Goal: Task Accomplishment & Management: Manage account settings

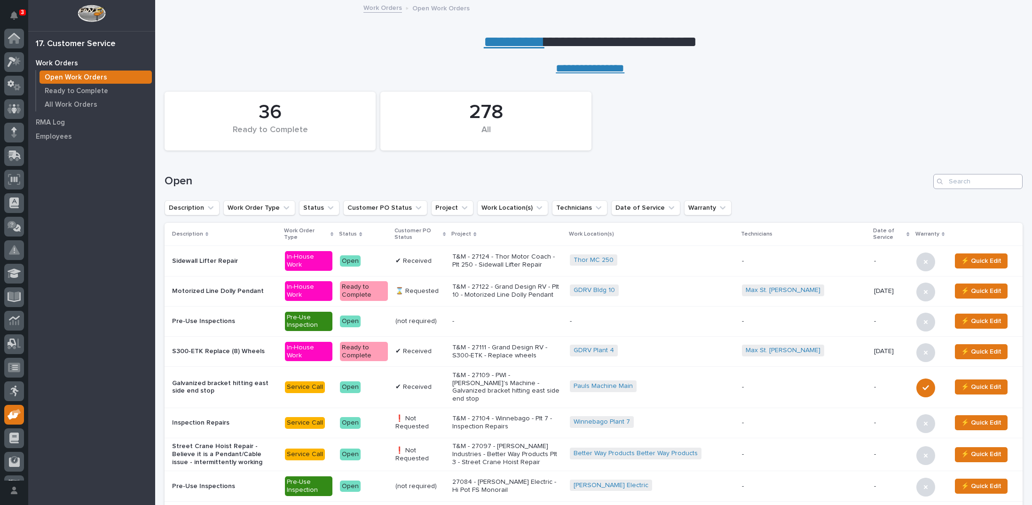
click at [993, 181] on input "Search" at bounding box center [977, 181] width 89 height 15
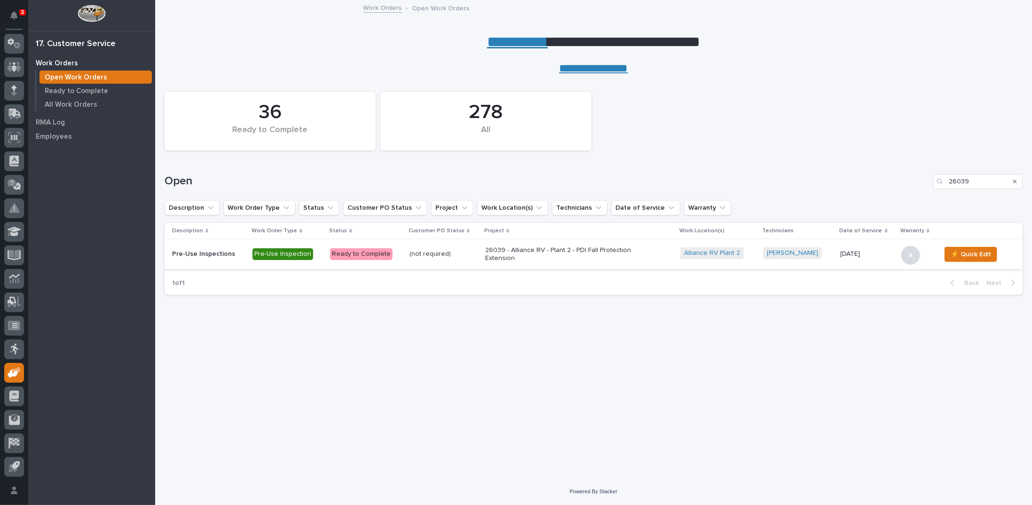
type input "26039"
click at [534, 250] on p "26039 - Alliance RV - Plant 2 - PDI Fall Protection Extension" at bounding box center [567, 254] width 165 height 16
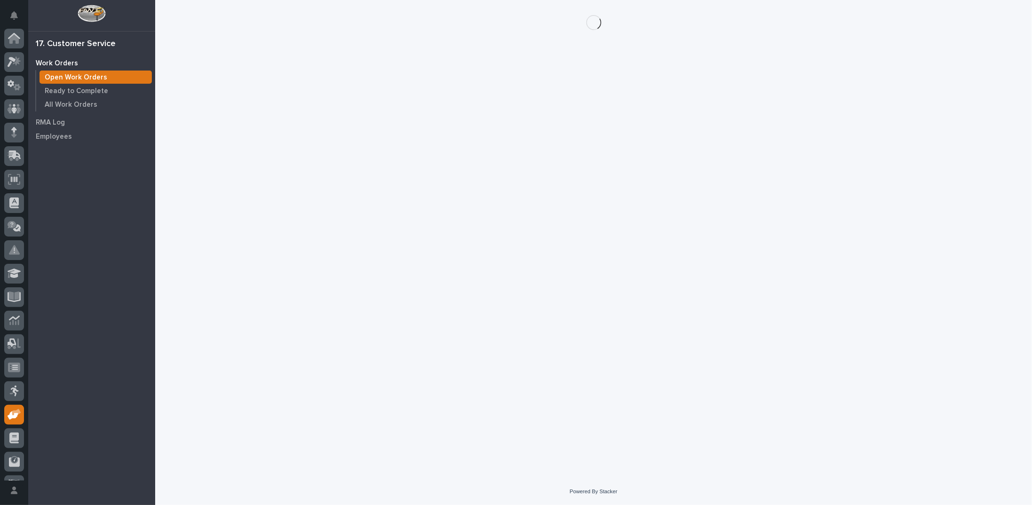
scroll to position [42, 0]
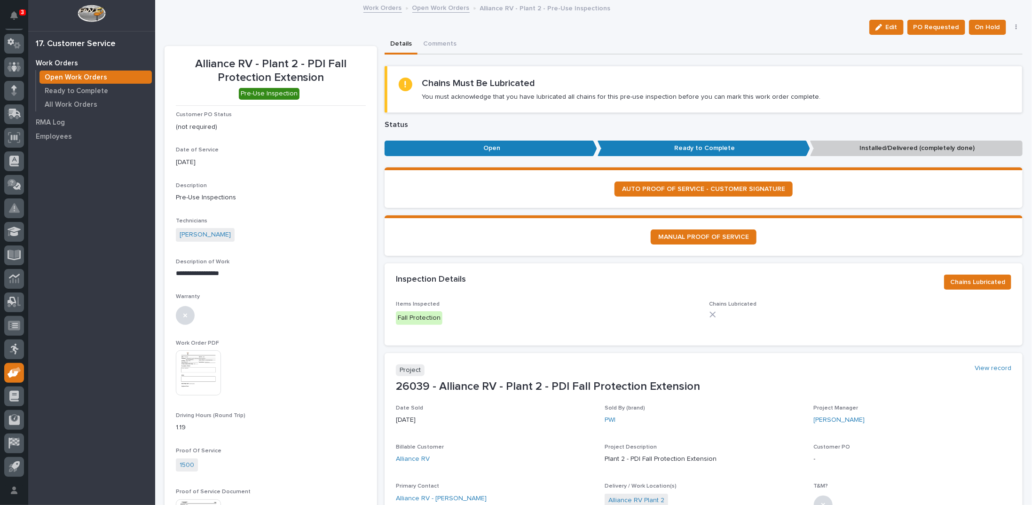
click at [425, 9] on link "Open Work Orders" at bounding box center [440, 7] width 57 height 11
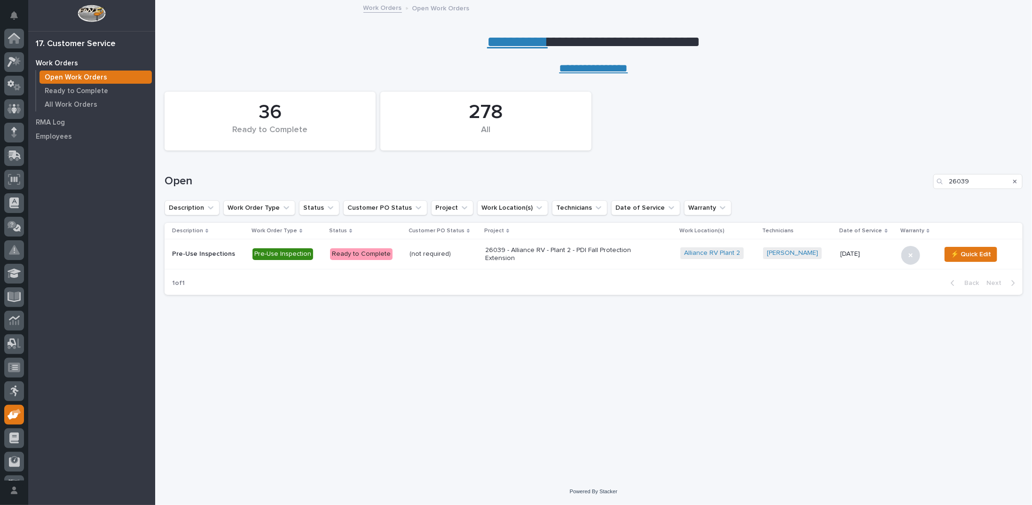
scroll to position [42, 0]
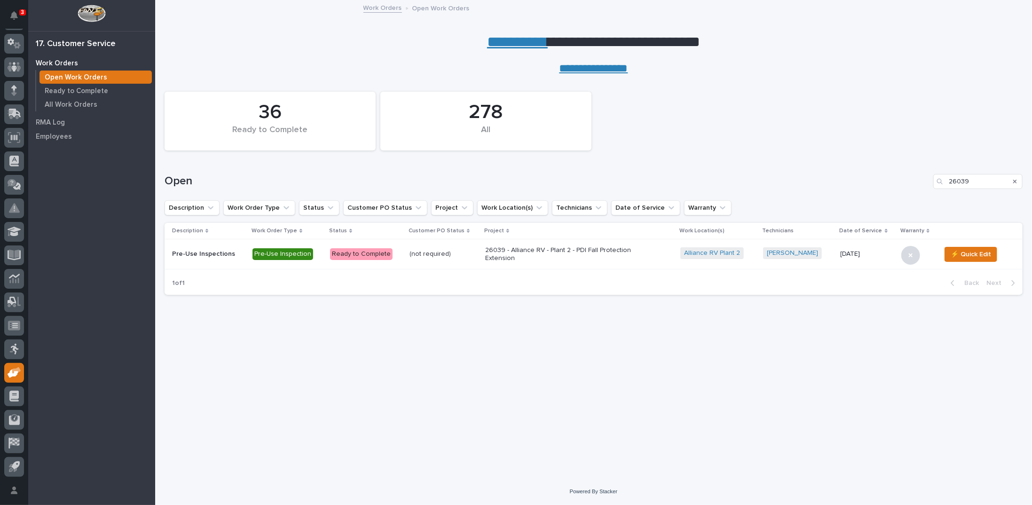
click at [540, 252] on p "26039 - Alliance RV - Plant 2 - PDI Fall Protection Extension" at bounding box center [567, 254] width 165 height 16
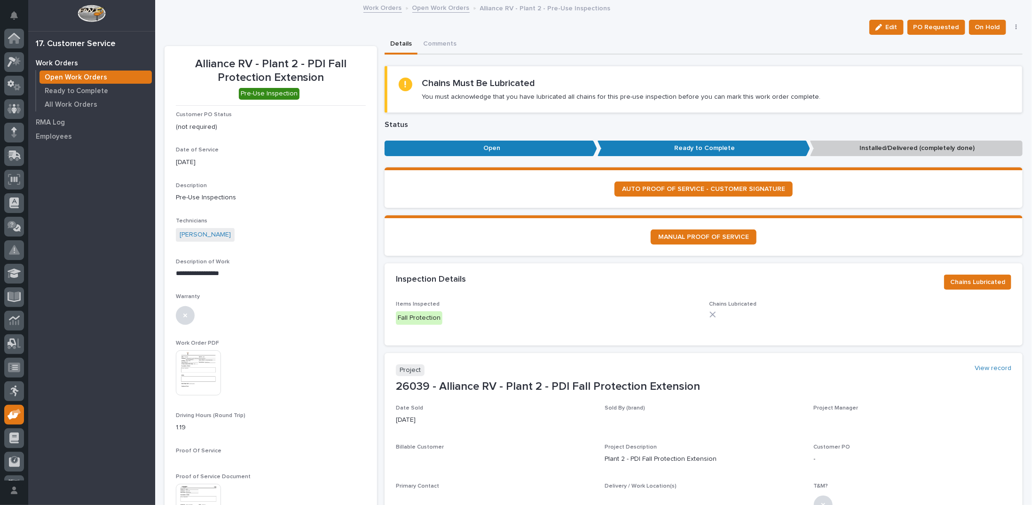
scroll to position [42, 0]
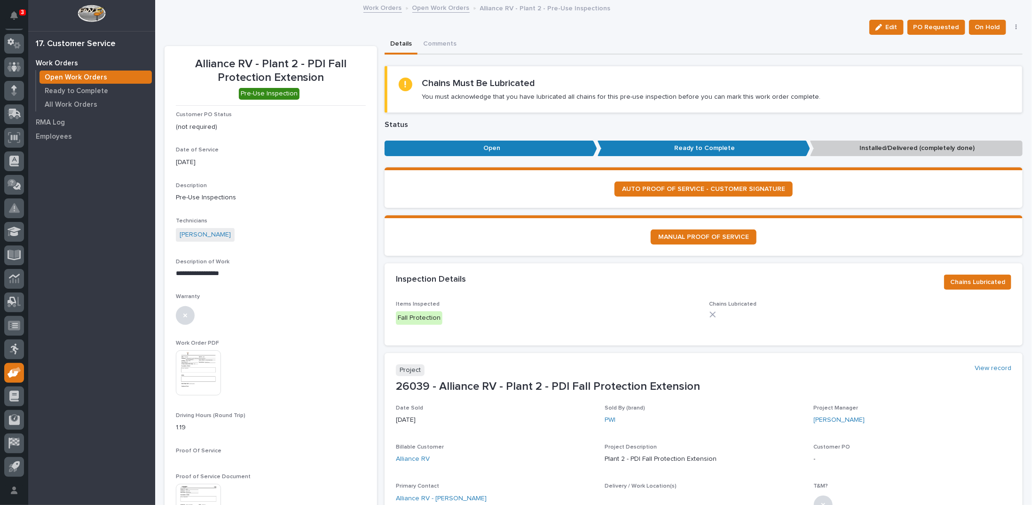
click at [541, 248] on section "MANUAL PROOF OF SERVICE" at bounding box center [704, 235] width 638 height 40
click at [956, 275] on button "Chains Lubricated" at bounding box center [977, 282] width 67 height 15
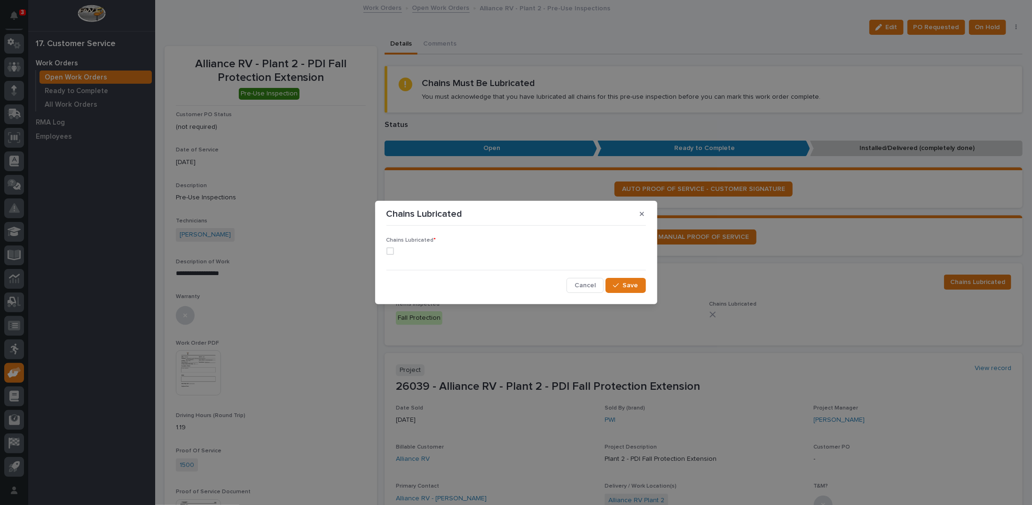
click at [392, 252] on span at bounding box center [390, 251] width 8 height 8
click at [631, 284] on span "Save" at bounding box center [631, 285] width 16 height 8
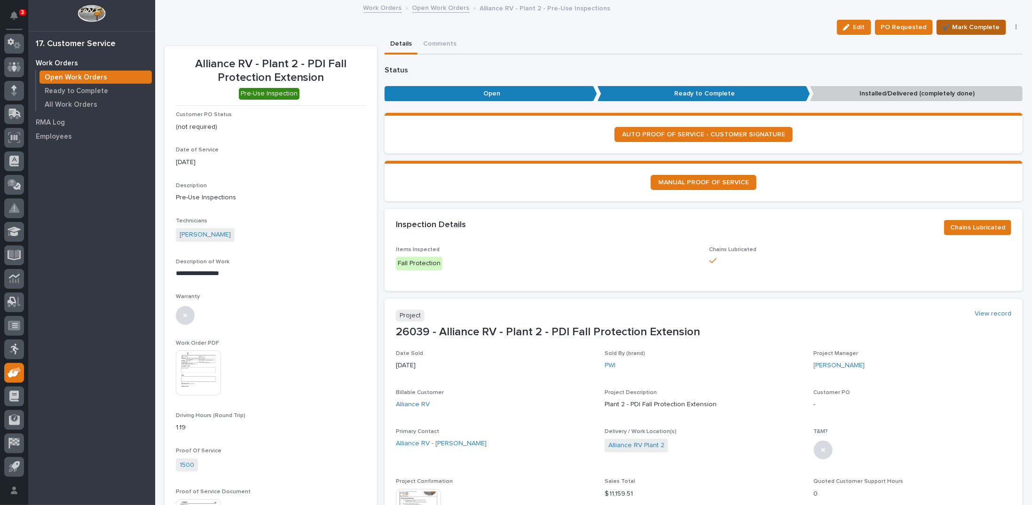
click at [960, 26] on span "✔️ Mark Complete" at bounding box center [971, 27] width 57 height 11
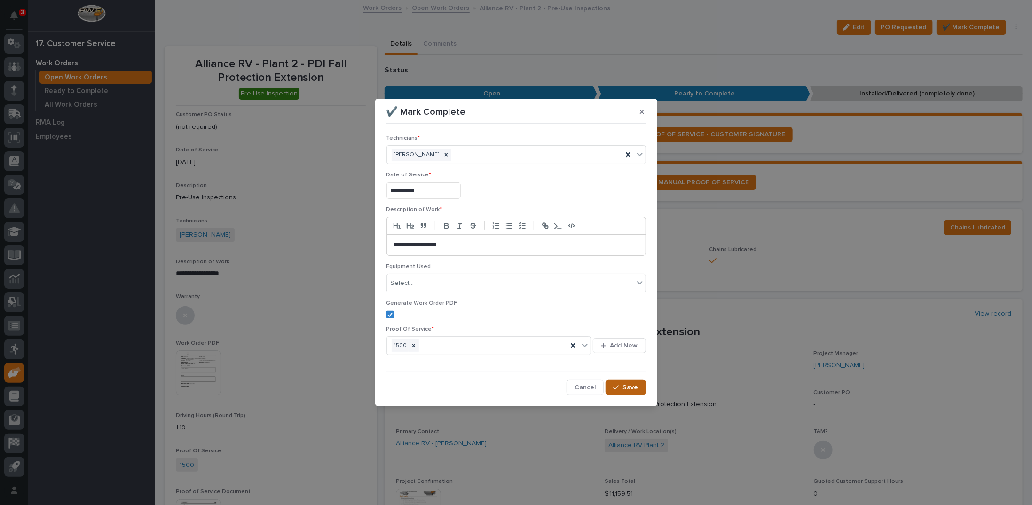
click at [625, 383] on span "Save" at bounding box center [631, 387] width 16 height 8
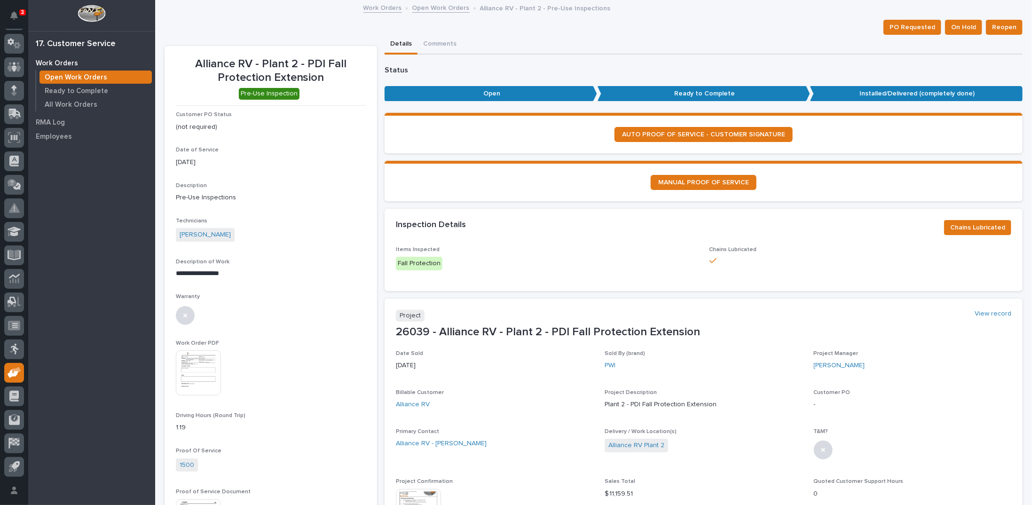
click at [428, 5] on link "Open Work Orders" at bounding box center [440, 7] width 57 height 11
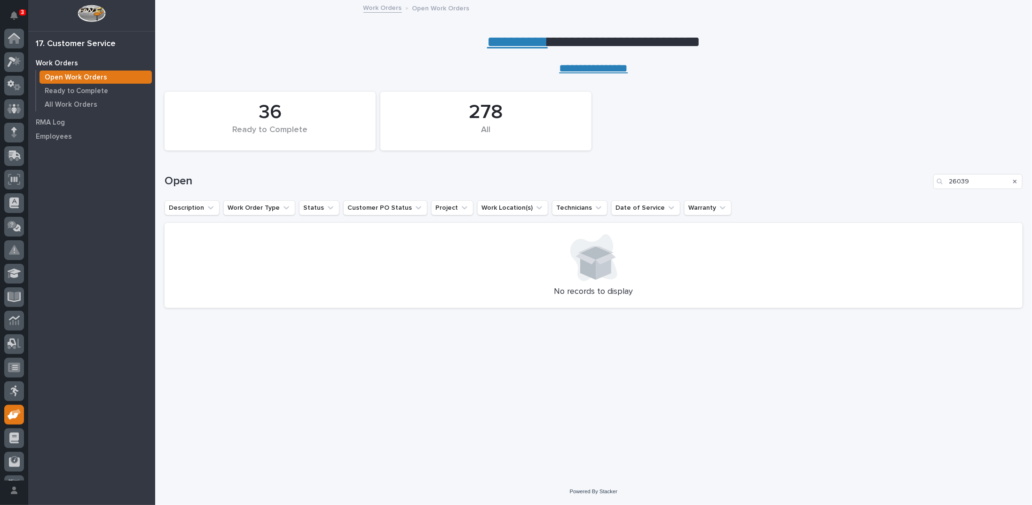
scroll to position [42, 0]
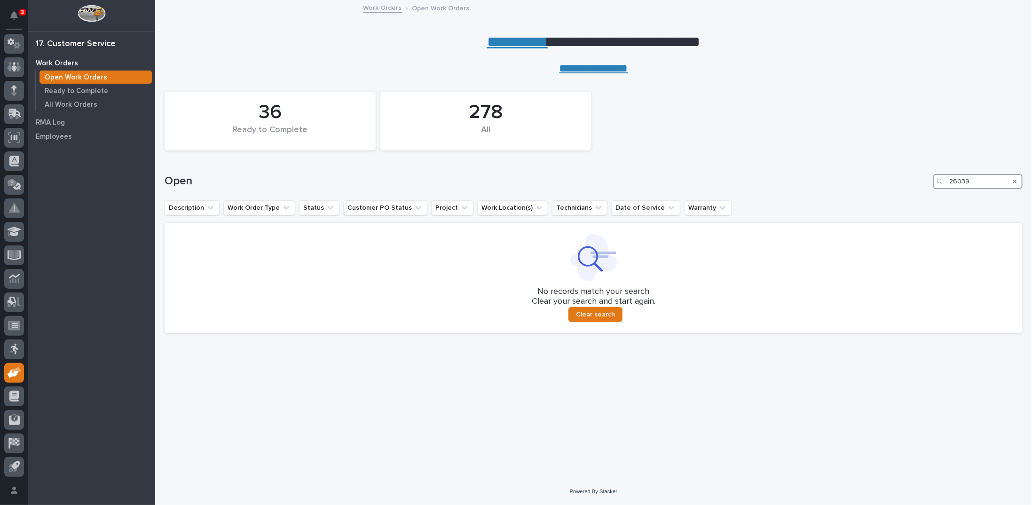
drag, startPoint x: 954, startPoint y: 175, endPoint x: 922, endPoint y: 175, distance: 32.4
click at [930, 175] on div "Open 26039" at bounding box center [594, 181] width 858 height 15
type input "25731"
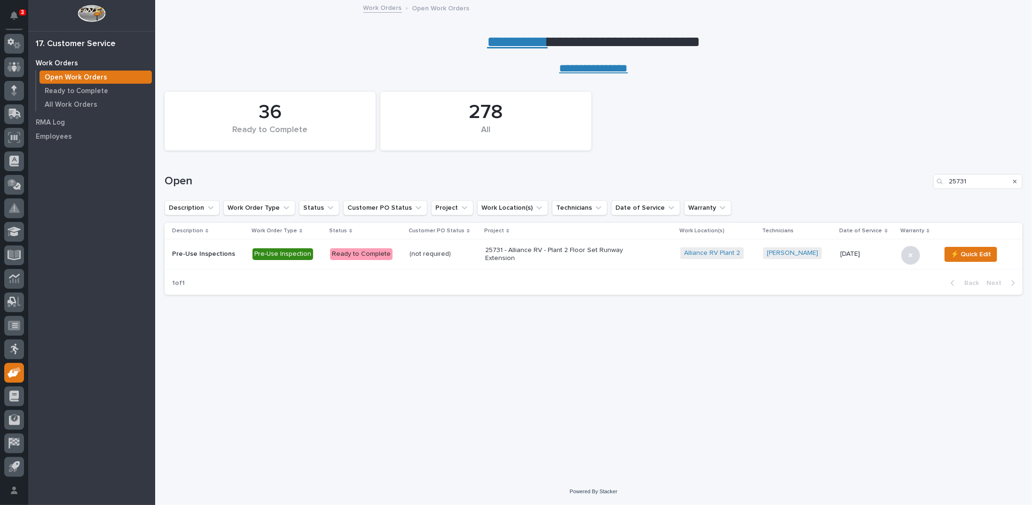
click at [591, 253] on p "25731 - Alliance RV - Plant 2 Floor Set Runway Extension" at bounding box center [567, 254] width 165 height 16
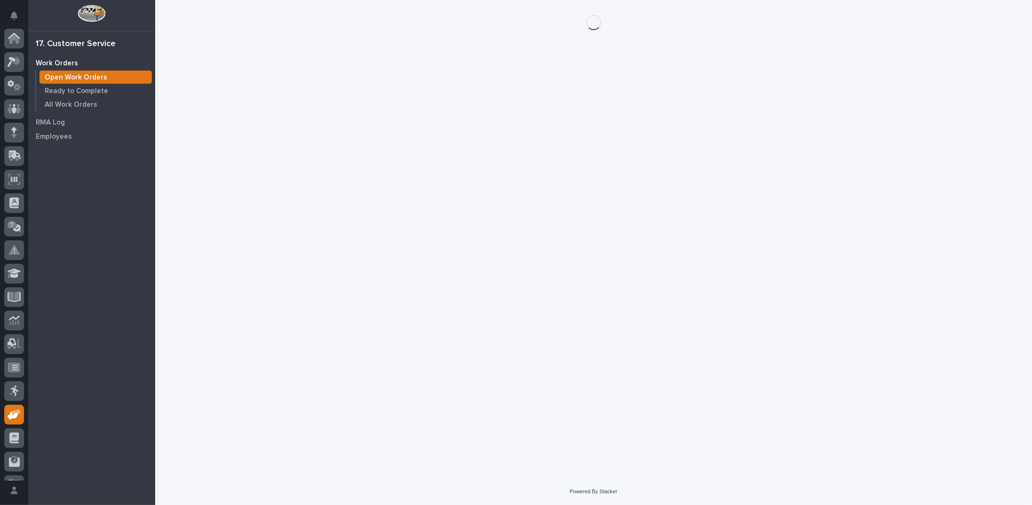
scroll to position [42, 0]
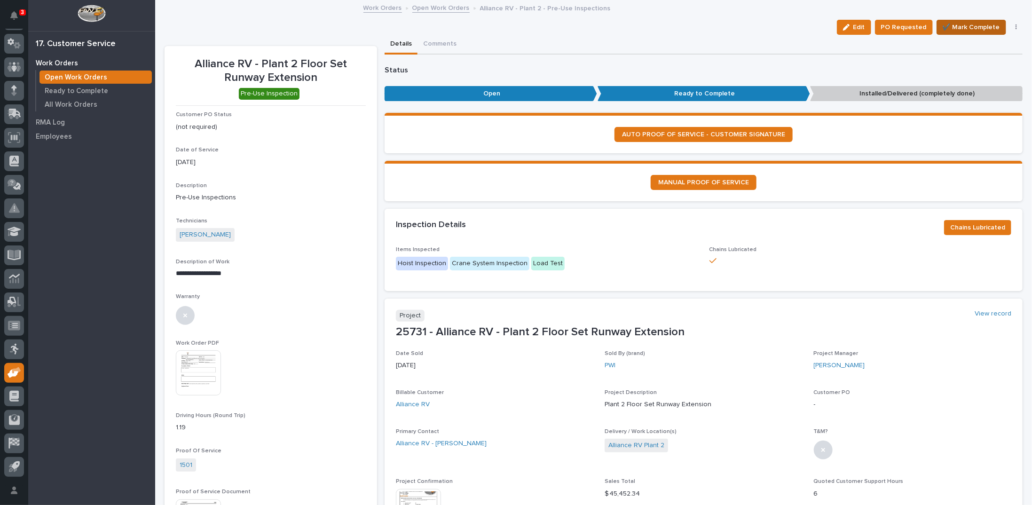
click at [965, 28] on span "✔️ Mark Complete" at bounding box center [971, 27] width 57 height 11
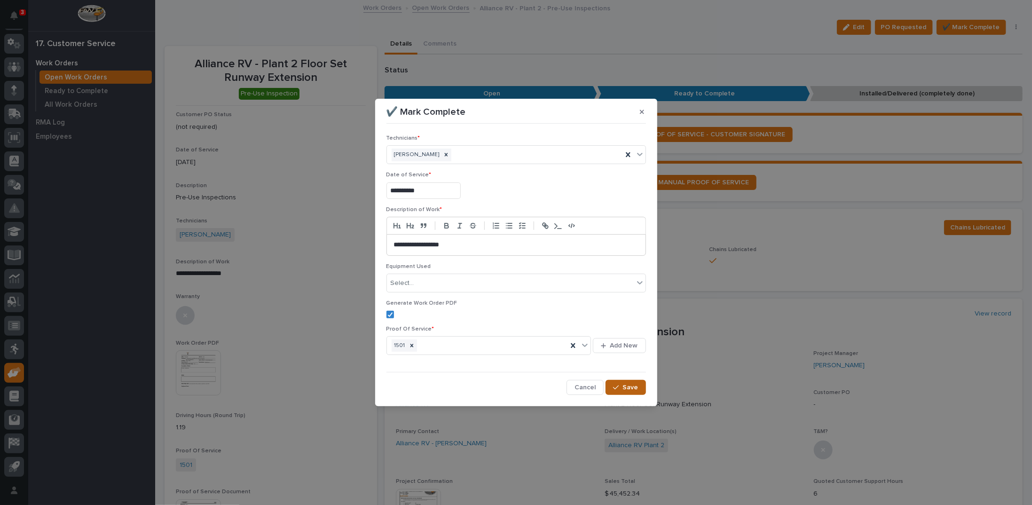
click at [615, 389] on icon "button" at bounding box center [616, 387] width 6 height 7
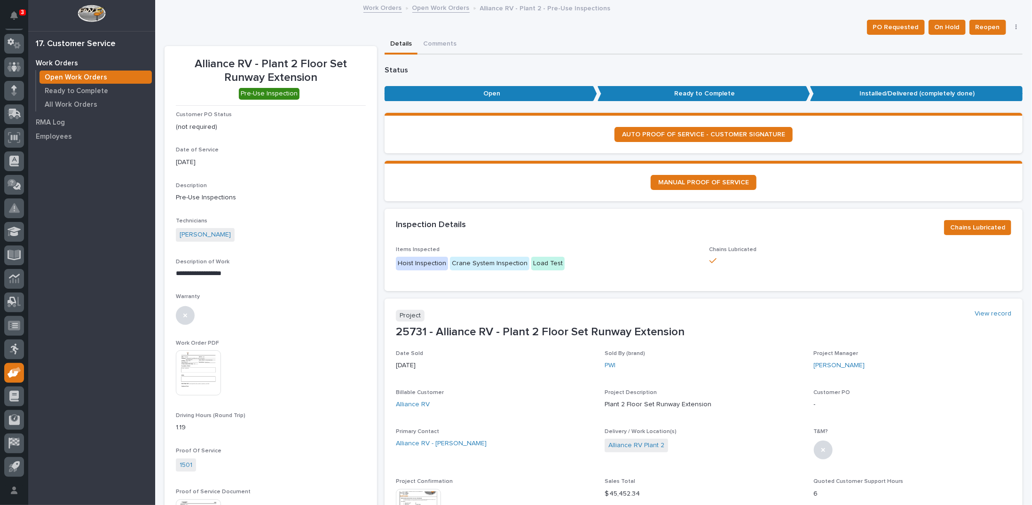
click at [441, 8] on link "Open Work Orders" at bounding box center [440, 7] width 57 height 11
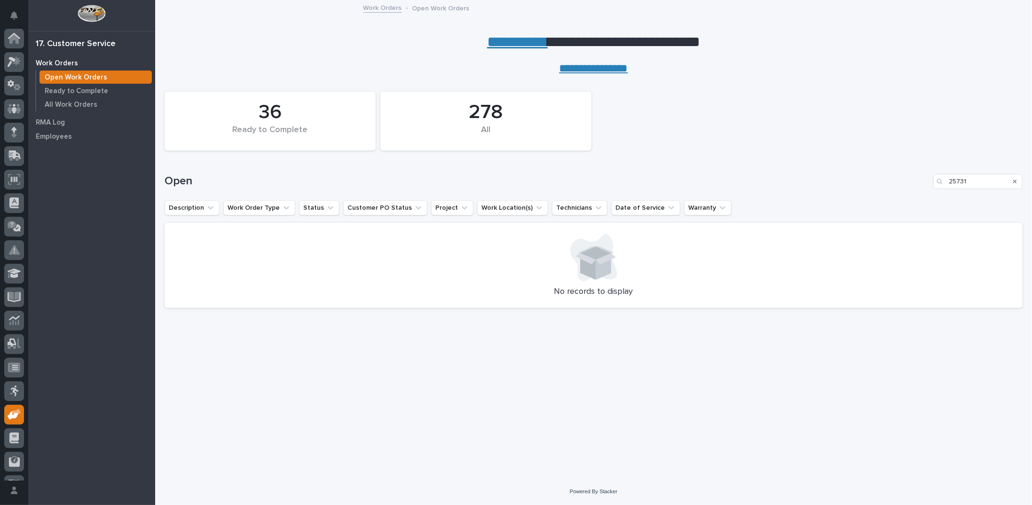
scroll to position [42, 0]
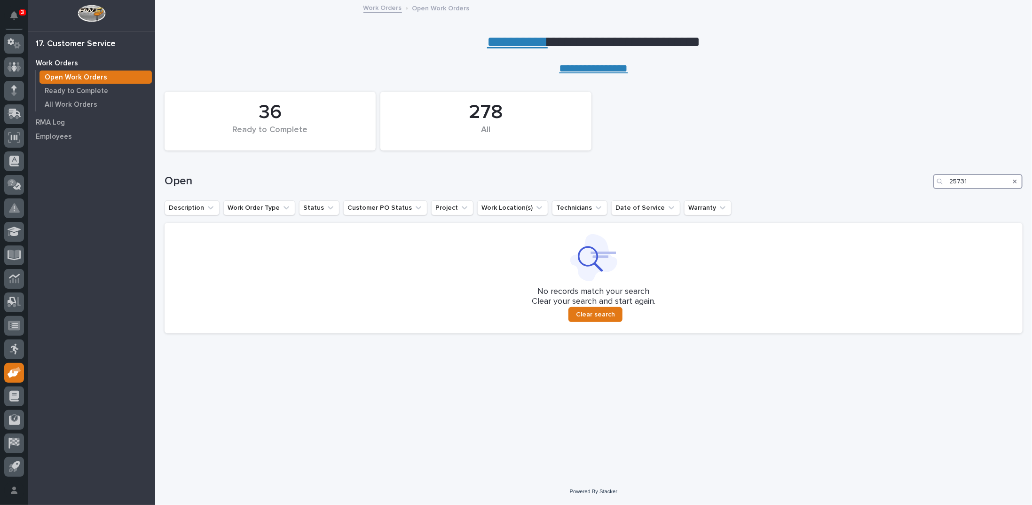
drag, startPoint x: 965, startPoint y: 178, endPoint x: 887, endPoint y: 171, distance: 78.9
click at [892, 173] on div "Open 25731" at bounding box center [594, 177] width 858 height 45
type input "26747"
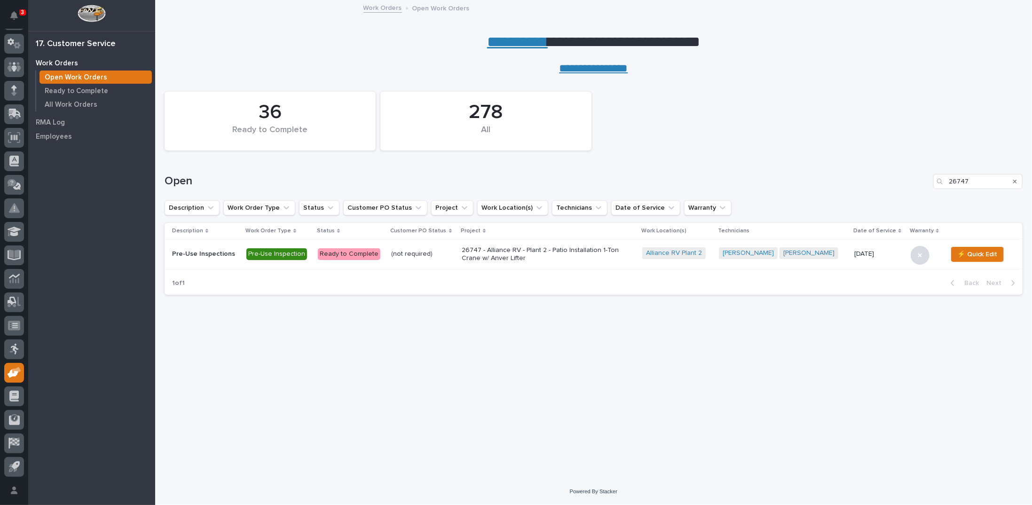
click at [489, 255] on p "26747 - Alliance RV - Plant 2 - Patio Installation 1-Ton Crane w/ Anver Lifter" at bounding box center [544, 254] width 165 height 16
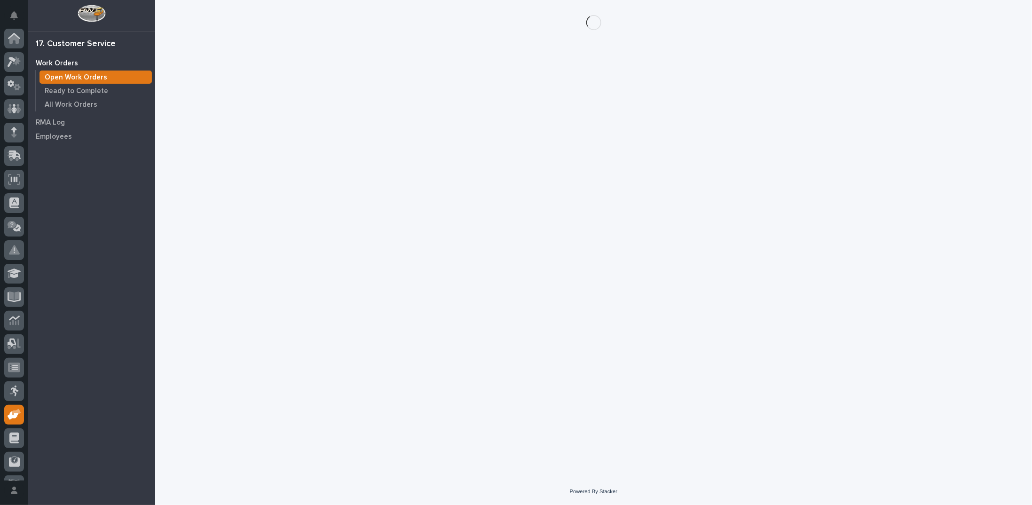
scroll to position [42, 0]
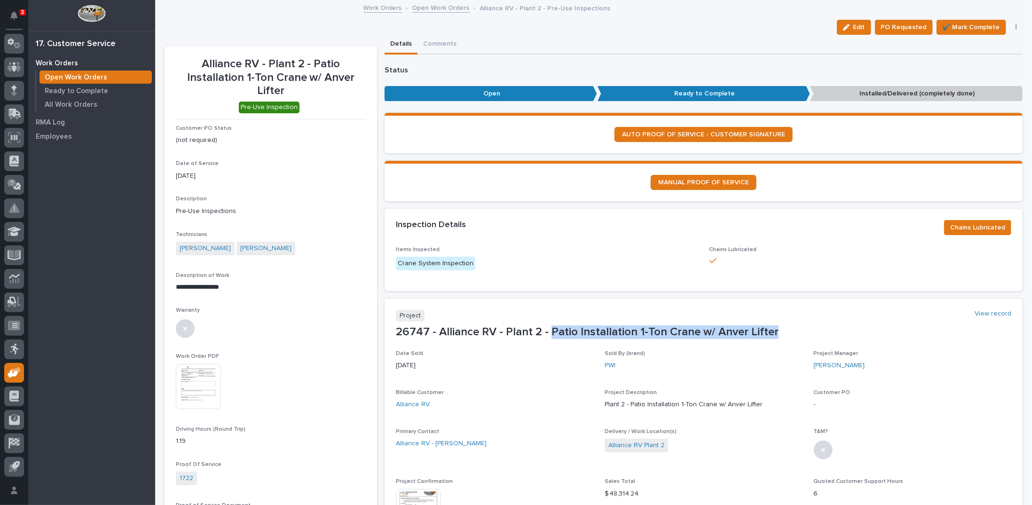
drag, startPoint x: 547, startPoint y: 331, endPoint x: 774, endPoint y: 334, distance: 227.1
click at [774, 334] on p "26747 - Alliance RV - Plant 2 - Patio Installation 1-Ton Crane w/ Anver Lifter" at bounding box center [703, 332] width 615 height 14
copy p "Patio Installation 1-Ton Crane w/ Anver Lifter"
click at [965, 26] on span "✔️ Mark Complete" at bounding box center [971, 27] width 57 height 11
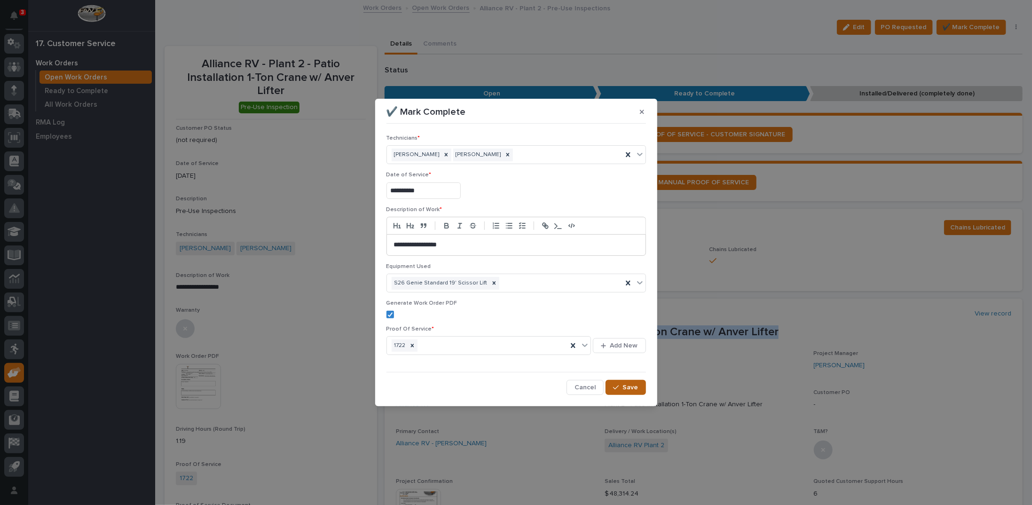
click at [628, 384] on span "Save" at bounding box center [631, 387] width 16 height 8
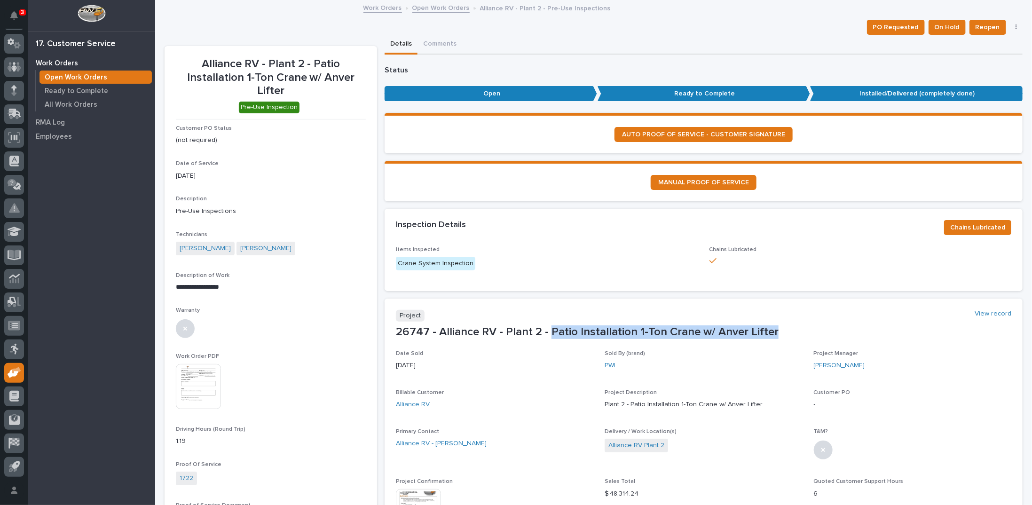
click at [435, 4] on link "Open Work Orders" at bounding box center [440, 7] width 57 height 11
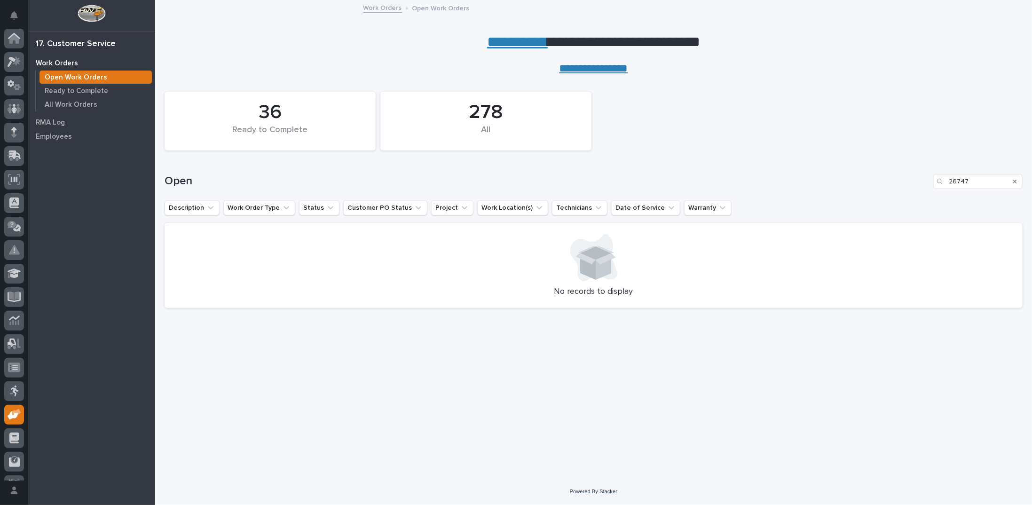
scroll to position [42, 0]
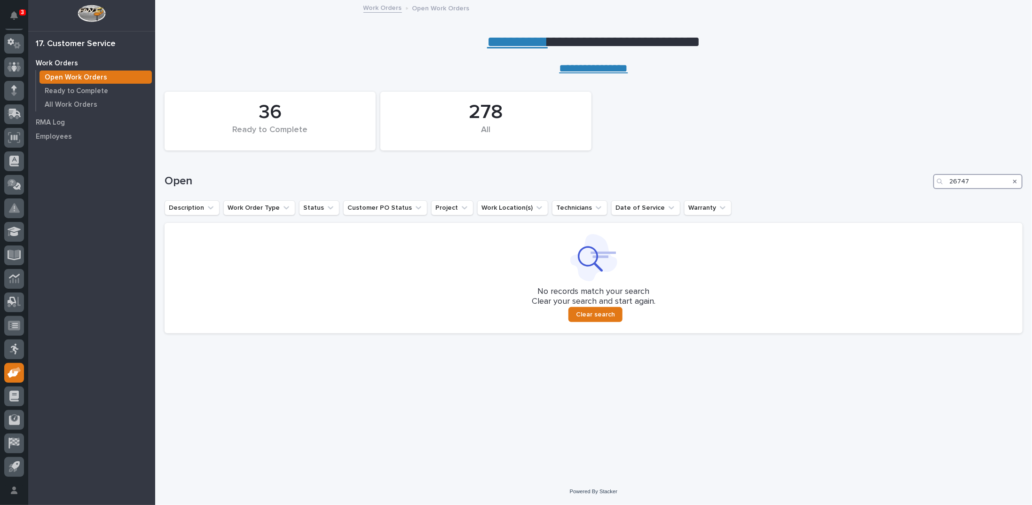
drag, startPoint x: 970, startPoint y: 182, endPoint x: 907, endPoint y: 187, distance: 62.7
click at [919, 187] on div "Open 26747" at bounding box center [594, 181] width 858 height 15
type input "25807"
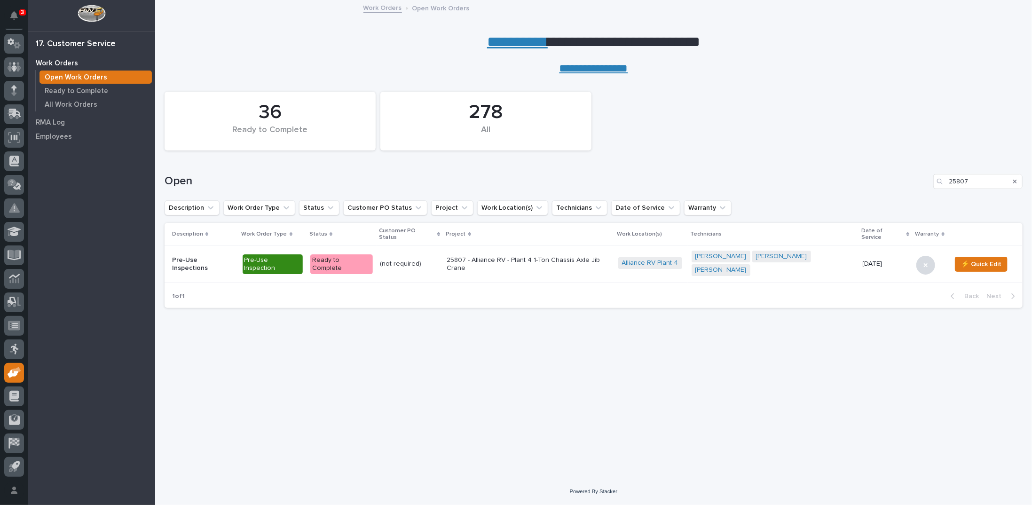
click at [496, 256] on p "25807 - Alliance RV - Plant 4 1-Ton Chassis Axle Jib Crane" at bounding box center [529, 264] width 164 height 16
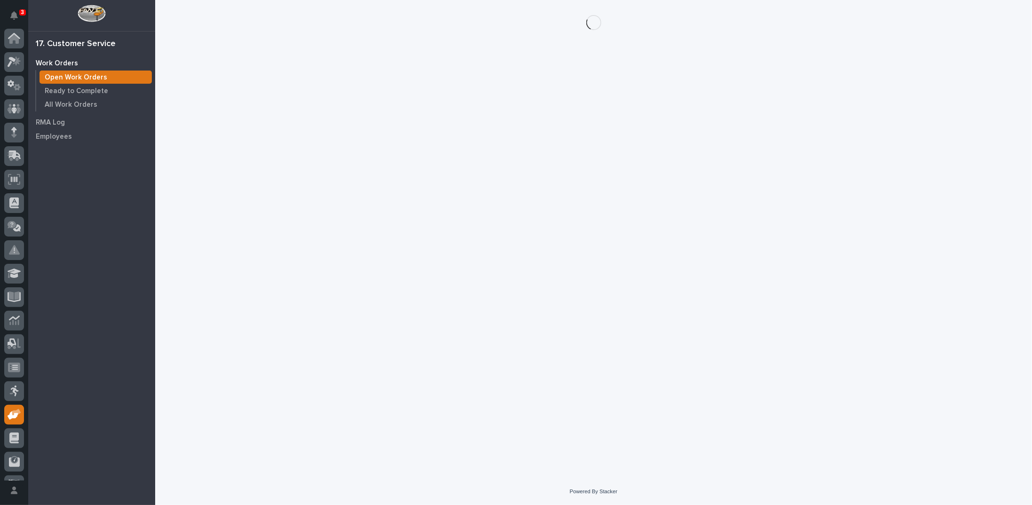
scroll to position [42, 0]
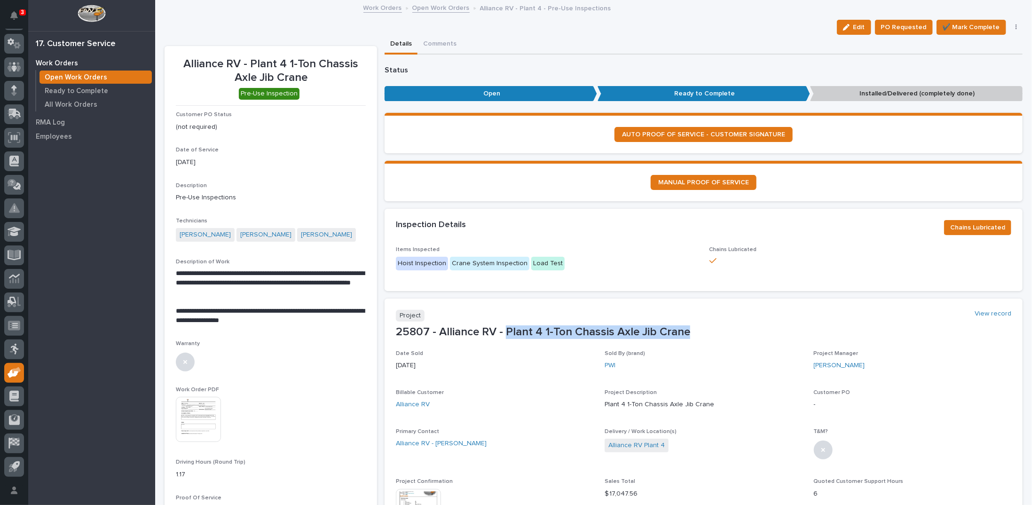
drag, startPoint x: 504, startPoint y: 329, endPoint x: 685, endPoint y: 334, distance: 181.6
click at [685, 334] on p "25807 - Alliance RV - Plant 4 1-Ton Chassis Axle Jib Crane" at bounding box center [703, 332] width 615 height 14
copy p "Plant 4 1-Ton Chassis Axle Jib Crane"
click at [956, 27] on span "✔️ Mark Complete" at bounding box center [971, 27] width 57 height 11
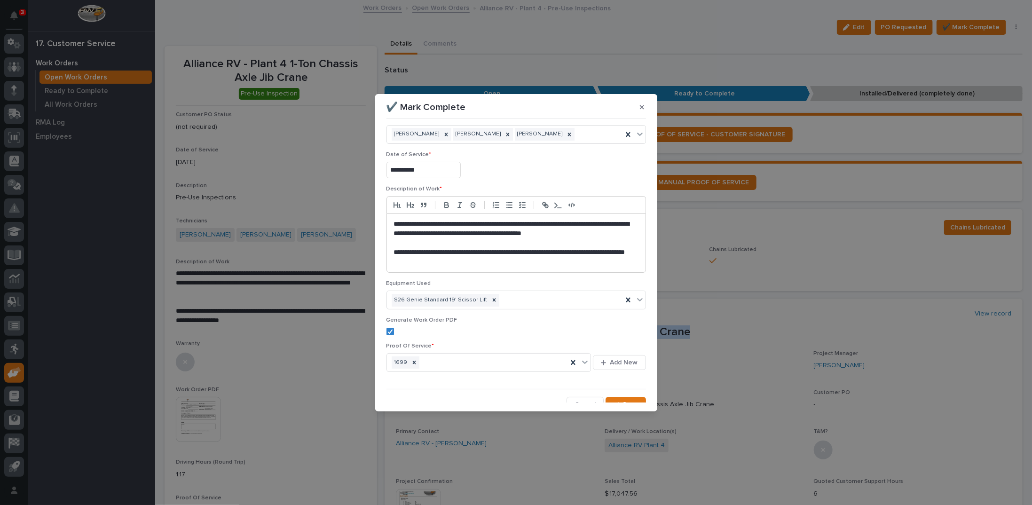
scroll to position [23, 0]
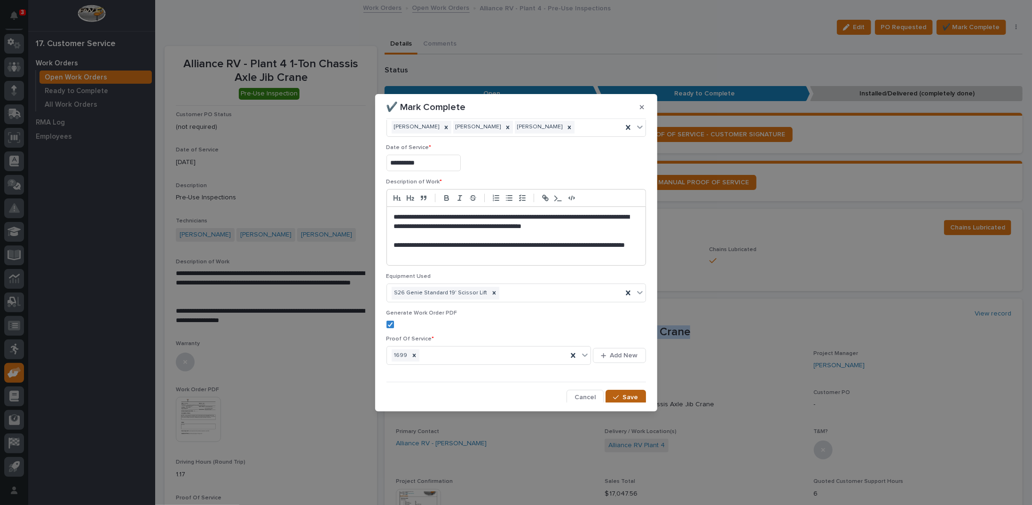
click at [617, 397] on div "button" at bounding box center [617, 397] width 9 height 7
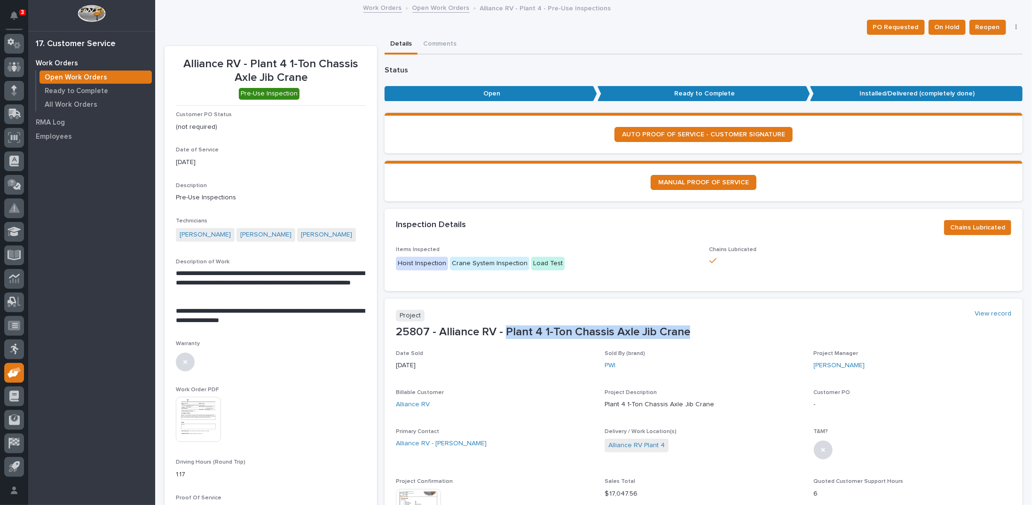
click at [425, 8] on link "Open Work Orders" at bounding box center [440, 7] width 57 height 11
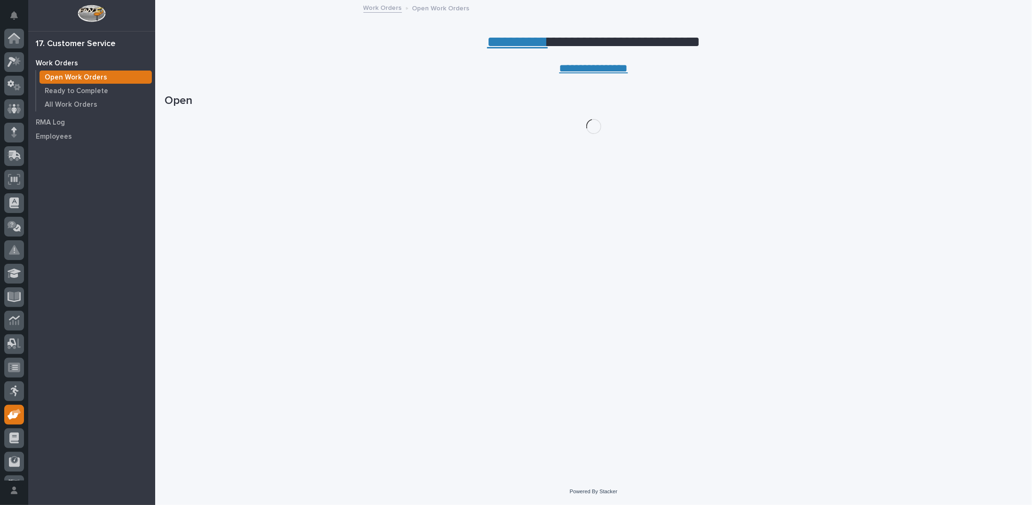
scroll to position [42, 0]
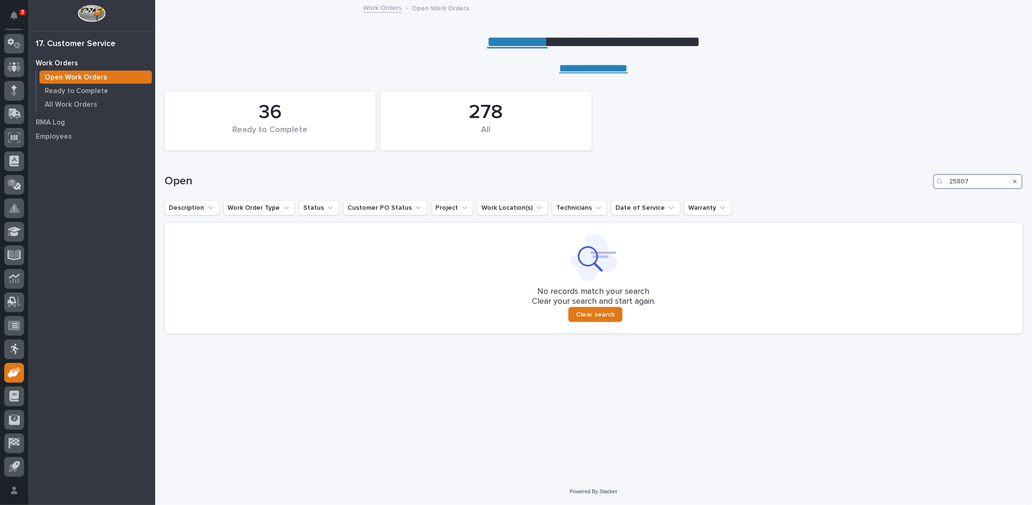
drag, startPoint x: 980, startPoint y: 177, endPoint x: 887, endPoint y: 182, distance: 93.7
click at [892, 182] on div "Open 25807" at bounding box center [594, 181] width 858 height 15
type input "26672"
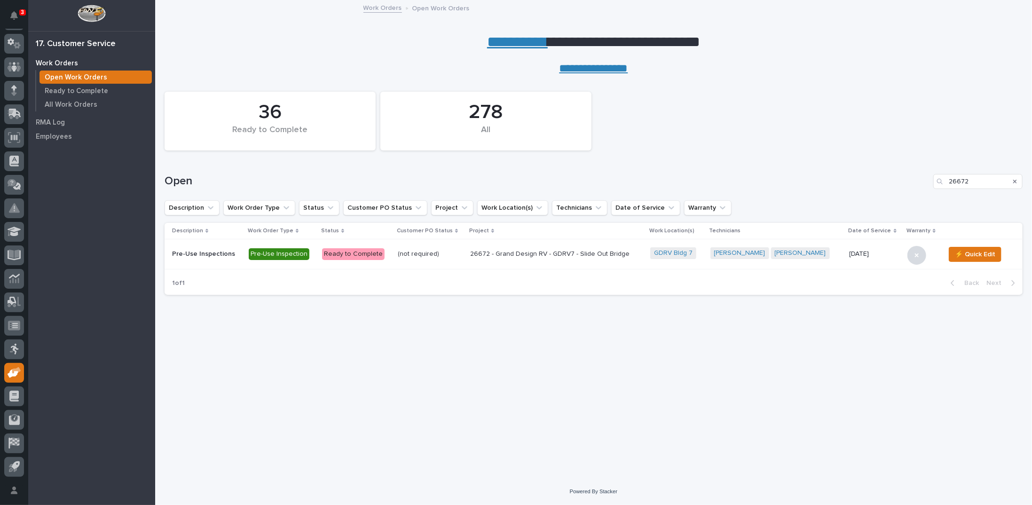
click at [519, 252] on p "26672 - Grand Design RV - GDRV7 - Slide Out Bridge" at bounding box center [552, 254] width 165 height 8
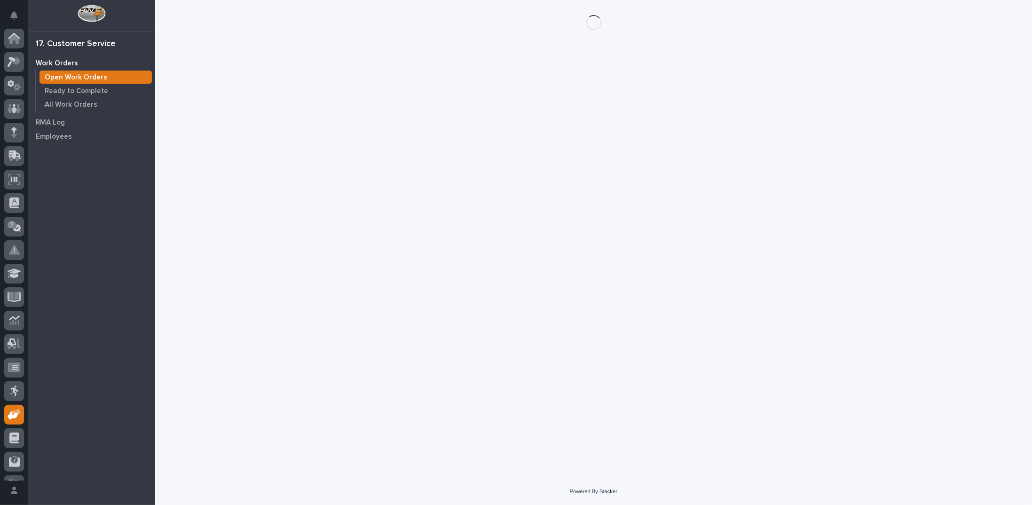
scroll to position [42, 0]
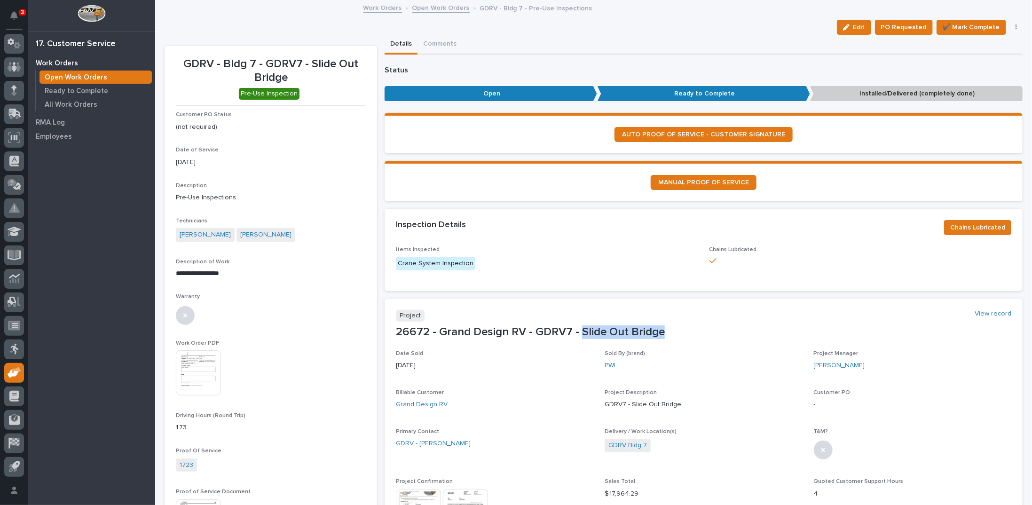
drag, startPoint x: 579, startPoint y: 327, endPoint x: 661, endPoint y: 334, distance: 82.1
click at [661, 334] on p "26672 - Grand Design RV - GDRV7 - Slide Out Bridge" at bounding box center [703, 332] width 615 height 14
copy p "Slide Out Bridge"
click at [943, 28] on span "✔️ Mark Complete" at bounding box center [971, 27] width 57 height 11
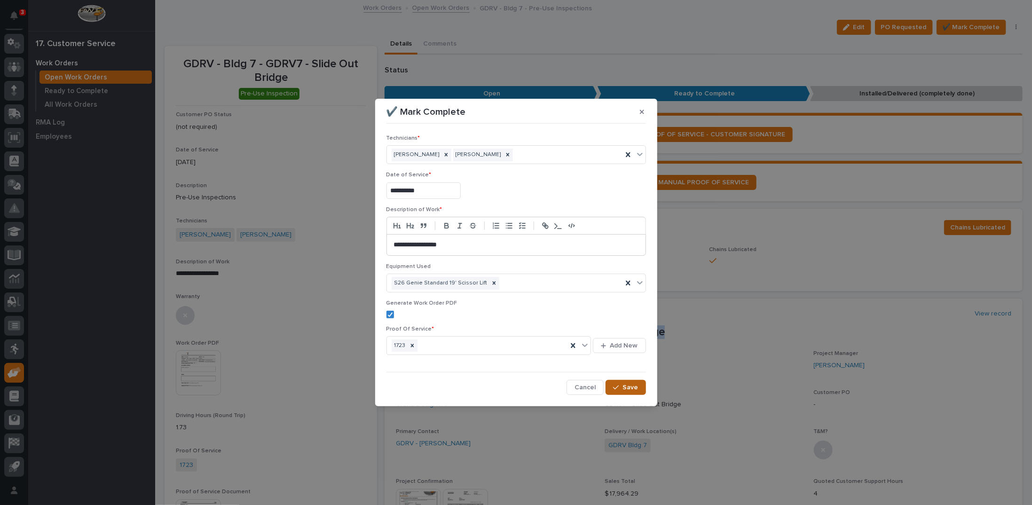
click at [622, 393] on button "Save" at bounding box center [626, 387] width 40 height 15
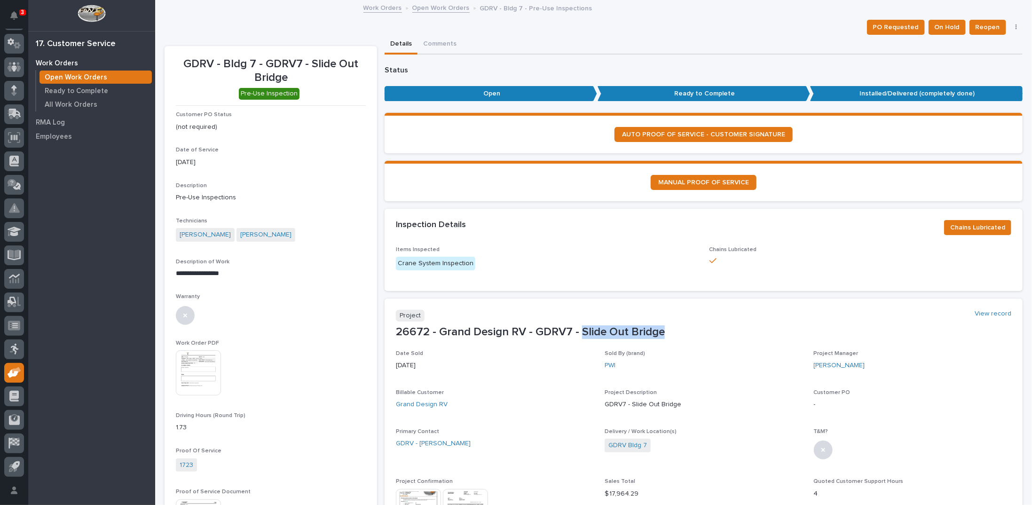
click at [421, 8] on link "Open Work Orders" at bounding box center [440, 7] width 57 height 11
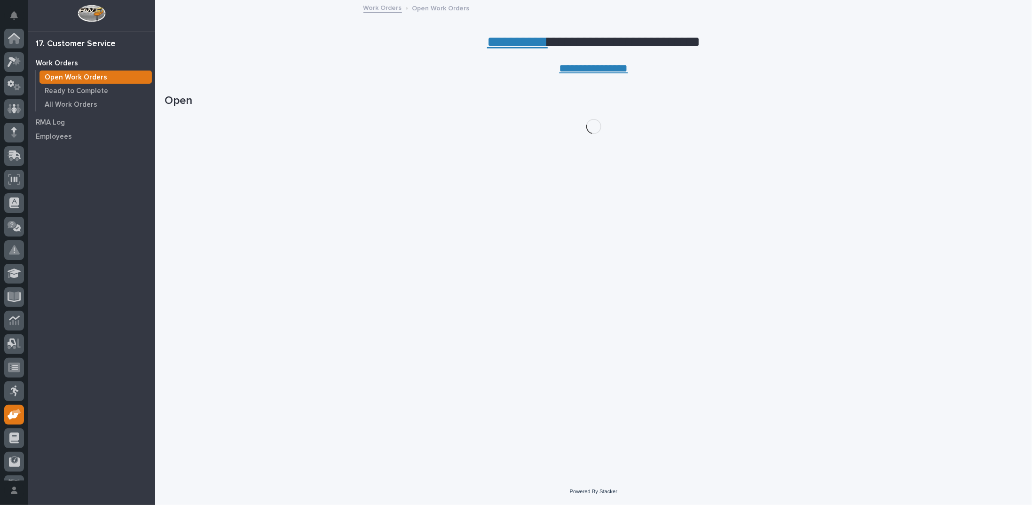
scroll to position [42, 0]
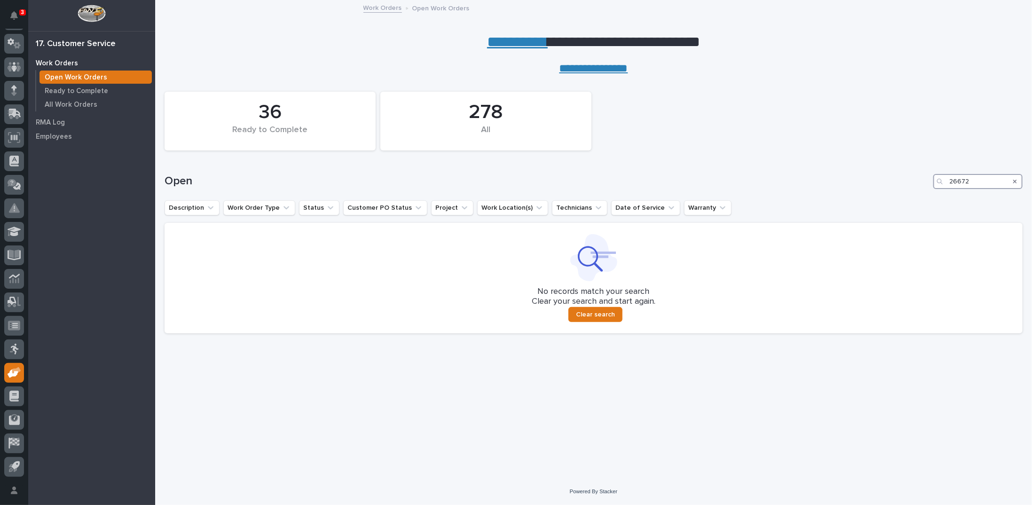
drag, startPoint x: 969, startPoint y: 182, endPoint x: 922, endPoint y: 173, distance: 47.9
click at [923, 174] on div "Open 26672" at bounding box center [594, 181] width 858 height 15
type input "26622"
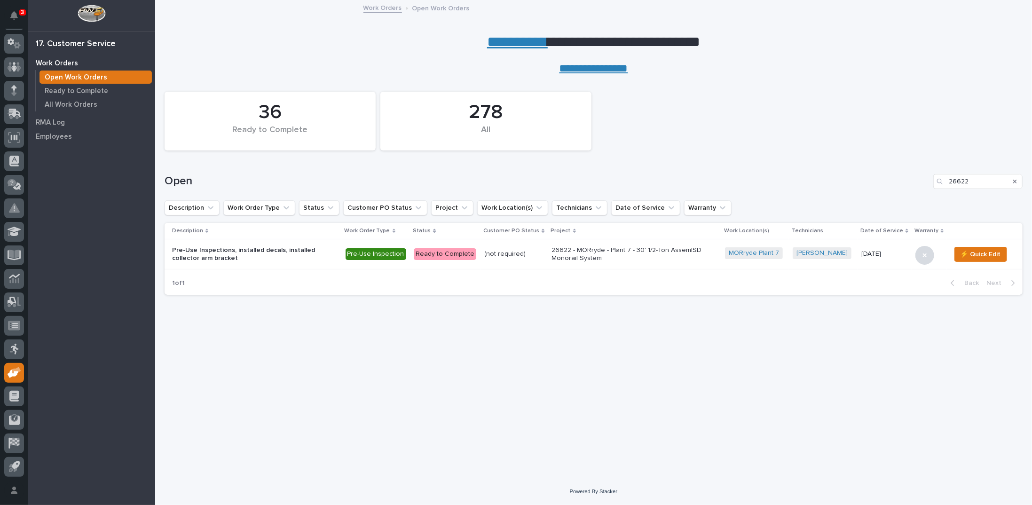
click at [608, 252] on p "26622 - MORryde - Plant 7 - 30' 1/2-Ton AssemISD Monorail System" at bounding box center [634, 254] width 165 height 16
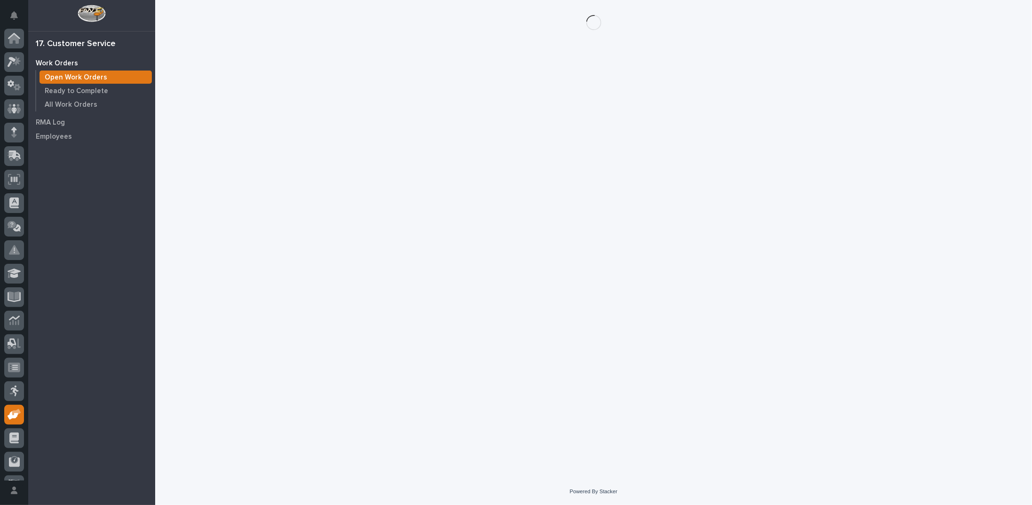
scroll to position [42, 0]
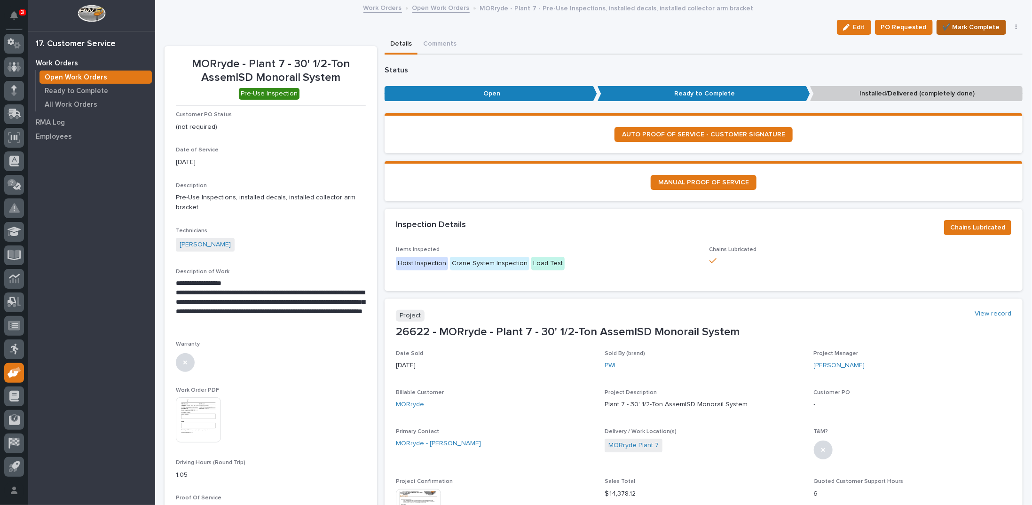
click at [974, 26] on span "✔️ Mark Complete" at bounding box center [971, 27] width 57 height 11
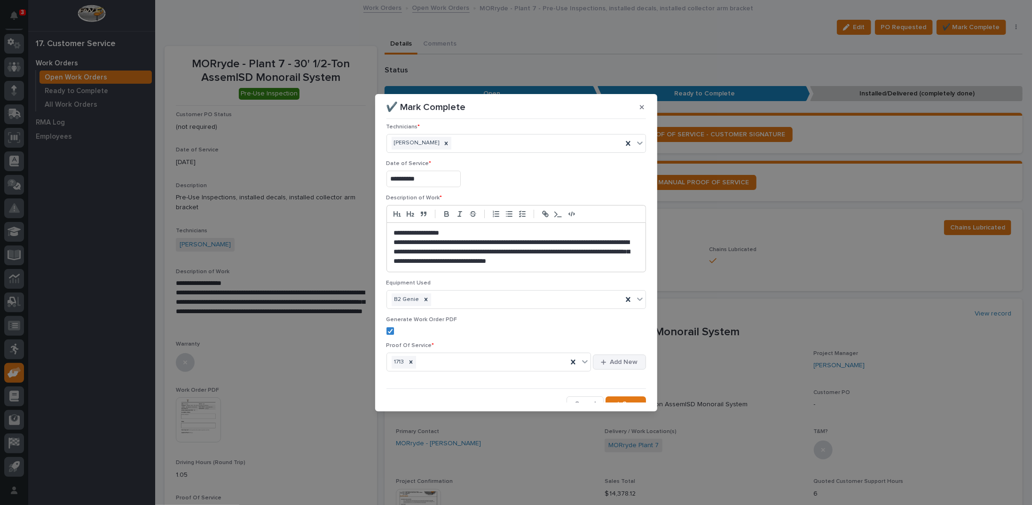
scroll to position [14, 0]
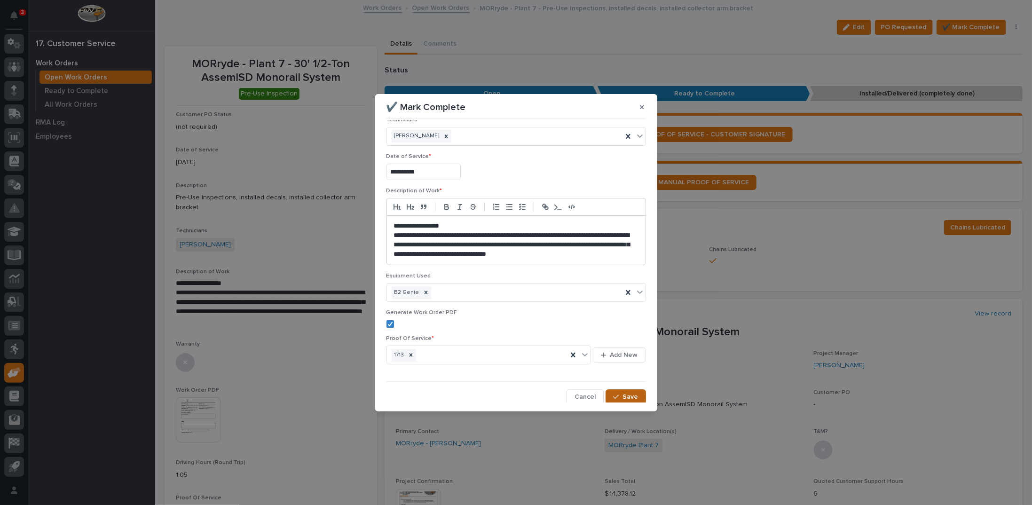
click at [623, 398] on span "Save" at bounding box center [631, 397] width 16 height 8
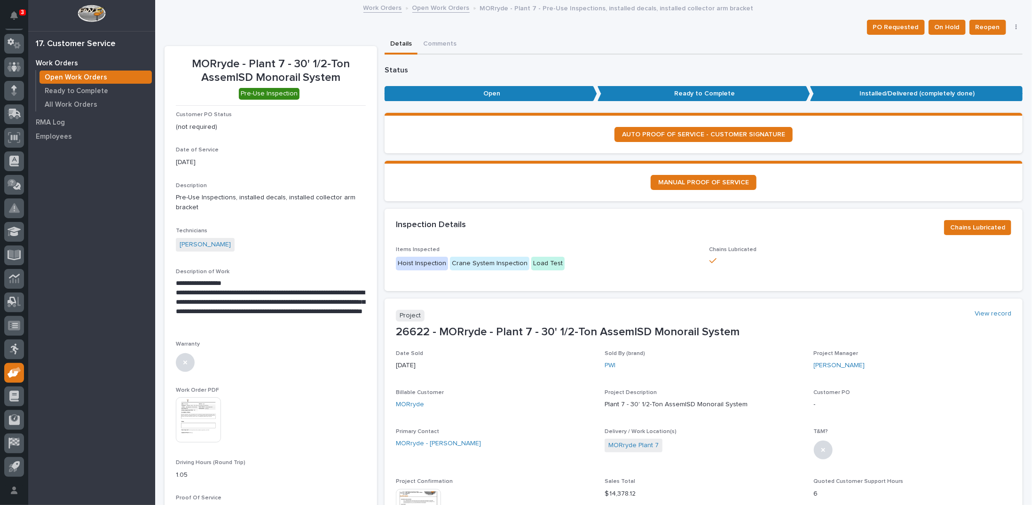
click at [427, 8] on link "Open Work Orders" at bounding box center [440, 7] width 57 height 11
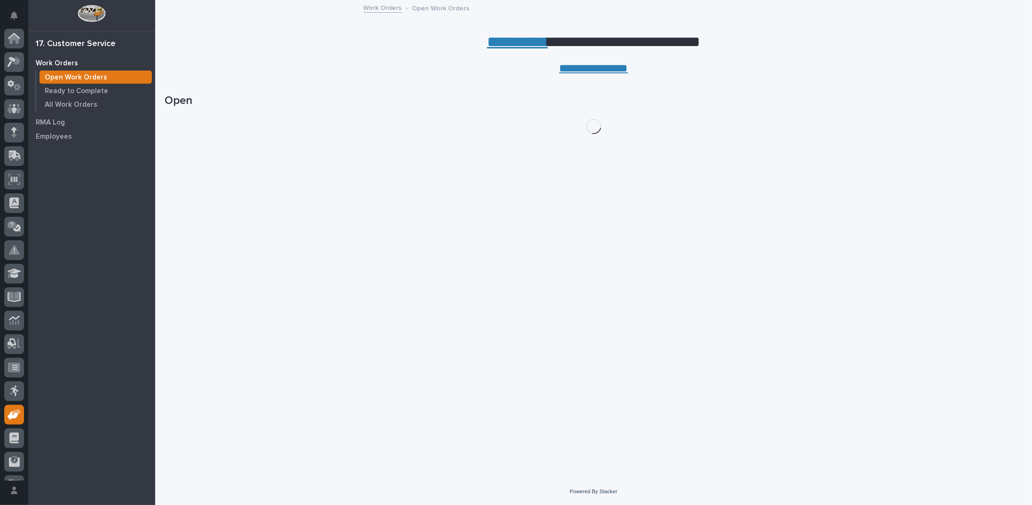
scroll to position [42, 0]
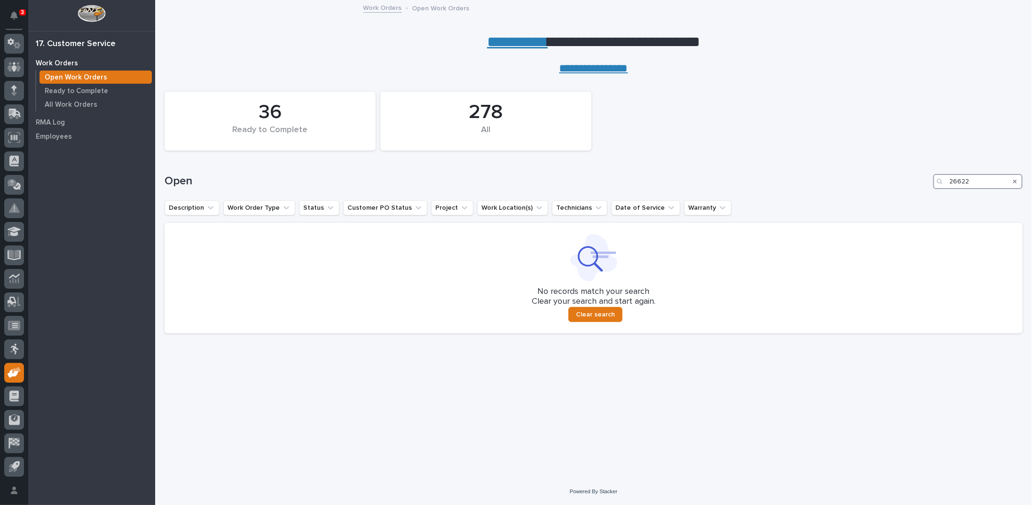
drag, startPoint x: 973, startPoint y: 181, endPoint x: 929, endPoint y: 176, distance: 43.5
click at [929, 176] on div "Open 26622" at bounding box center [594, 181] width 858 height 15
type input "26330"
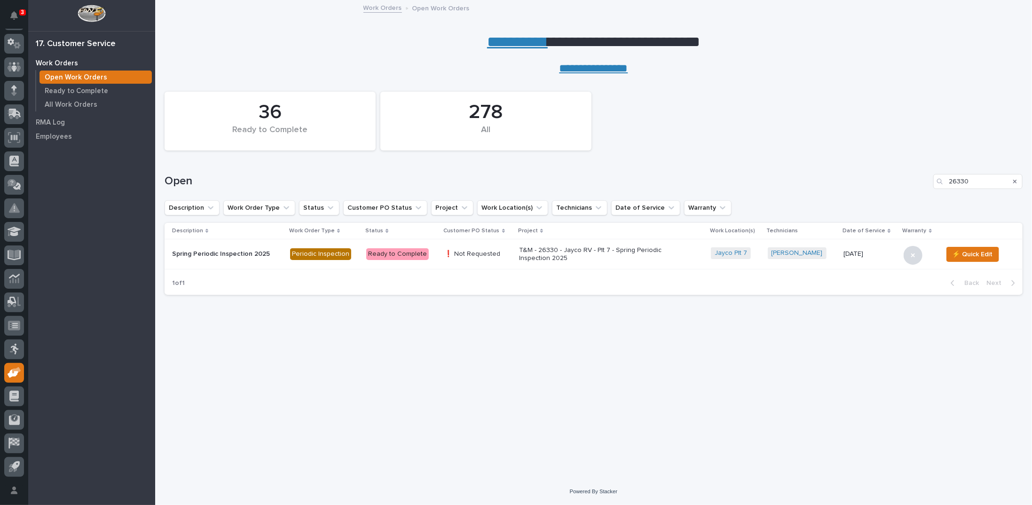
click at [536, 248] on p "T&M - 26330 - Jayco RV - Plt 7 - Spring Periodic Inspection 2025" at bounding box center [601, 254] width 165 height 16
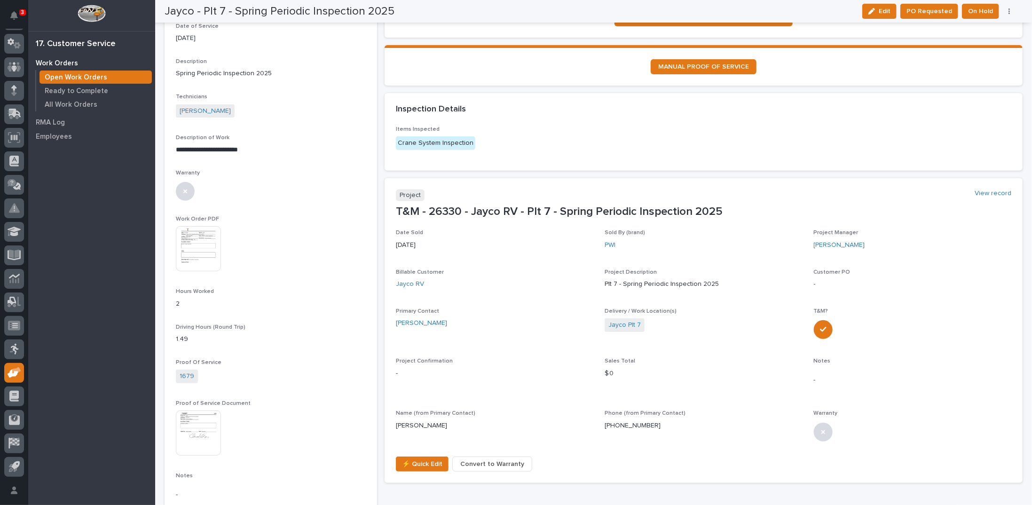
scroll to position [188, 0]
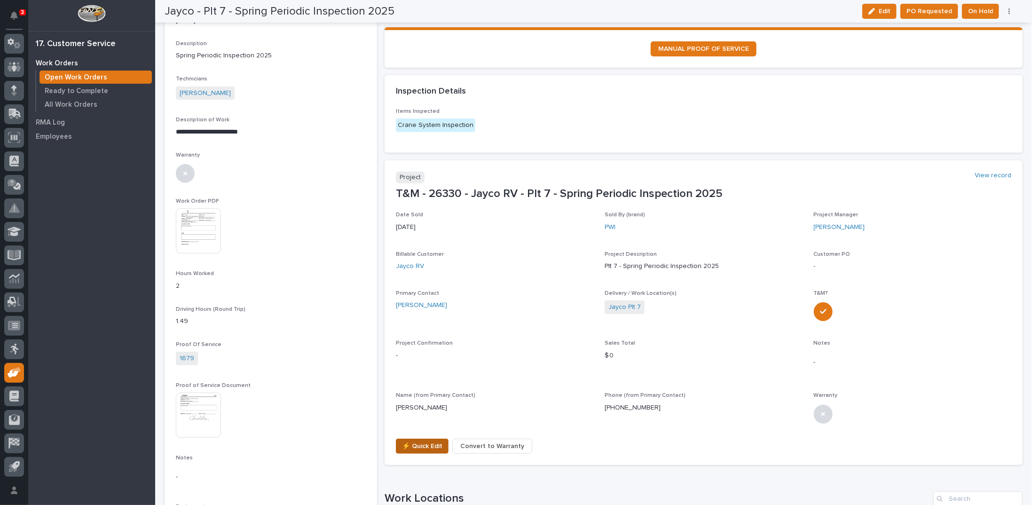
click at [407, 450] on span "⚡ Quick Edit" at bounding box center [422, 446] width 40 height 11
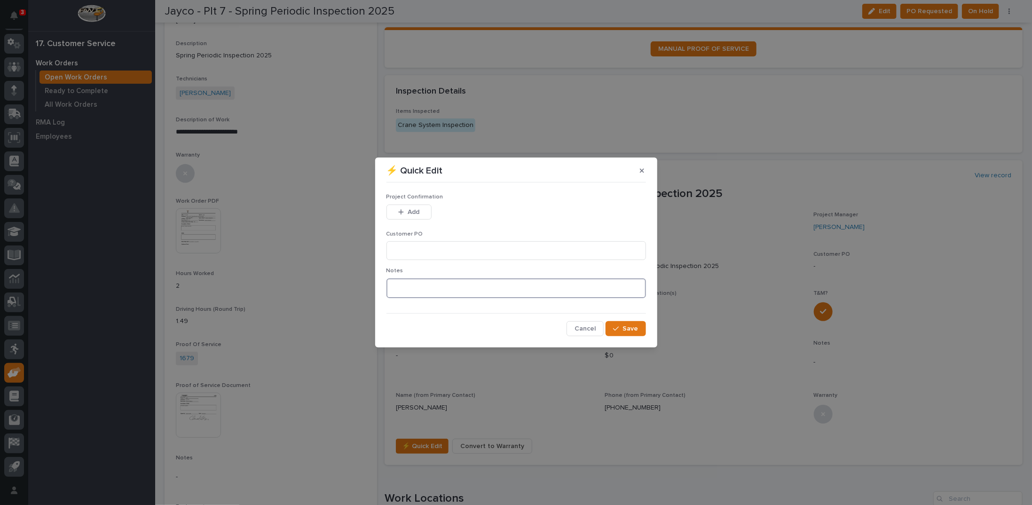
click at [443, 284] on textarea at bounding box center [516, 288] width 260 height 20
type textarea "*********"
click at [433, 253] on input at bounding box center [516, 250] width 260 height 19
type input "No PO Required"
click at [405, 208] on button "Add" at bounding box center [408, 212] width 45 height 15
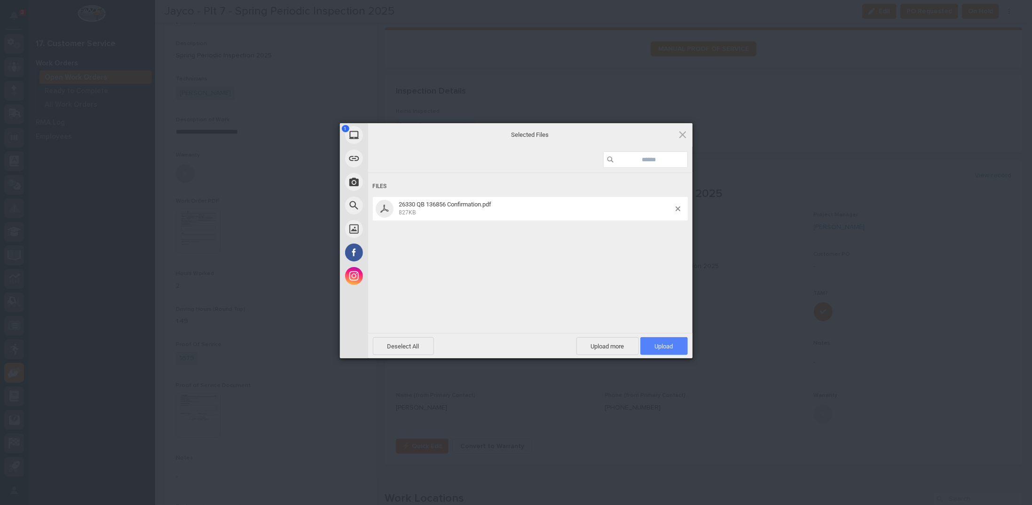
click at [663, 347] on span "Upload 1" at bounding box center [664, 346] width 18 height 7
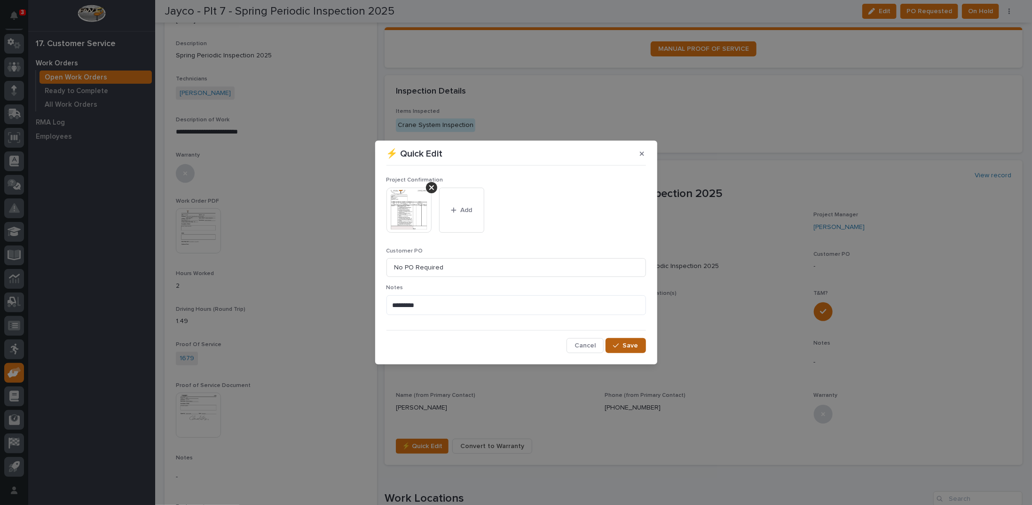
click at [635, 347] on span "Save" at bounding box center [631, 345] width 16 height 8
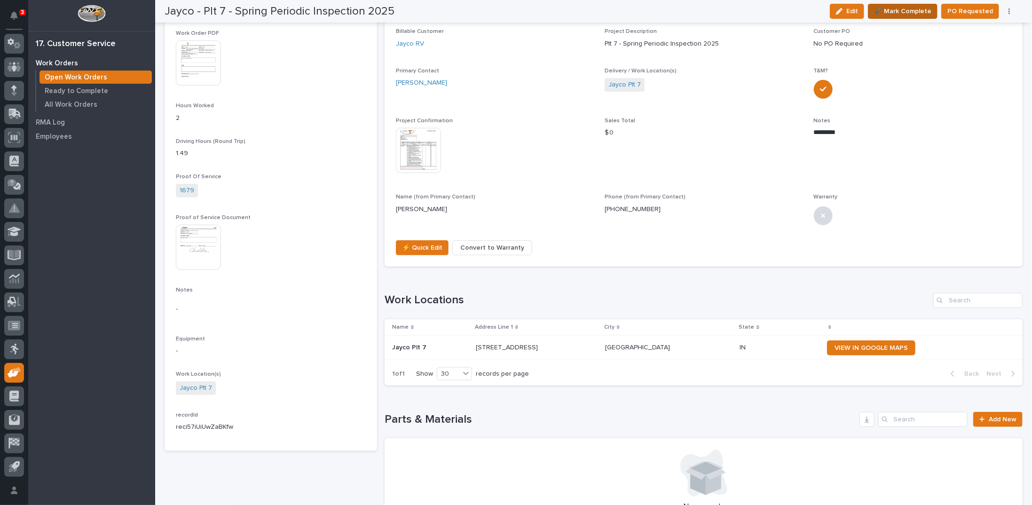
scroll to position [361, 0]
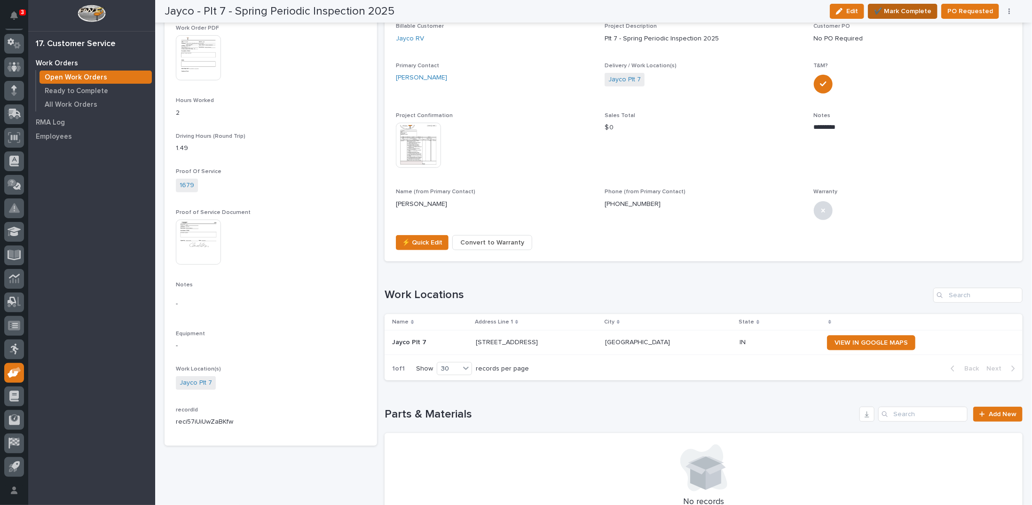
click at [914, 12] on span "✔️ Mark Complete" at bounding box center [902, 11] width 57 height 11
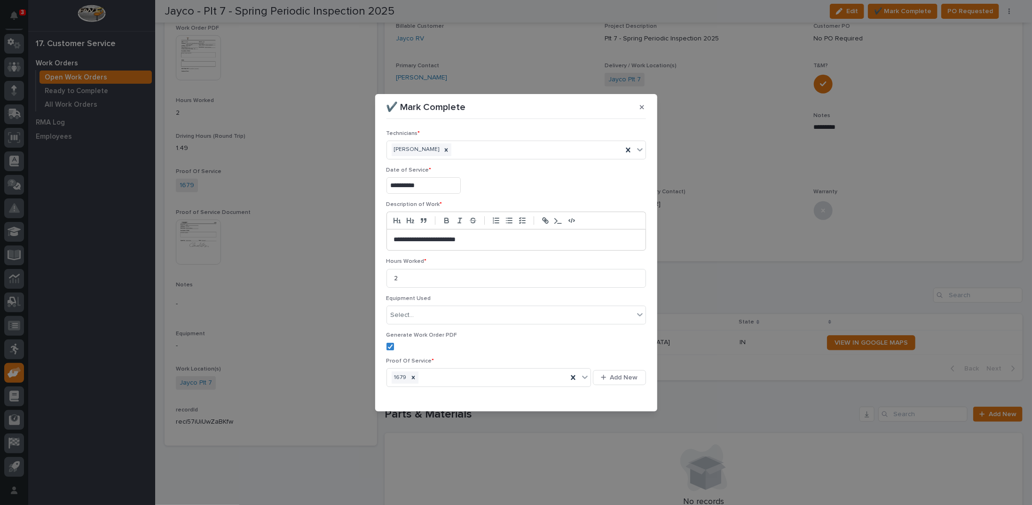
scroll to position [22, 0]
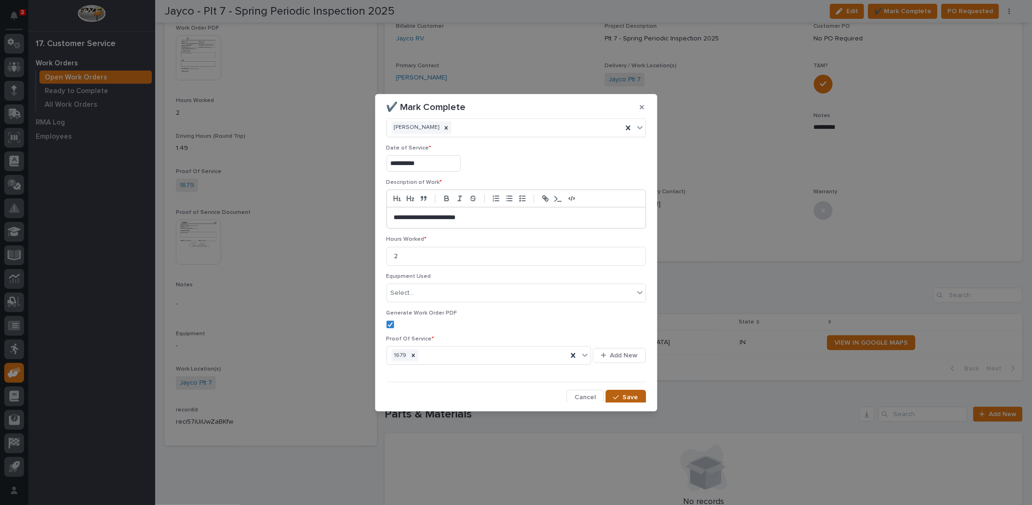
drag, startPoint x: 617, startPoint y: 395, endPoint x: 610, endPoint y: 392, distance: 7.8
click at [614, 394] on div "button" at bounding box center [617, 397] width 9 height 7
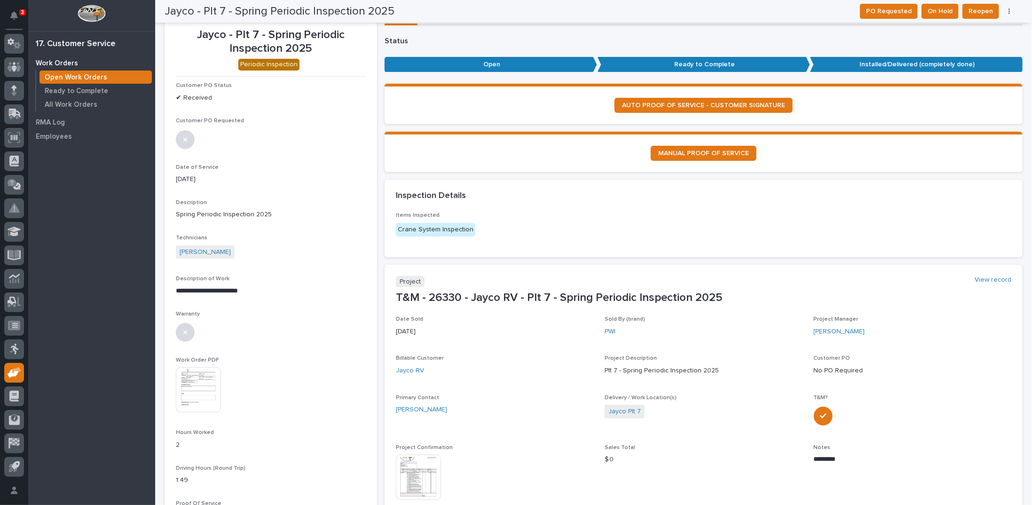
scroll to position [0, 0]
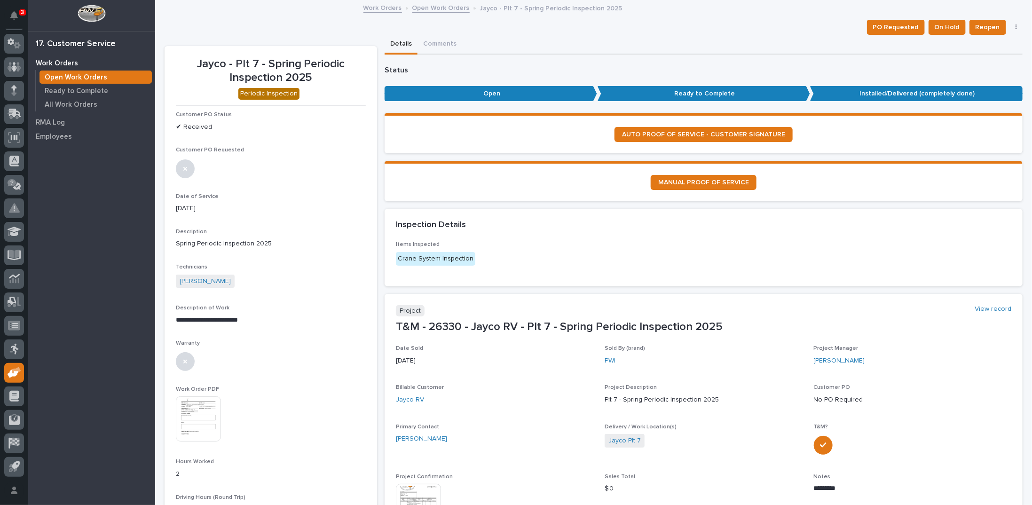
click at [418, 8] on link "Open Work Orders" at bounding box center [440, 7] width 57 height 11
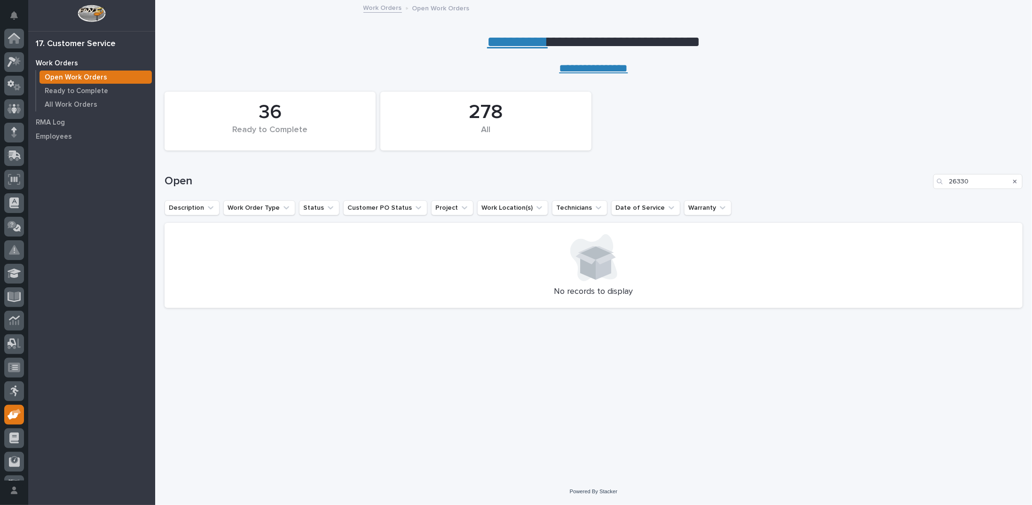
scroll to position [42, 0]
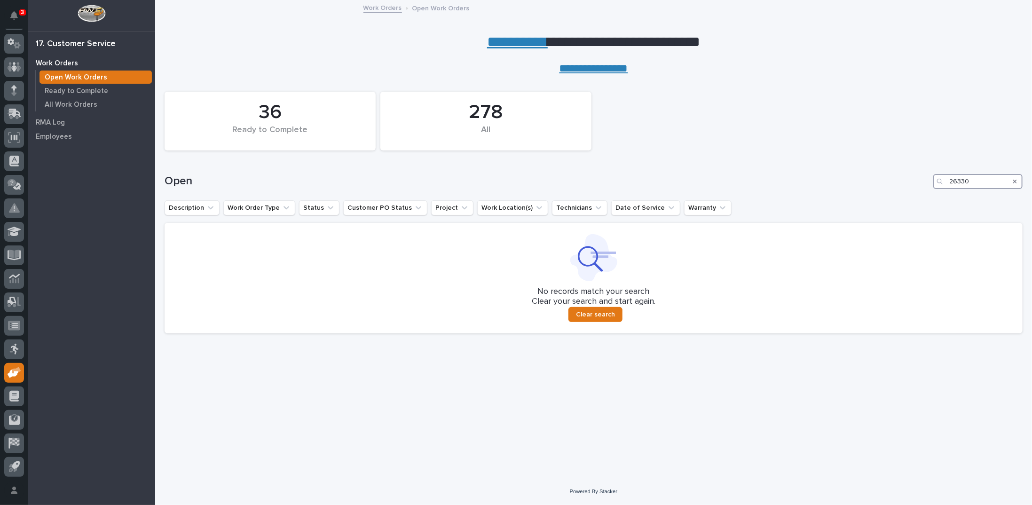
drag, startPoint x: 971, startPoint y: 183, endPoint x: 928, endPoint y: 171, distance: 44.8
click at [928, 171] on div "Open 26330" at bounding box center [594, 177] width 858 height 45
type input "26331"
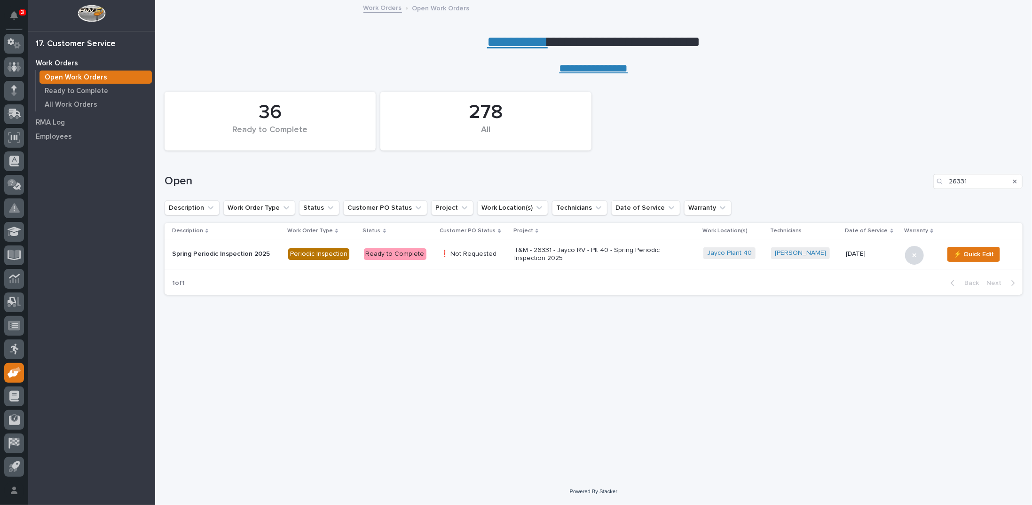
click at [530, 255] on p "T&M - 26331 - Jayco RV - Plt 40 - Spring Periodic Inspection 2025" at bounding box center [596, 254] width 165 height 16
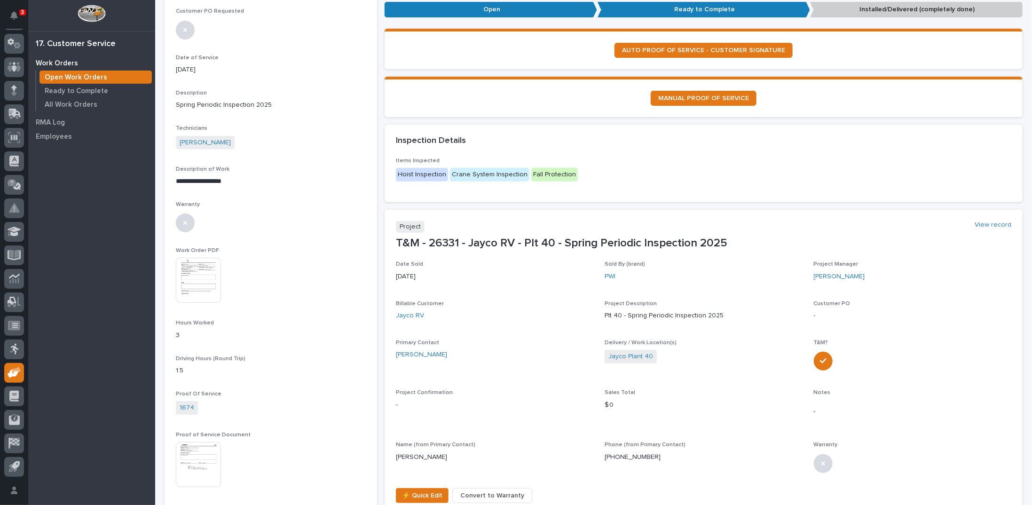
scroll to position [141, 0]
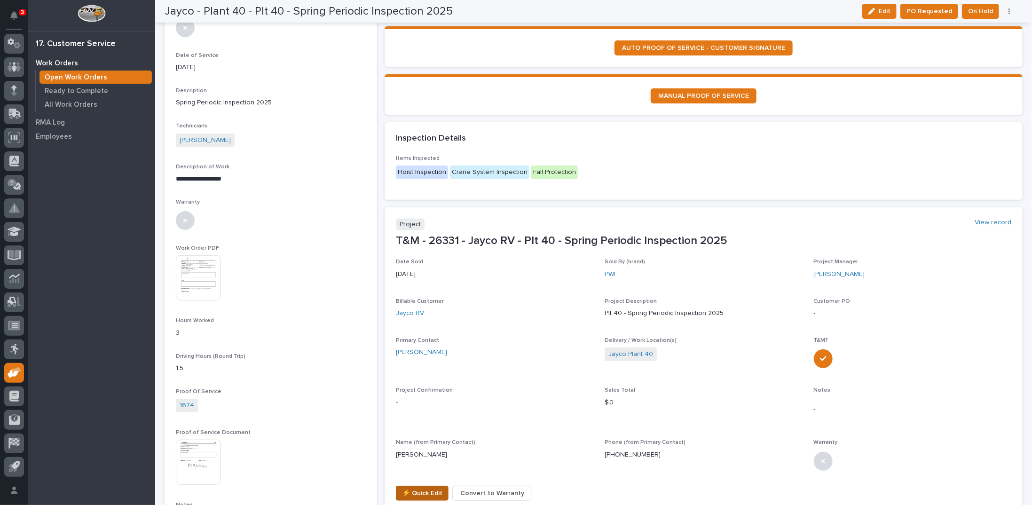
click at [435, 493] on span "⚡ Quick Edit" at bounding box center [422, 493] width 40 height 11
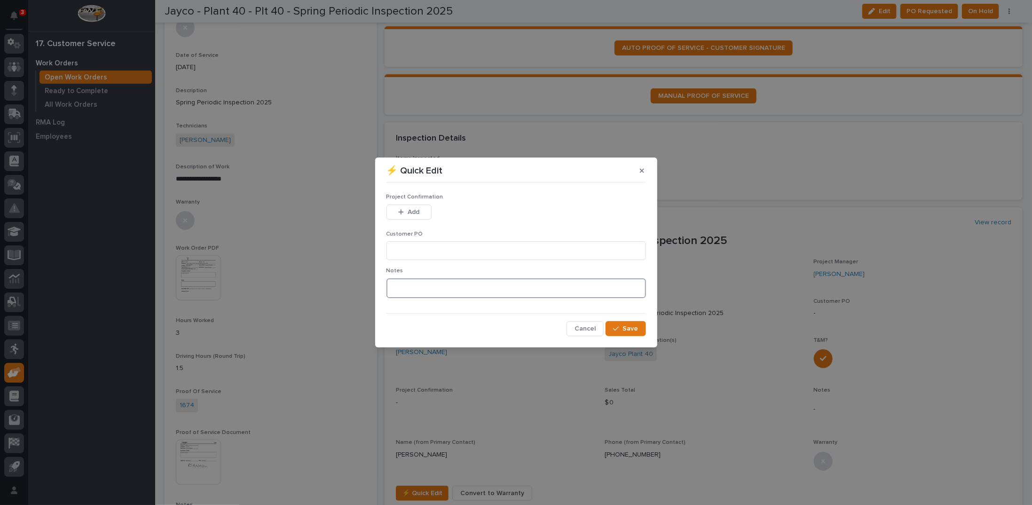
click at [460, 291] on textarea at bounding box center [516, 288] width 260 height 20
type textarea "*********"
click at [460, 253] on input at bounding box center [516, 250] width 260 height 19
type input "No PO Required"
click at [420, 212] on button "Add" at bounding box center [408, 212] width 45 height 15
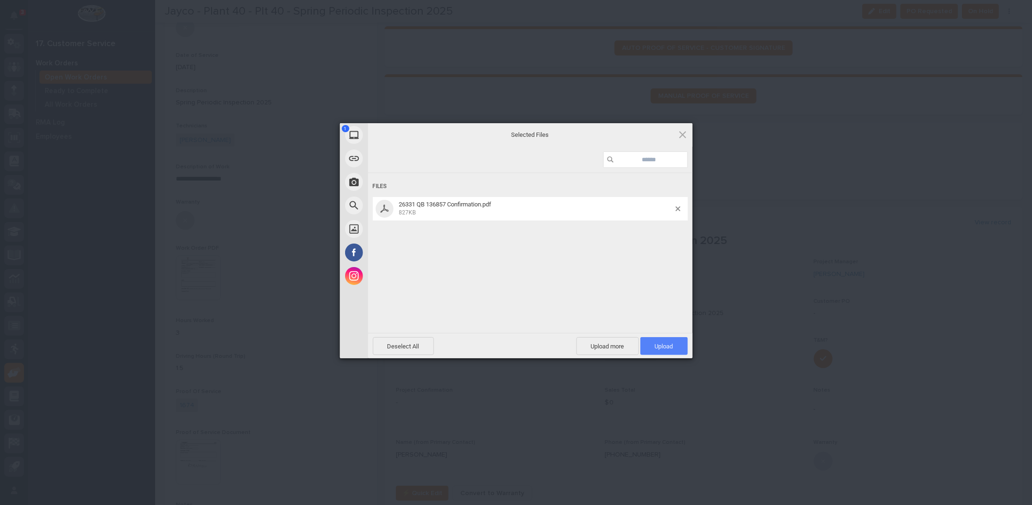
click at [655, 348] on span "Upload 1" at bounding box center [664, 346] width 18 height 7
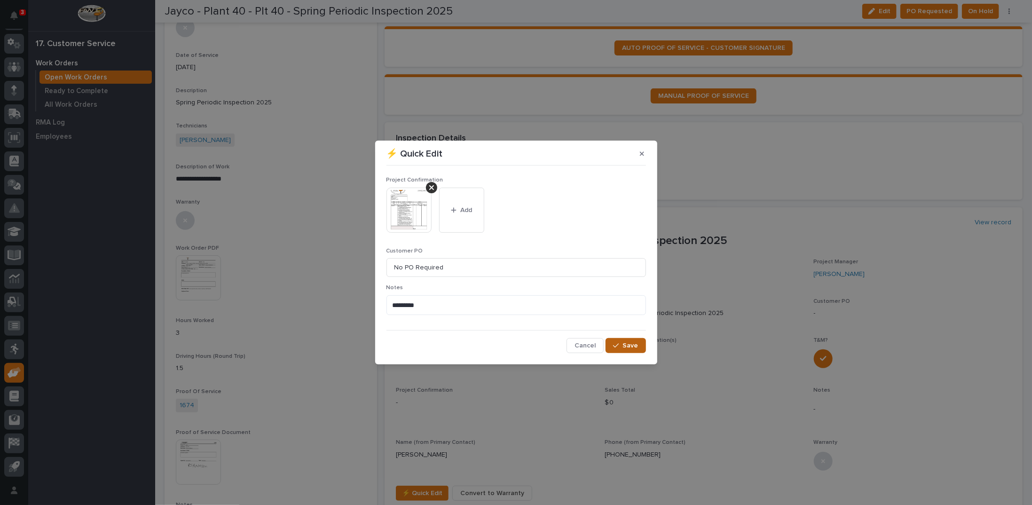
click at [633, 347] on span "Save" at bounding box center [631, 345] width 16 height 8
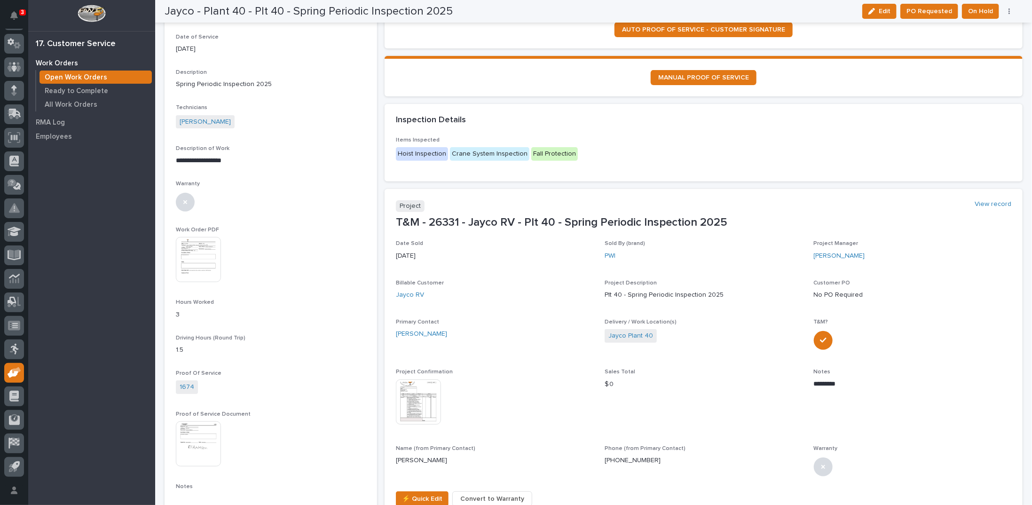
scroll to position [0, 0]
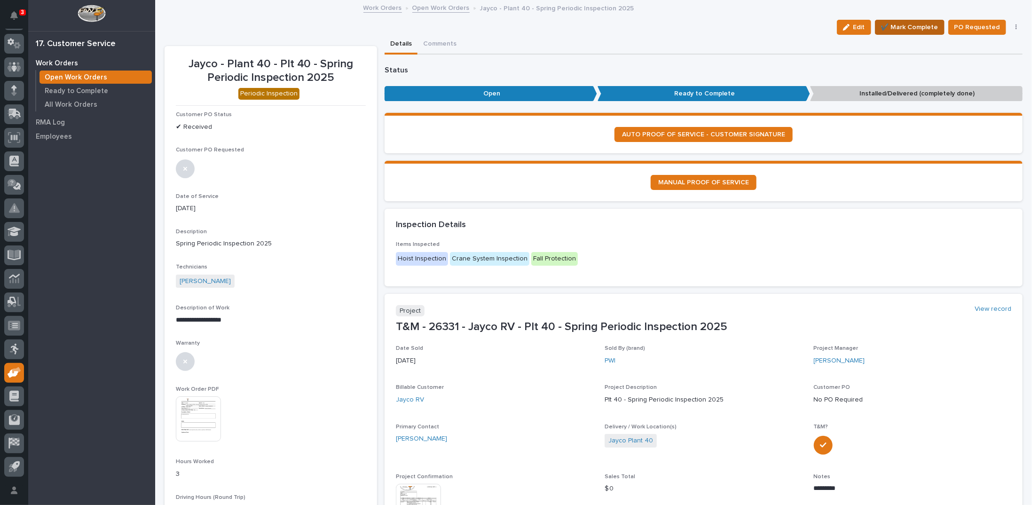
click at [899, 25] on span "✔️ Mark Complete" at bounding box center [909, 27] width 57 height 11
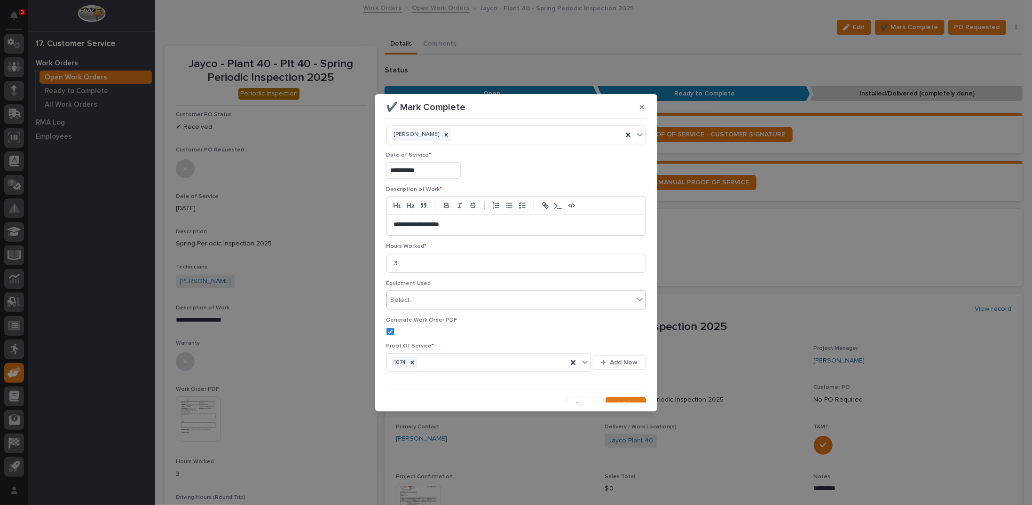
scroll to position [22, 0]
click at [619, 395] on div "button" at bounding box center [617, 397] width 9 height 7
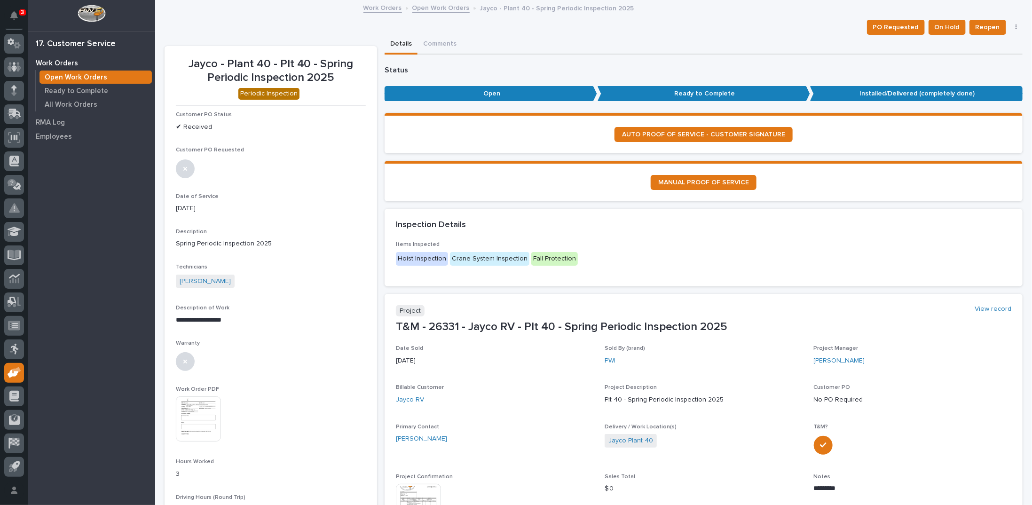
click at [418, 12] on link "Open Work Orders" at bounding box center [440, 7] width 57 height 11
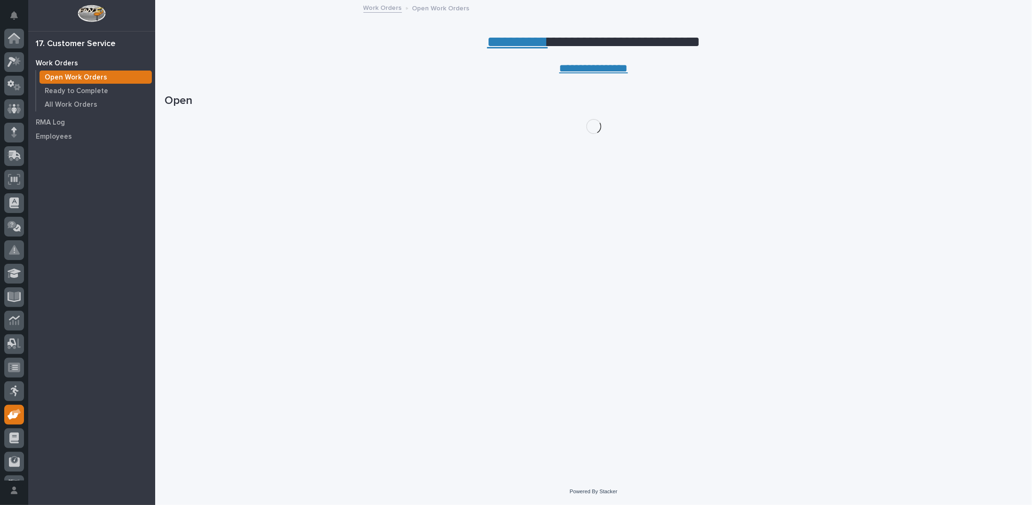
scroll to position [42, 0]
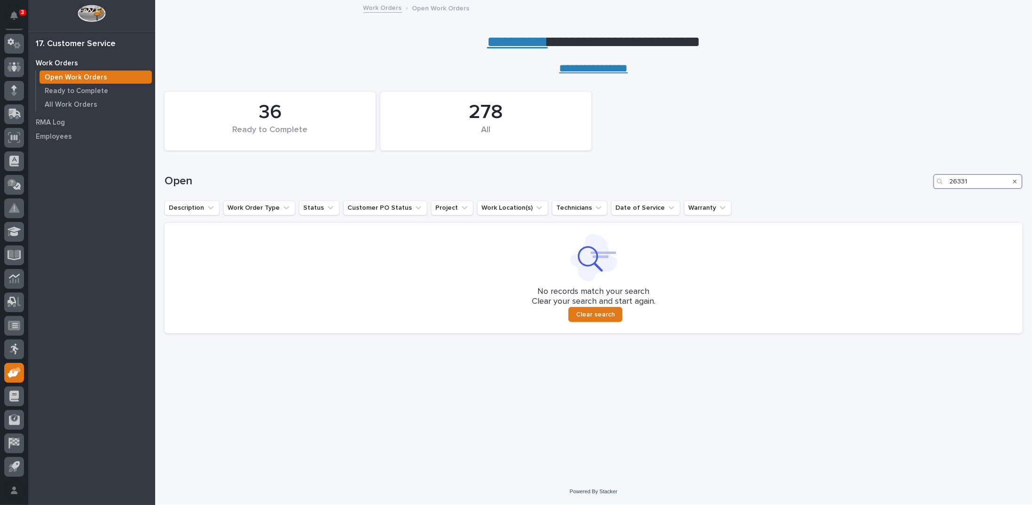
drag, startPoint x: 961, startPoint y: 179, endPoint x: 977, endPoint y: 178, distance: 16.0
click at [976, 178] on input "26331" at bounding box center [977, 181] width 89 height 15
type input "26338"
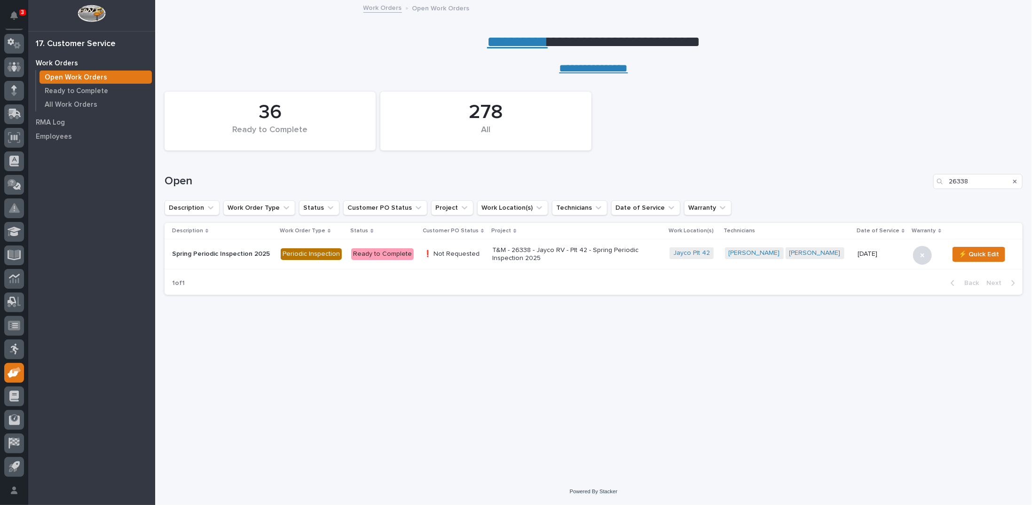
click at [571, 248] on p "T&M - 26338 - Jayco RV - Plt 42 - Spring Periodic Inspection 2025" at bounding box center [574, 254] width 165 height 16
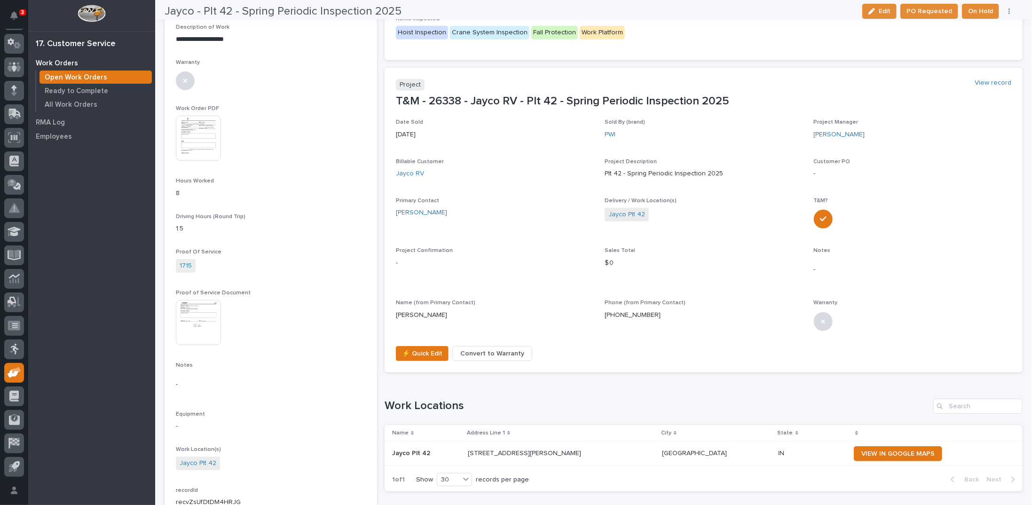
scroll to position [282, 0]
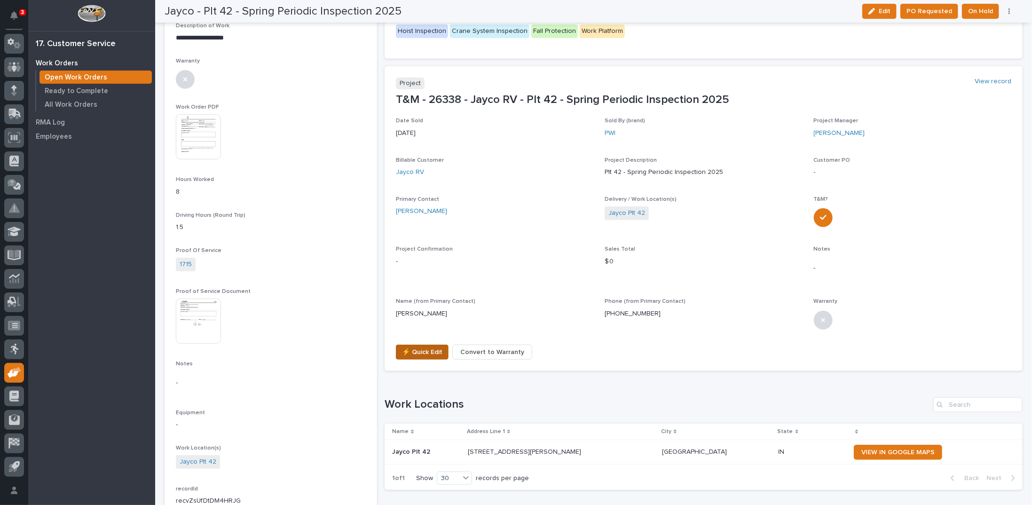
click at [418, 355] on span "⚡ Quick Edit" at bounding box center [422, 352] width 40 height 11
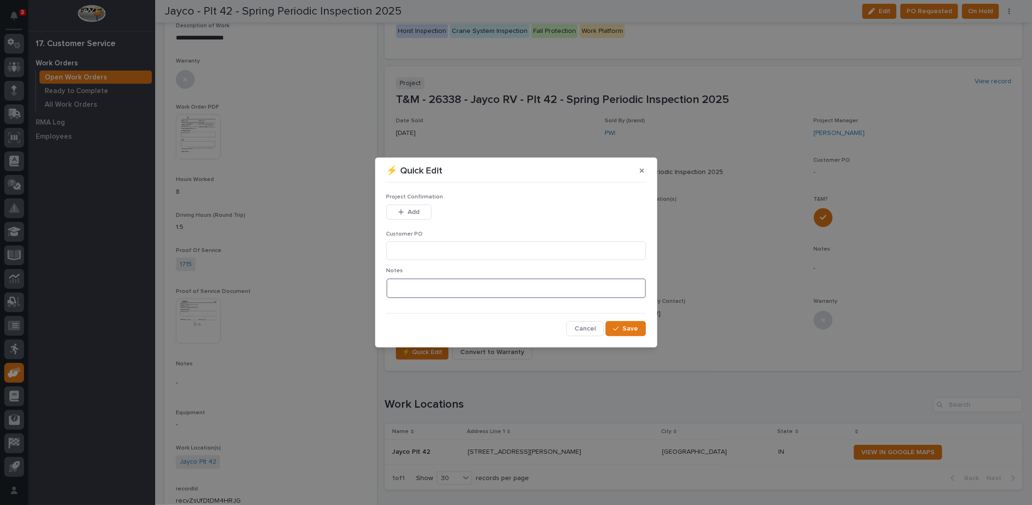
click at [402, 288] on textarea at bounding box center [516, 288] width 260 height 20
type textarea "*********"
click at [447, 254] on input at bounding box center [516, 250] width 260 height 19
type input "No PO Required"
click at [416, 211] on span "Add" at bounding box center [414, 212] width 12 height 8
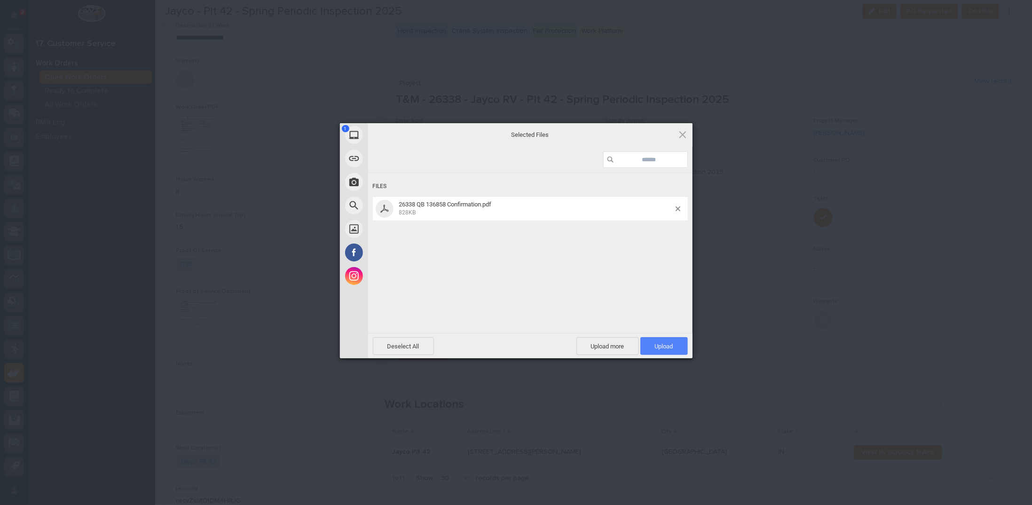
click at [667, 345] on span "Upload 1" at bounding box center [664, 346] width 18 height 7
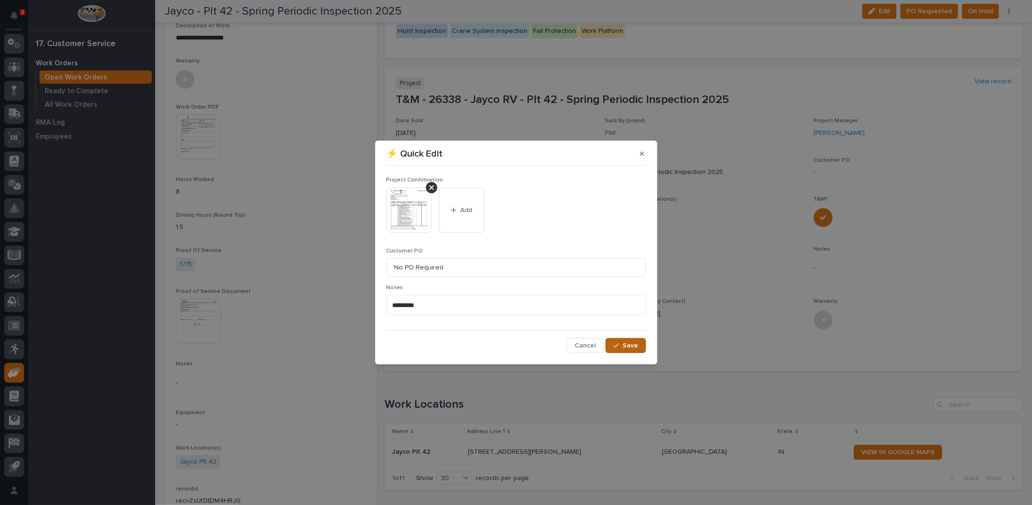
click at [615, 343] on icon "button" at bounding box center [616, 345] width 6 height 7
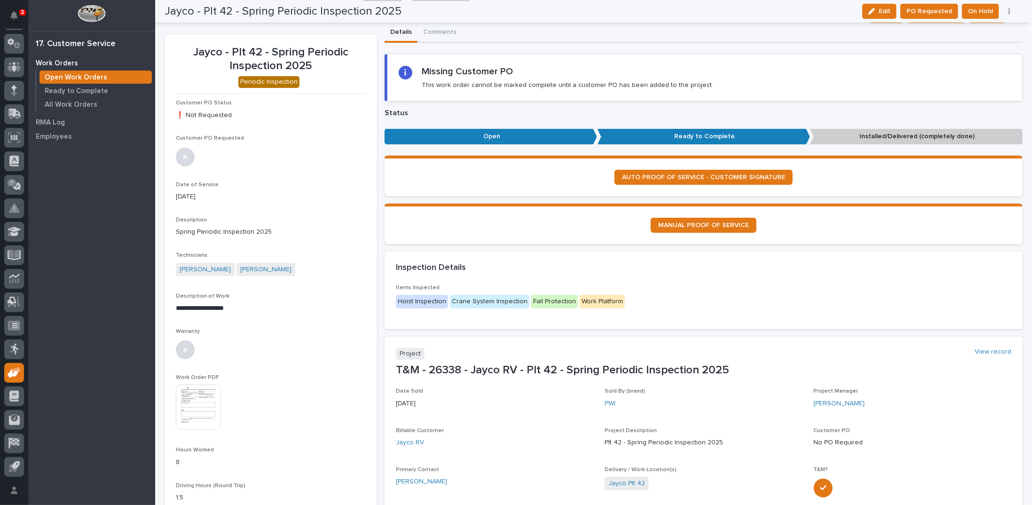
scroll to position [0, 0]
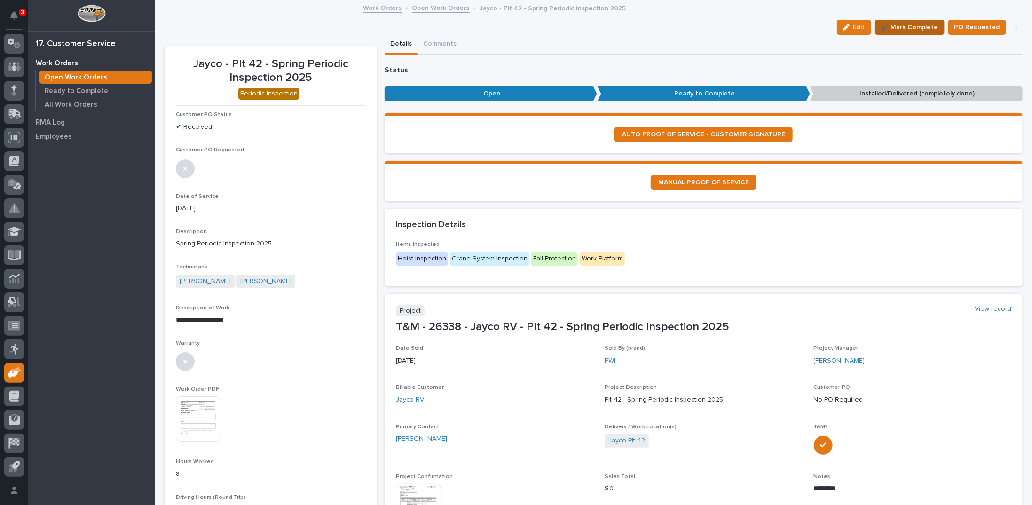
click at [914, 26] on span "✔️ Mark Complete" at bounding box center [909, 27] width 57 height 11
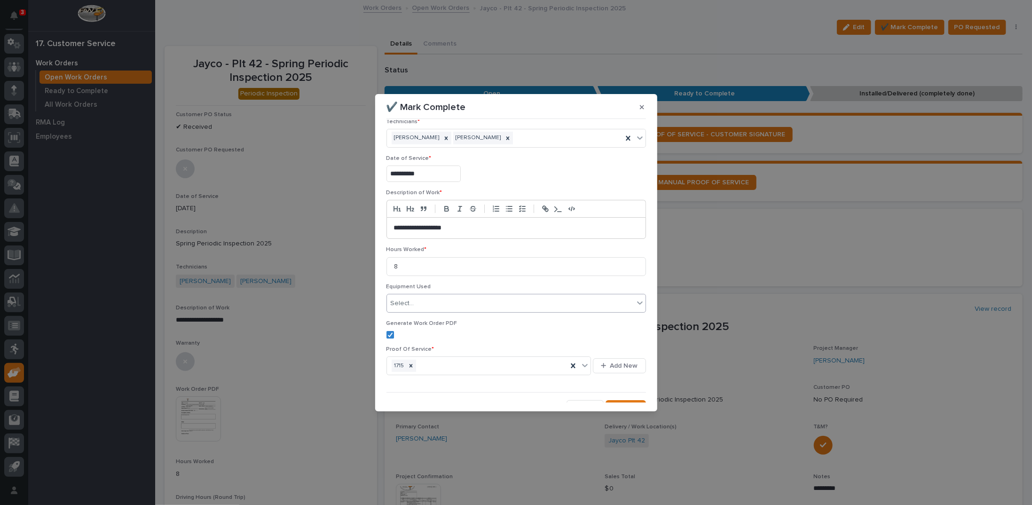
scroll to position [22, 0]
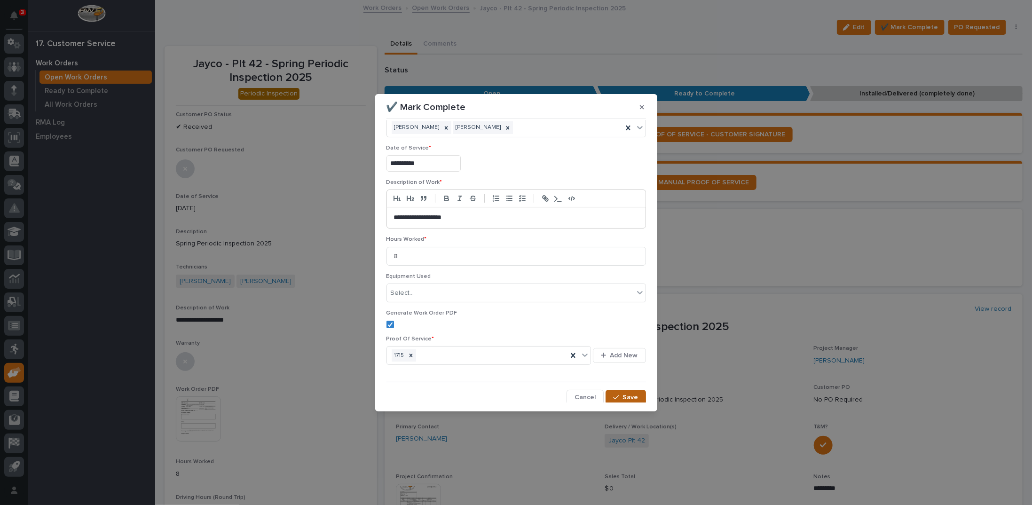
click at [613, 394] on icon "button" at bounding box center [616, 397] width 6 height 7
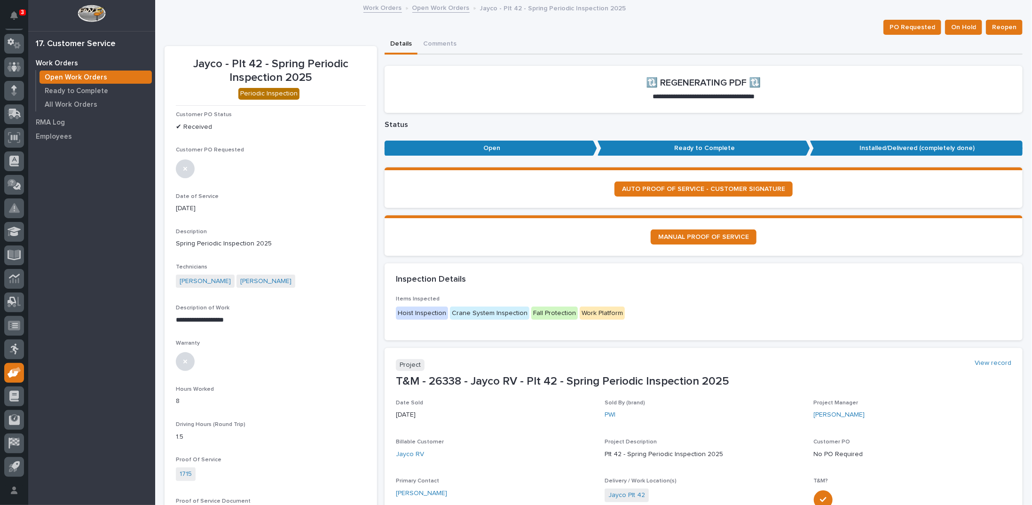
click at [431, 8] on link "Open Work Orders" at bounding box center [440, 7] width 57 height 11
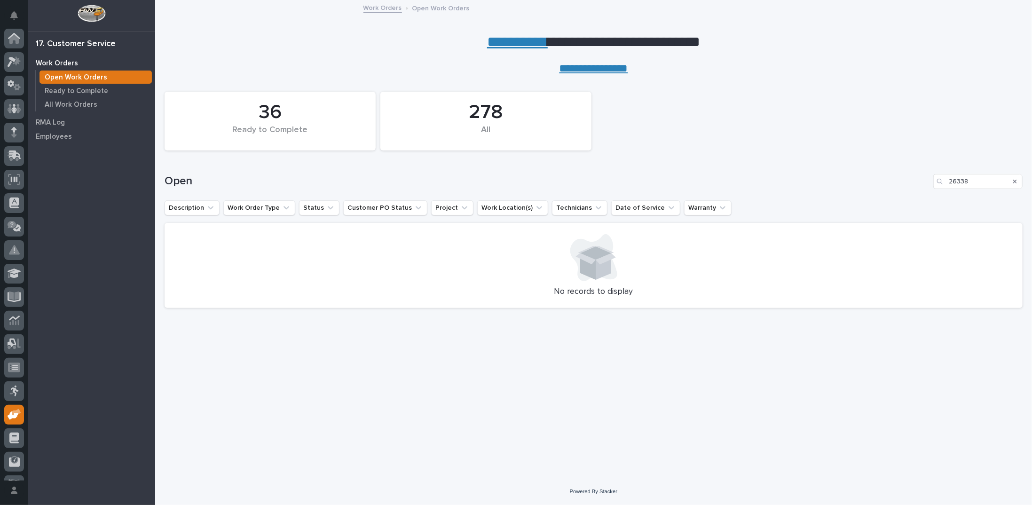
scroll to position [42, 0]
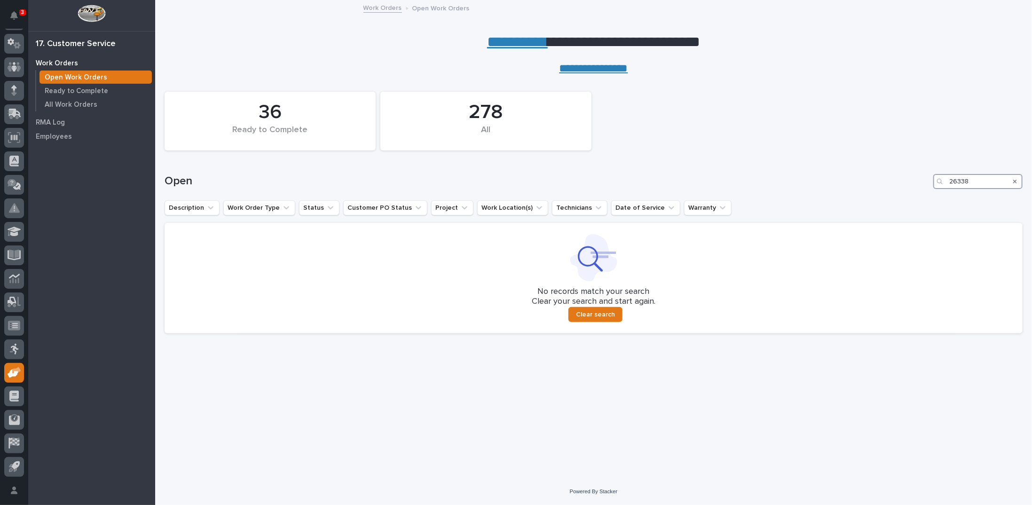
drag, startPoint x: 961, startPoint y: 181, endPoint x: 984, endPoint y: 181, distance: 23.0
click at [984, 181] on input "26338" at bounding box center [977, 181] width 89 height 15
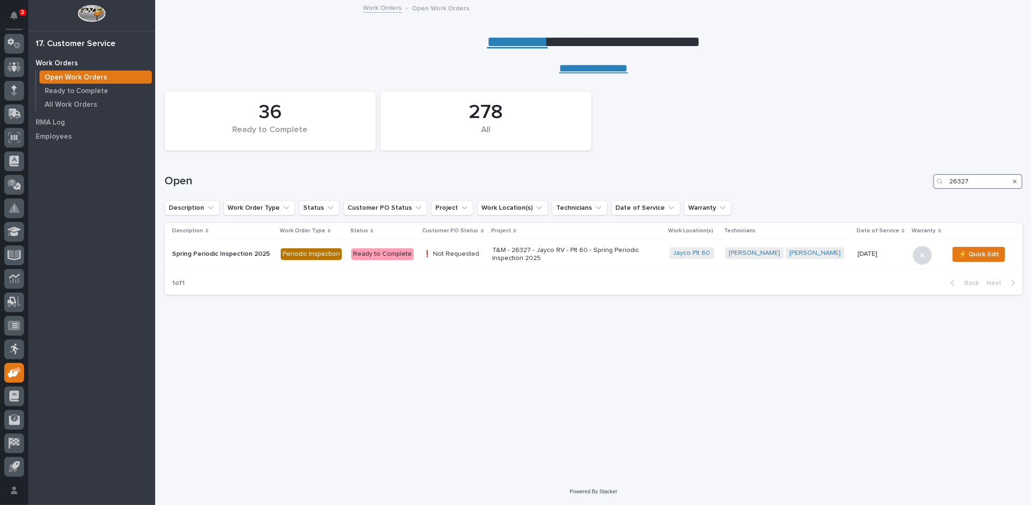
drag, startPoint x: 960, startPoint y: 182, endPoint x: 998, endPoint y: 178, distance: 38.3
click at [993, 178] on input "26327" at bounding box center [977, 181] width 89 height 15
type input "26334"
click at [504, 248] on p "T&M - 26334 - Jayco RV - Plt 43 - Spring Periodic Inspection 2025" at bounding box center [571, 254] width 165 height 16
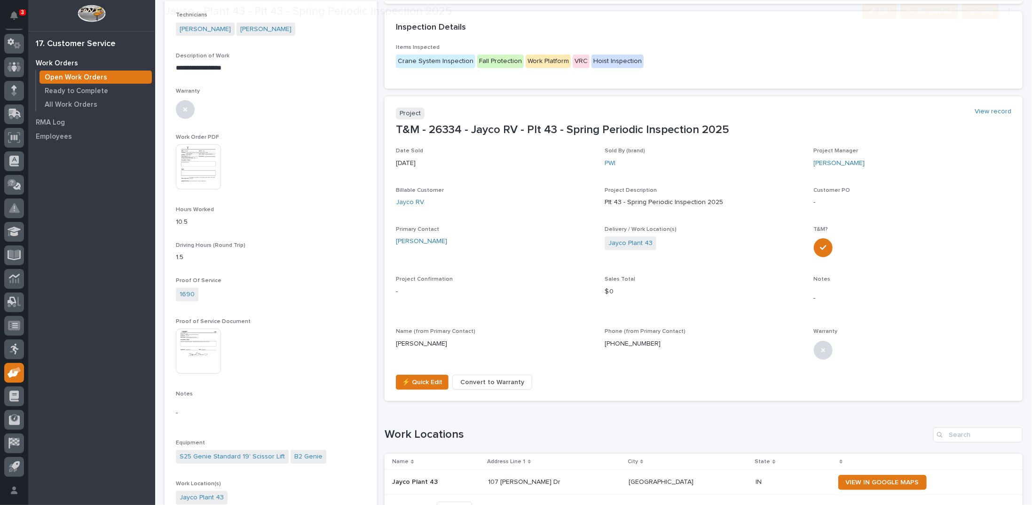
scroll to position [282, 0]
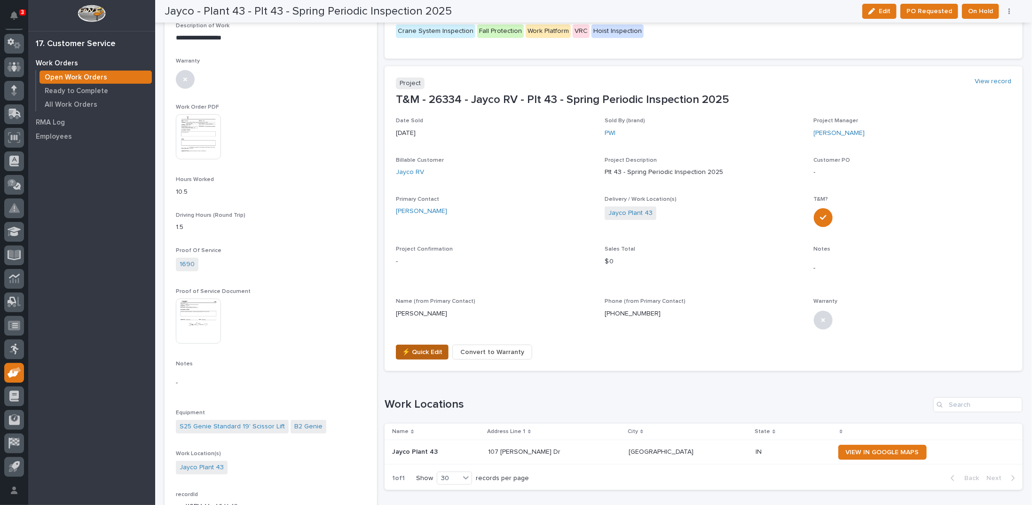
click at [430, 350] on span "⚡ Quick Edit" at bounding box center [422, 352] width 40 height 11
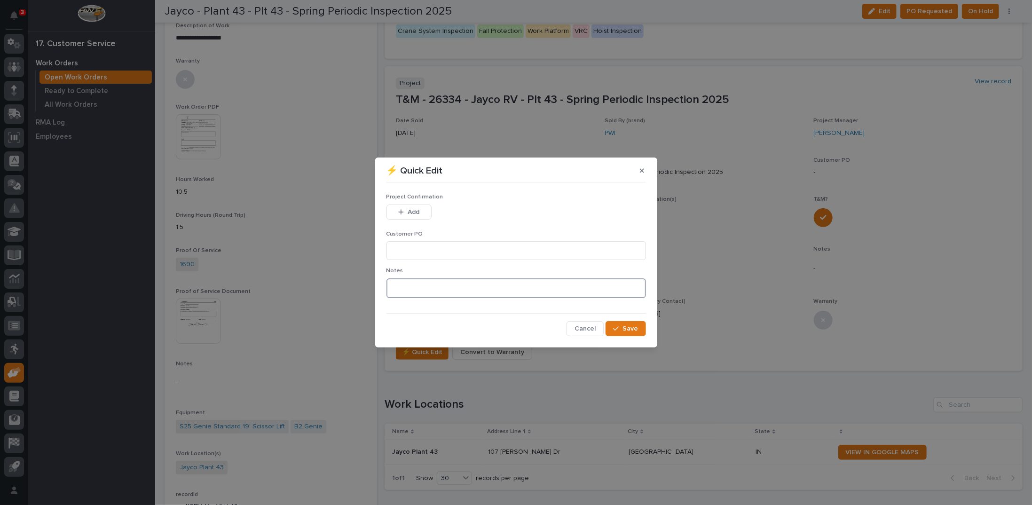
click at [414, 295] on textarea at bounding box center [516, 288] width 260 height 20
type textarea "*********"
click at [433, 252] on input at bounding box center [516, 250] width 260 height 19
type input "No PO Required"
click at [397, 210] on button "Add" at bounding box center [408, 212] width 45 height 15
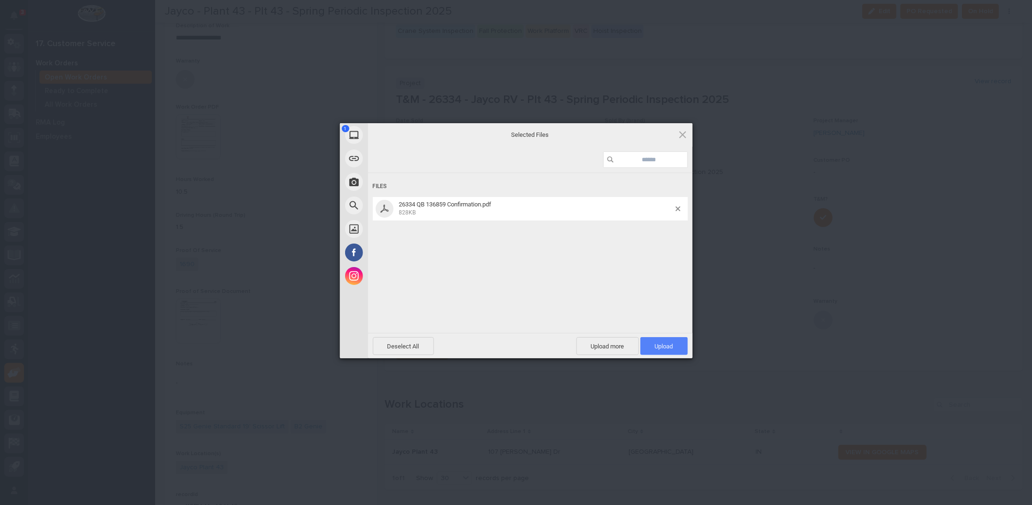
click at [662, 346] on span "Upload 1" at bounding box center [664, 346] width 18 height 7
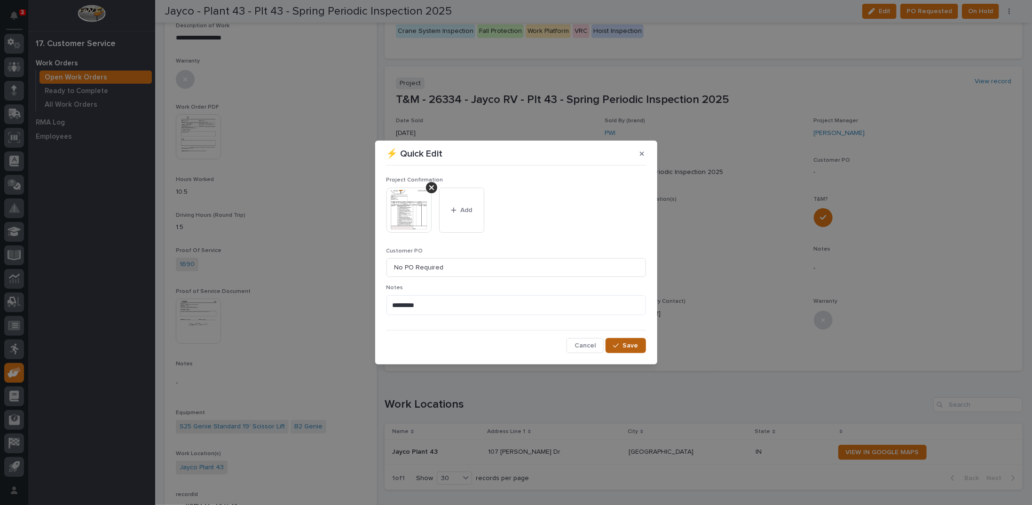
click at [630, 349] on span "Save" at bounding box center [631, 345] width 16 height 8
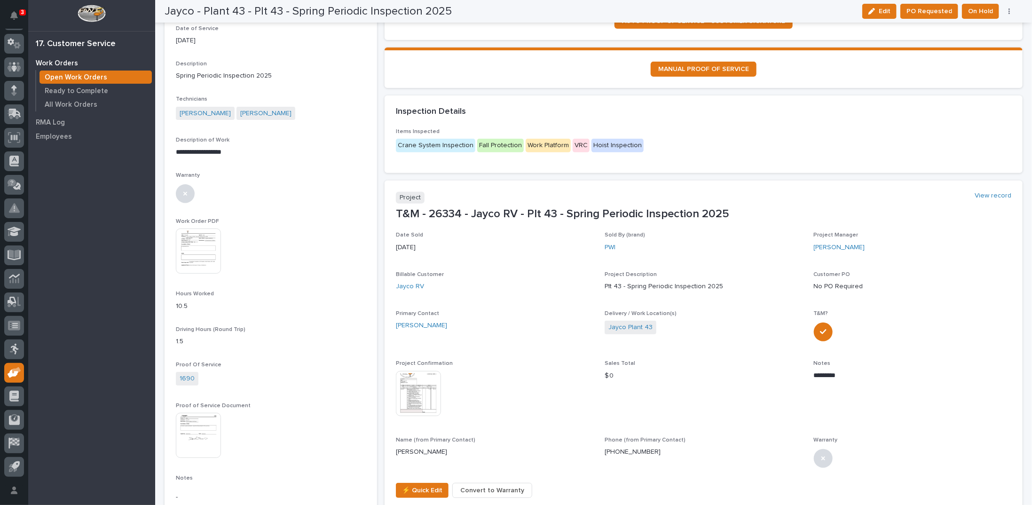
scroll to position [0, 0]
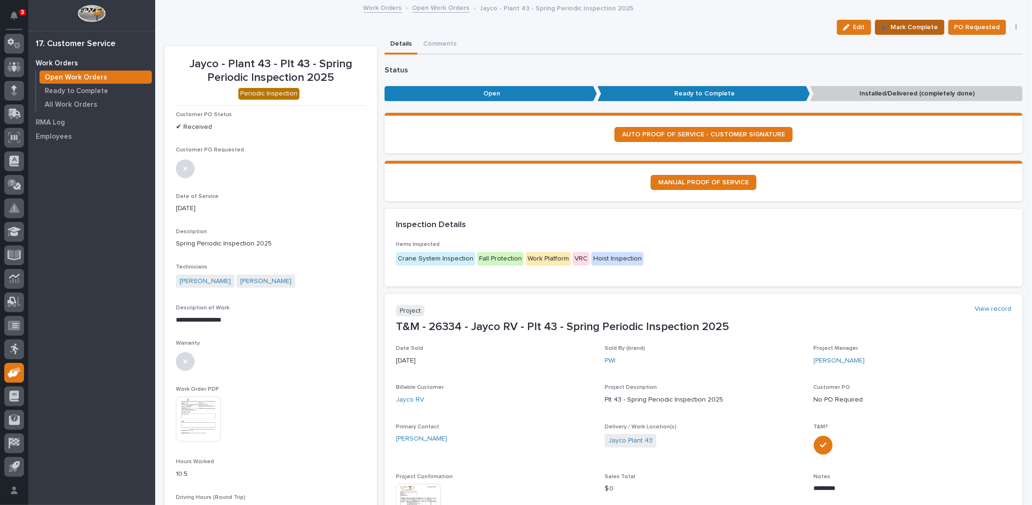
click at [896, 29] on span "✔️ Mark Complete" at bounding box center [909, 27] width 57 height 11
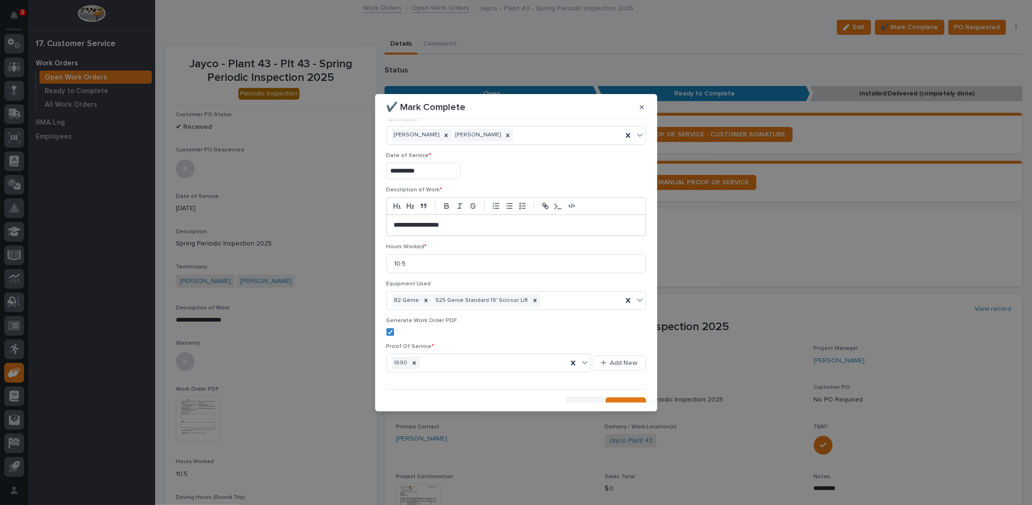
scroll to position [22, 0]
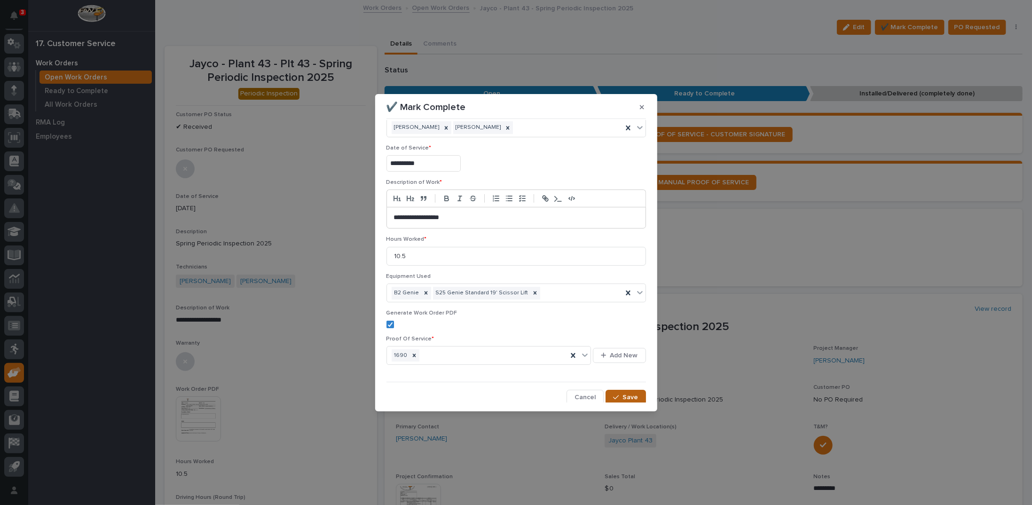
click at [613, 395] on icon "button" at bounding box center [616, 397] width 6 height 4
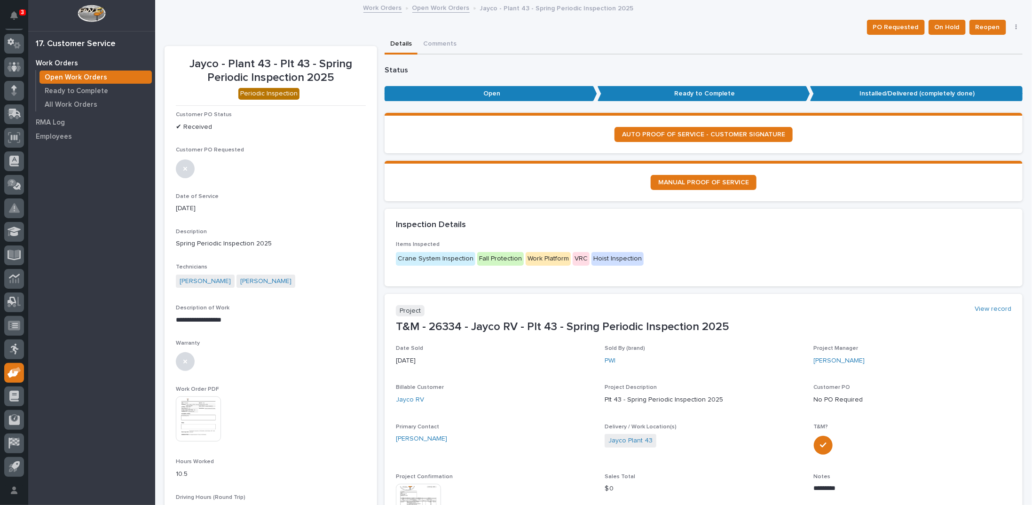
click at [433, 6] on link "Open Work Orders" at bounding box center [440, 7] width 57 height 11
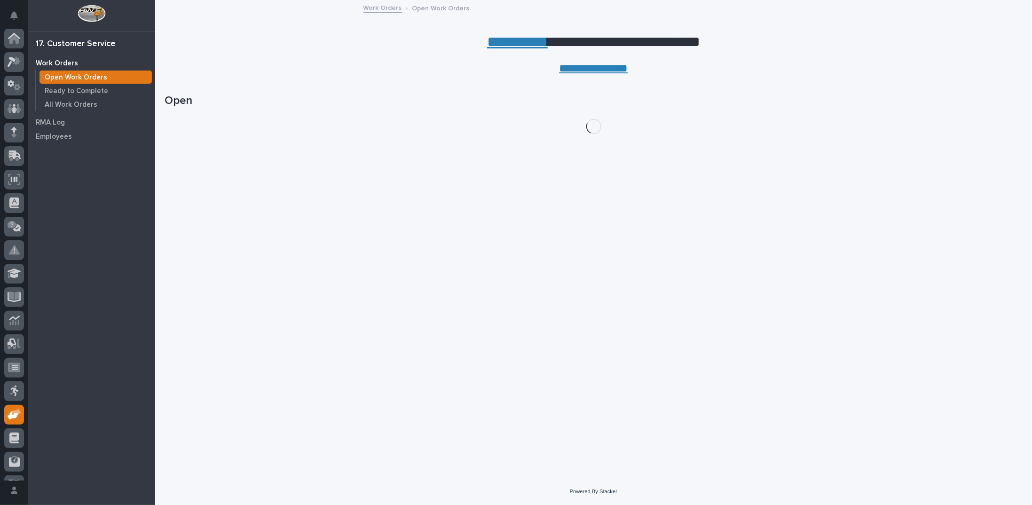
scroll to position [42, 0]
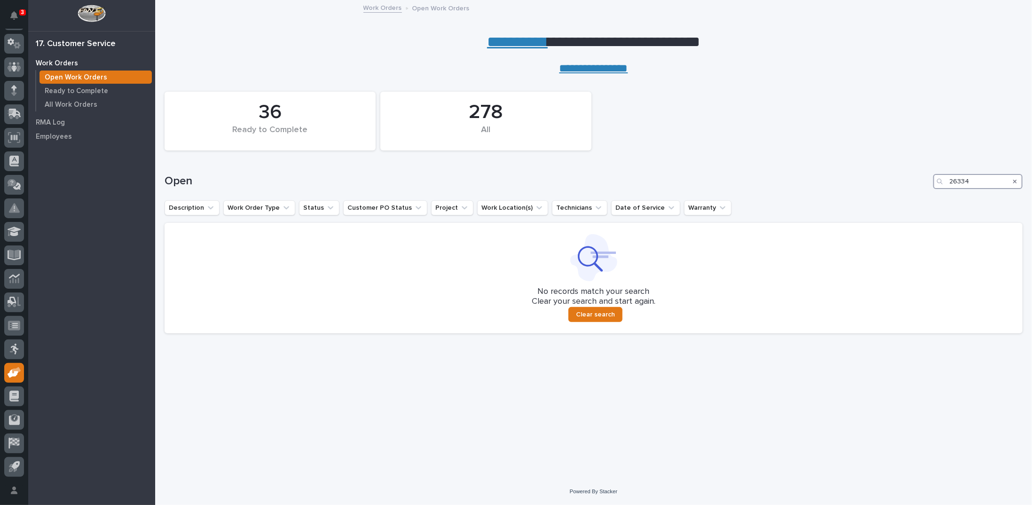
drag, startPoint x: 970, startPoint y: 181, endPoint x: 922, endPoint y: 181, distance: 48.4
click at [923, 181] on div "Open 26334" at bounding box center [594, 181] width 858 height 15
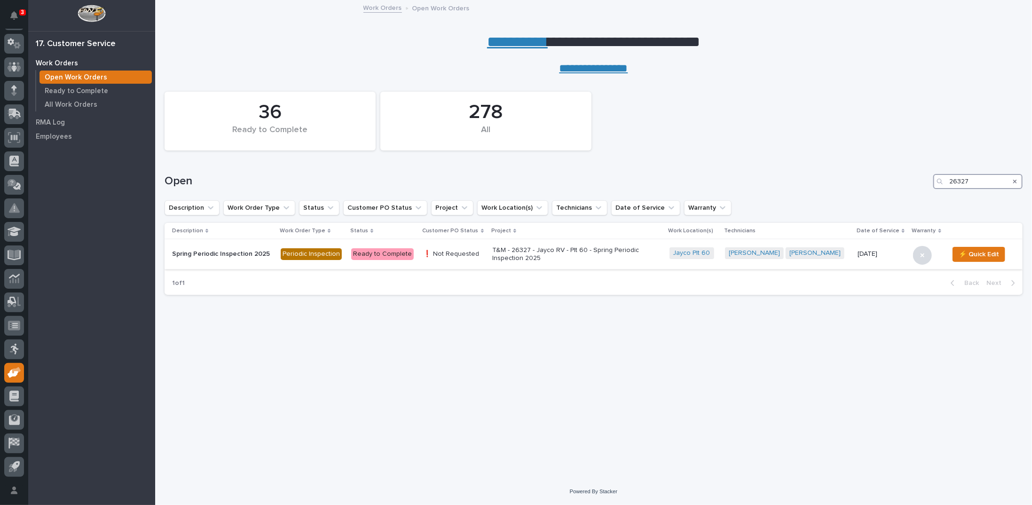
type input "26327"
click at [543, 247] on p "T&M - 26327 - Jayco RV - Plt 60 - Spring Periodic Inspection 2025" at bounding box center [574, 254] width 165 height 16
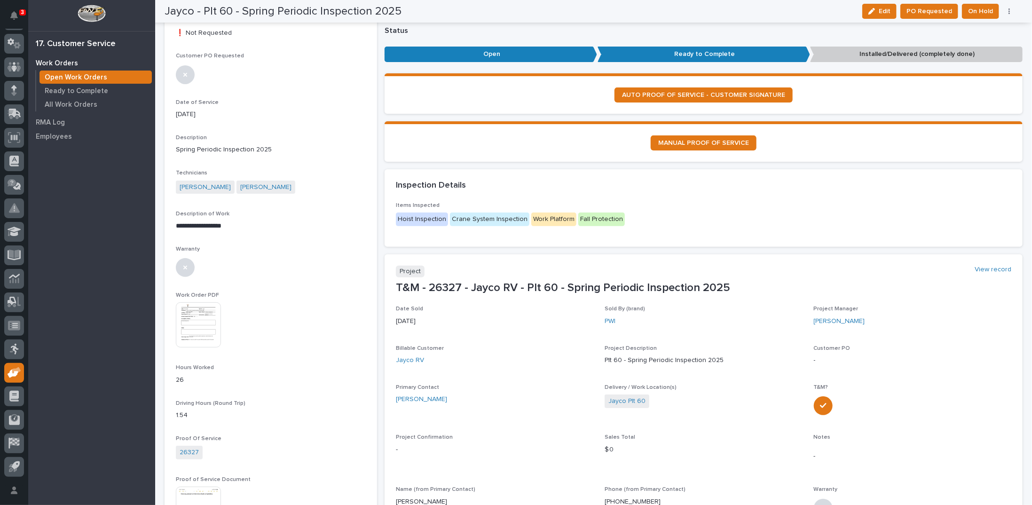
scroll to position [188, 0]
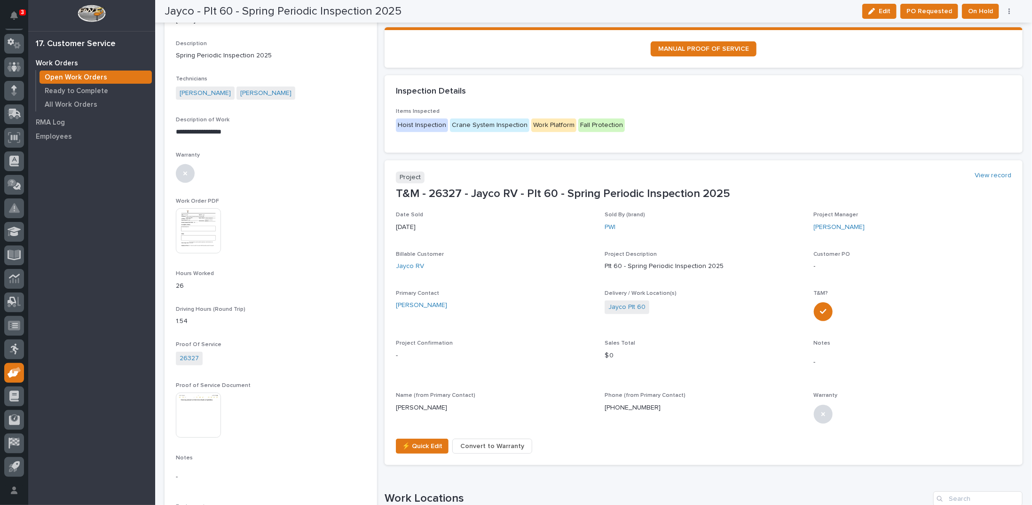
click at [409, 446] on span "⚡ Quick Edit" at bounding box center [422, 446] width 40 height 11
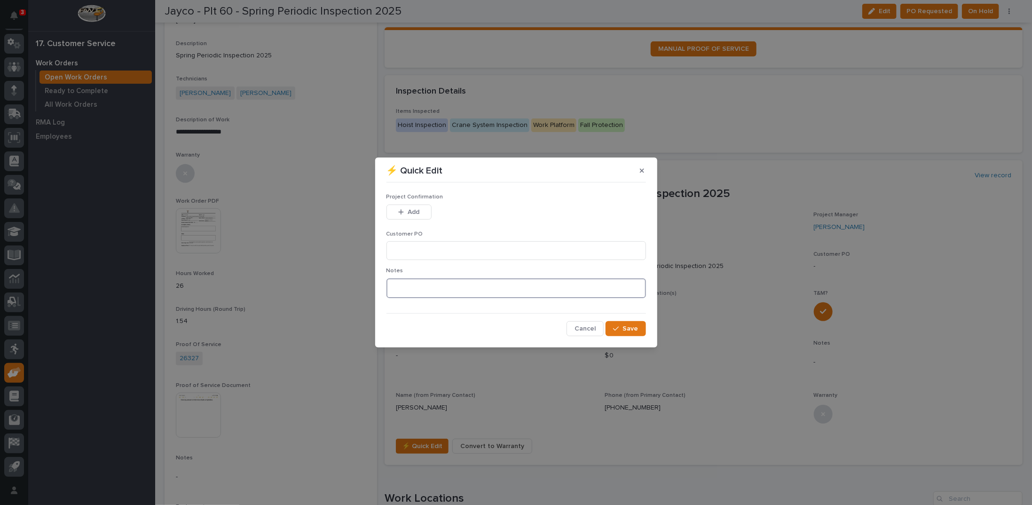
click at [442, 288] on textarea at bounding box center [516, 288] width 260 height 20
type textarea "*********"
click at [449, 248] on input at bounding box center [516, 250] width 260 height 19
type input "No PO Required"
click at [413, 208] on span "Add" at bounding box center [414, 212] width 12 height 8
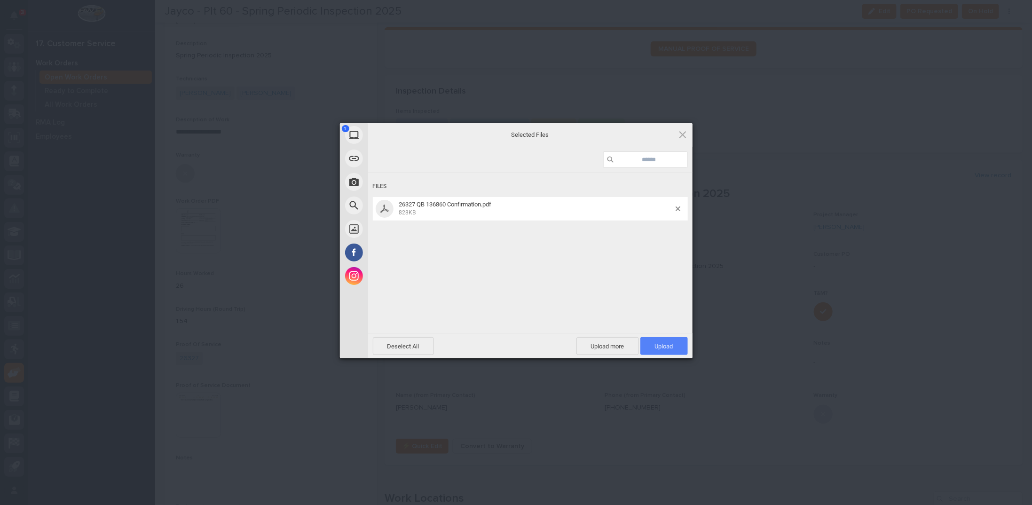
click at [659, 344] on span "Upload 1" at bounding box center [664, 346] width 18 height 7
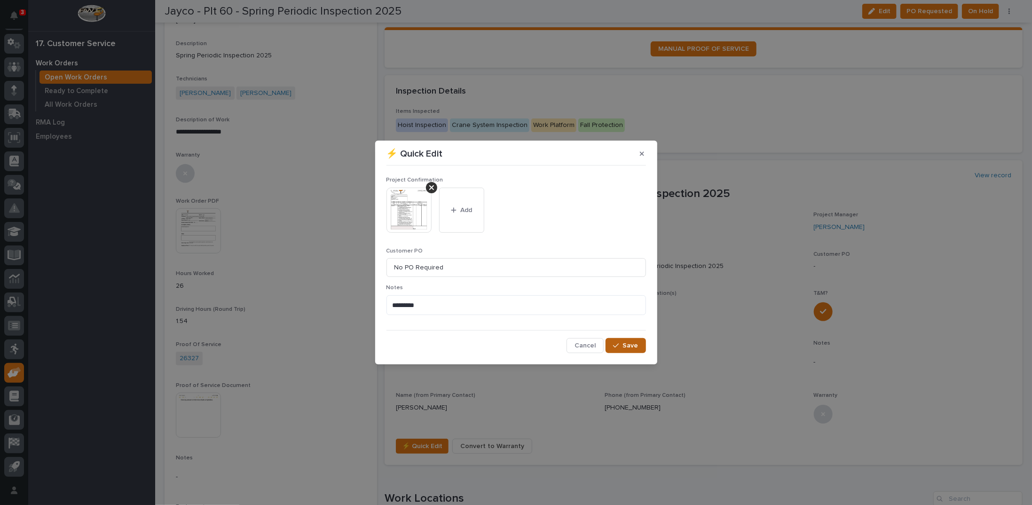
click at [624, 347] on span "Save" at bounding box center [631, 345] width 16 height 8
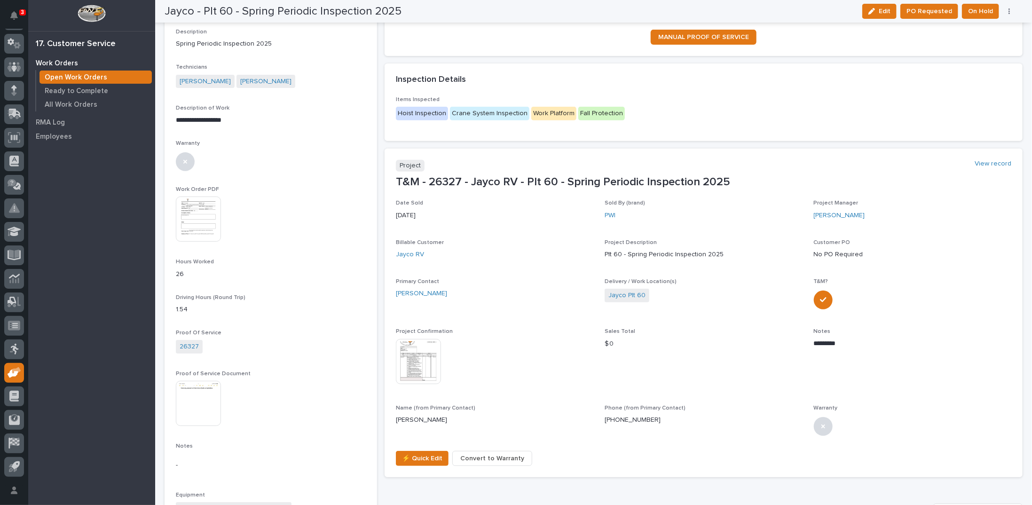
scroll to position [0, 0]
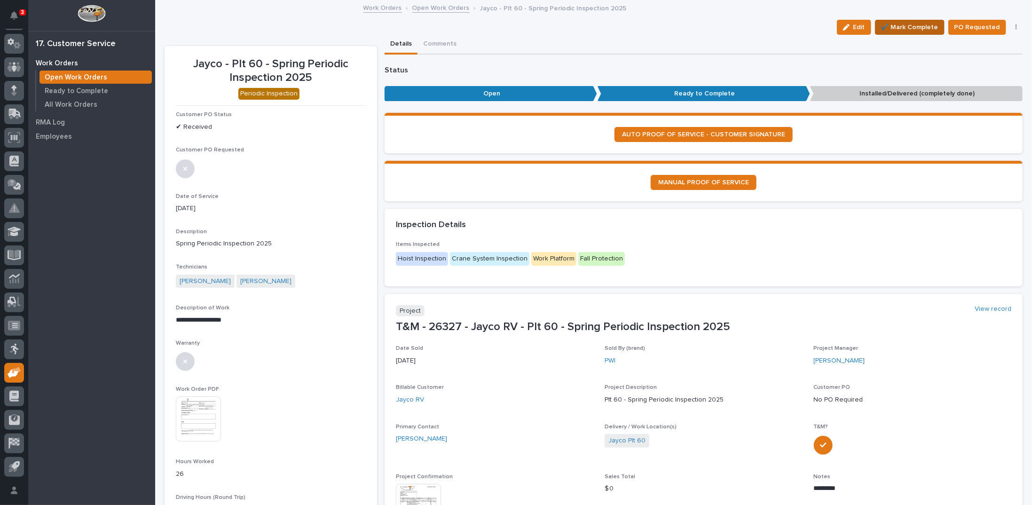
click at [914, 24] on span "✔️ Mark Complete" at bounding box center [909, 27] width 57 height 11
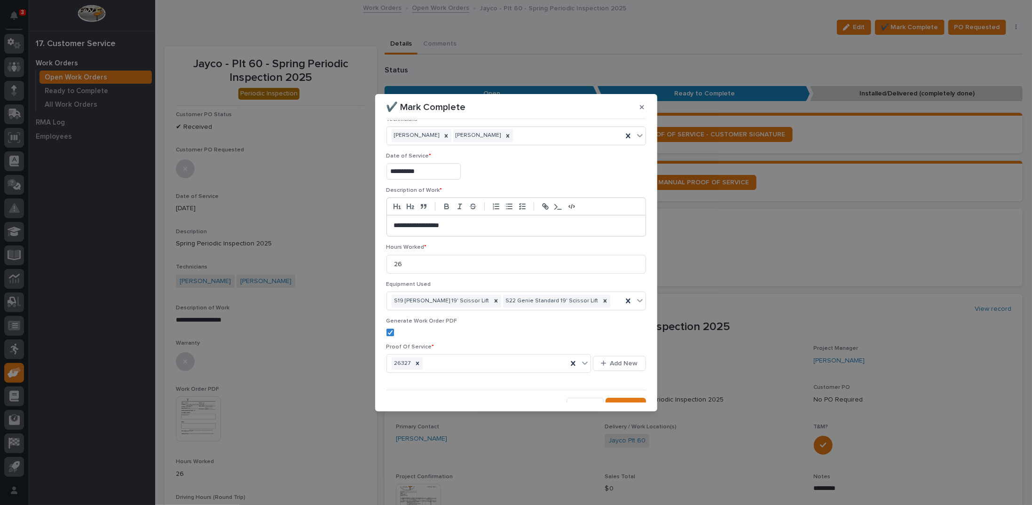
scroll to position [22, 0]
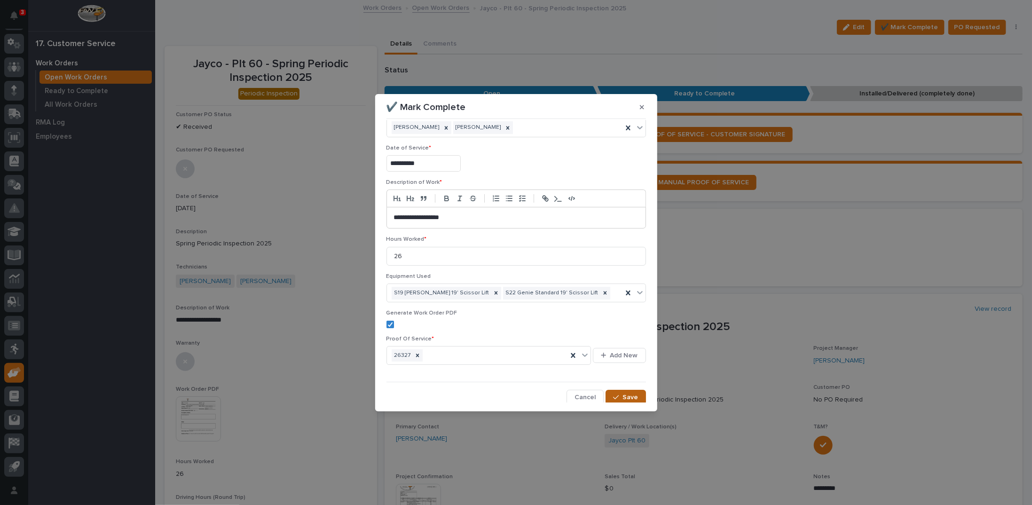
click at [619, 397] on button "Save" at bounding box center [626, 397] width 40 height 15
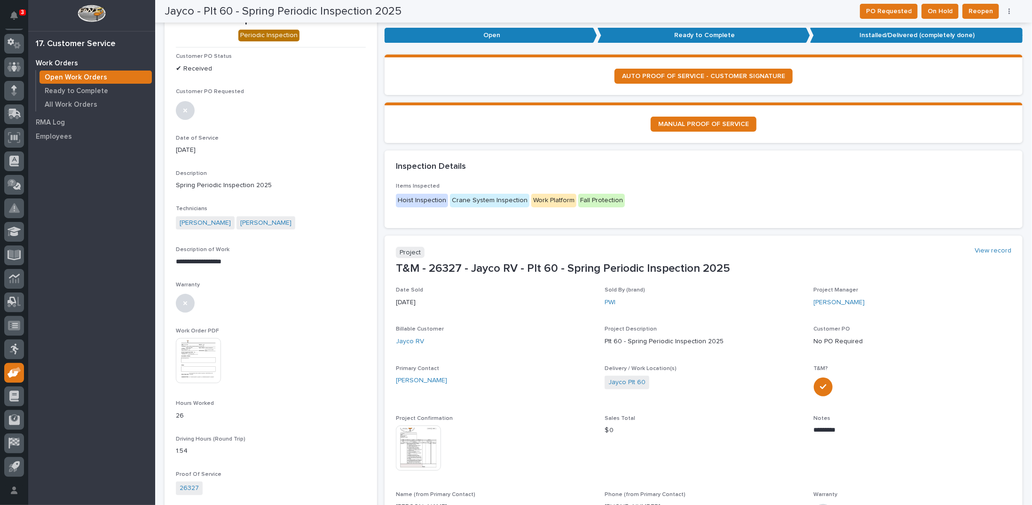
scroll to position [0, 0]
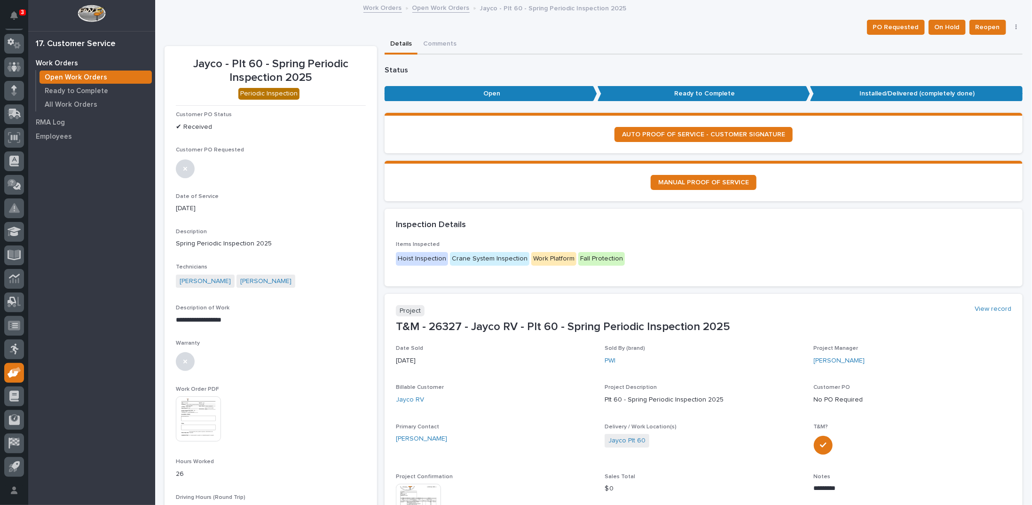
click at [433, 7] on link "Open Work Orders" at bounding box center [440, 7] width 57 height 11
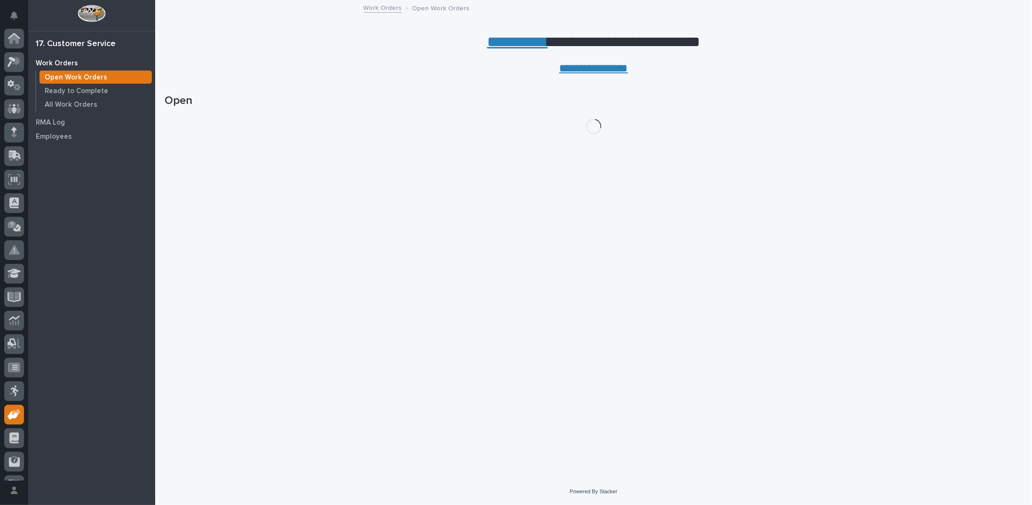
scroll to position [42, 0]
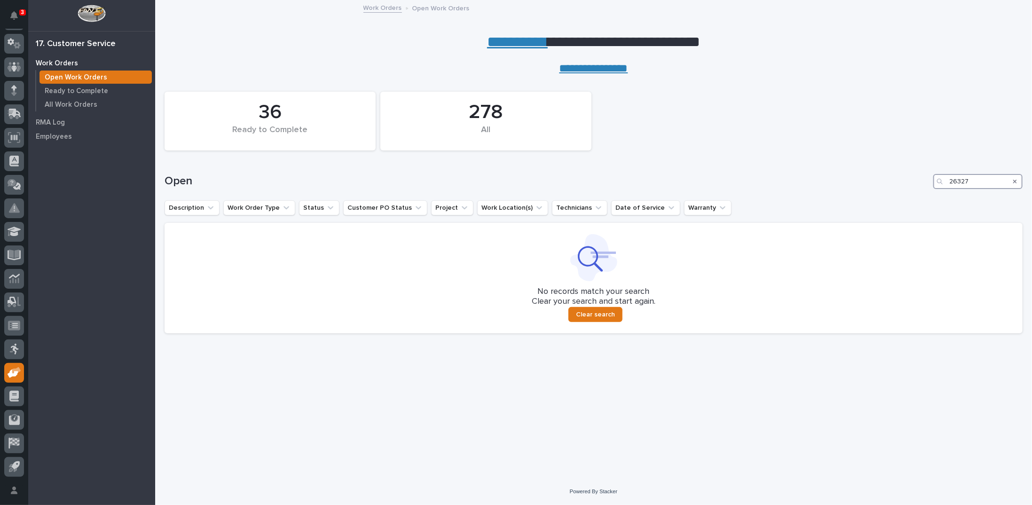
drag, startPoint x: 976, startPoint y: 179, endPoint x: 882, endPoint y: 171, distance: 93.9
click at [889, 175] on div "Open 26327" at bounding box center [594, 181] width 858 height 15
type input "26742"
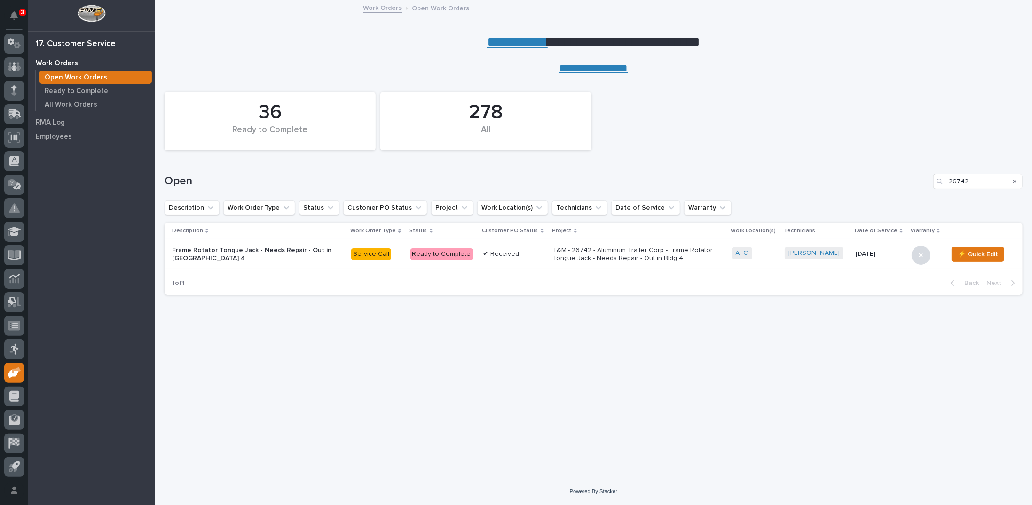
click at [586, 260] on p "T&M - 26742 - Aluminum Trailer Corp - Frame Rotator Tongue Jack - Needs Repair …" at bounding box center [635, 254] width 165 height 16
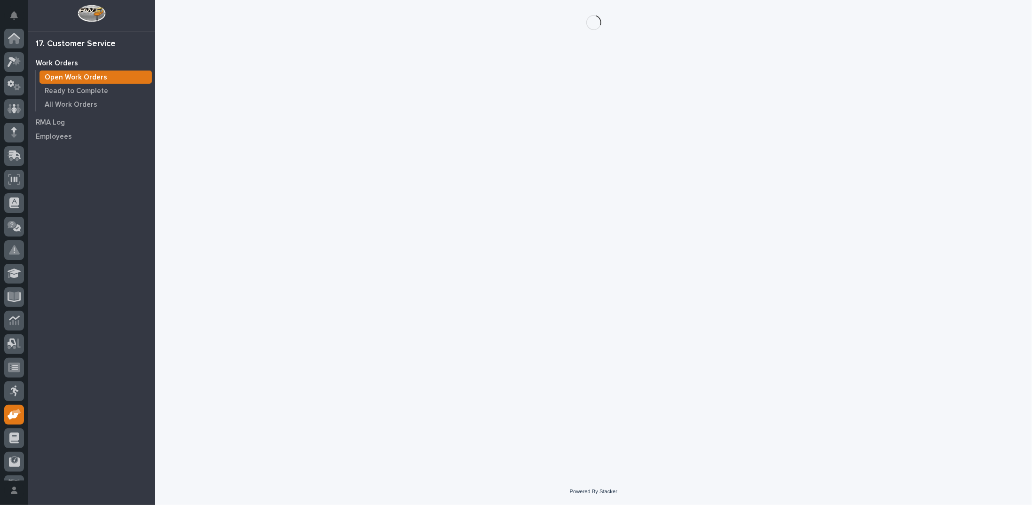
scroll to position [42, 0]
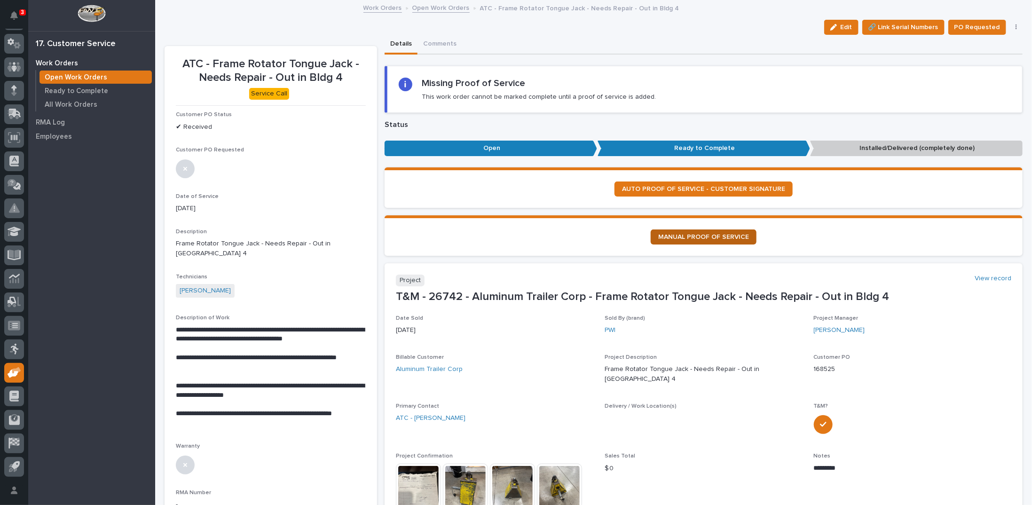
click at [668, 234] on span "MANUAL PROOF OF SERVICE" at bounding box center [703, 237] width 91 height 7
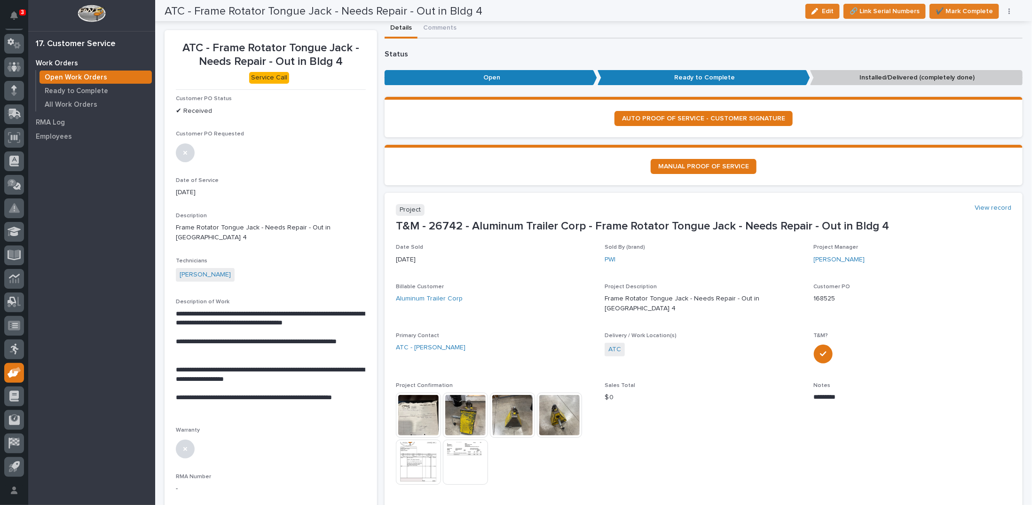
scroll to position [0, 0]
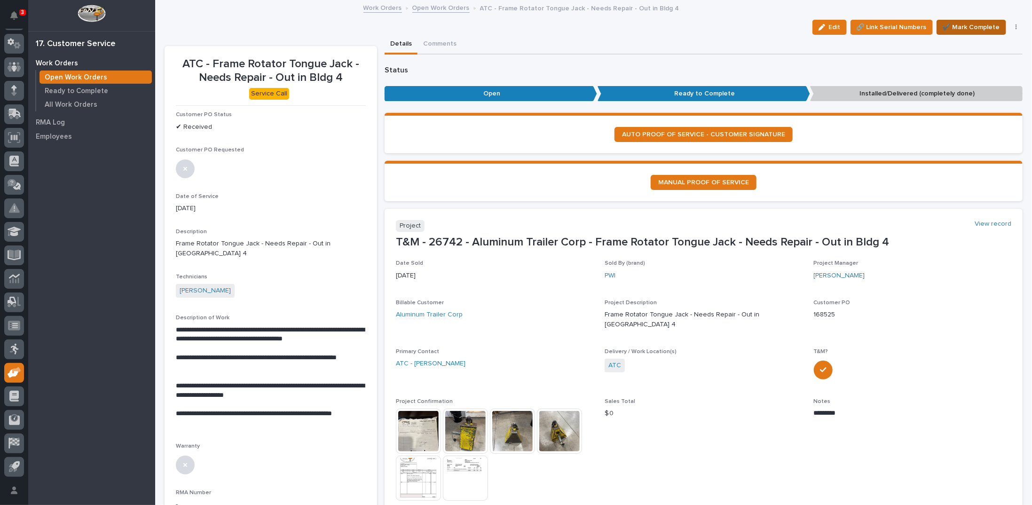
click at [982, 24] on span "✔️ Mark Complete" at bounding box center [971, 27] width 57 height 11
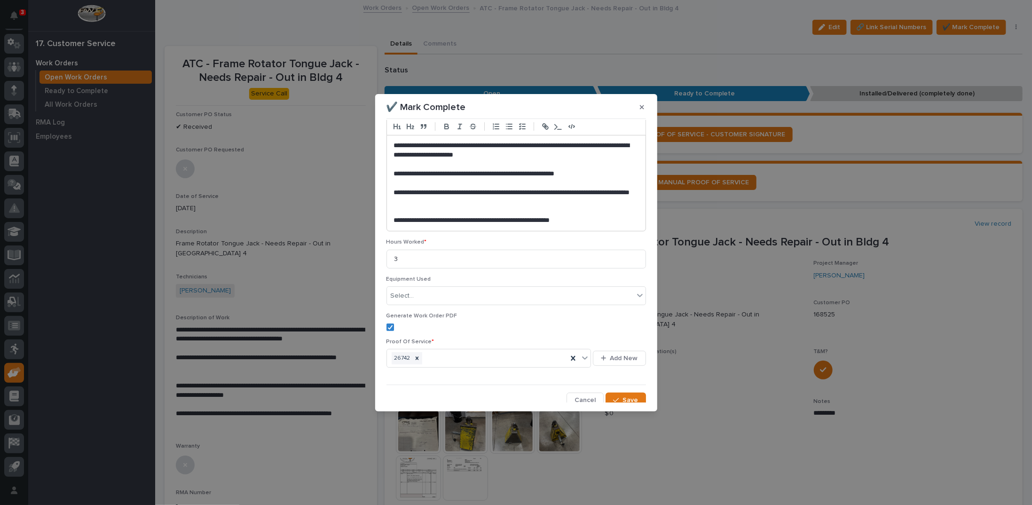
scroll to position [97, 0]
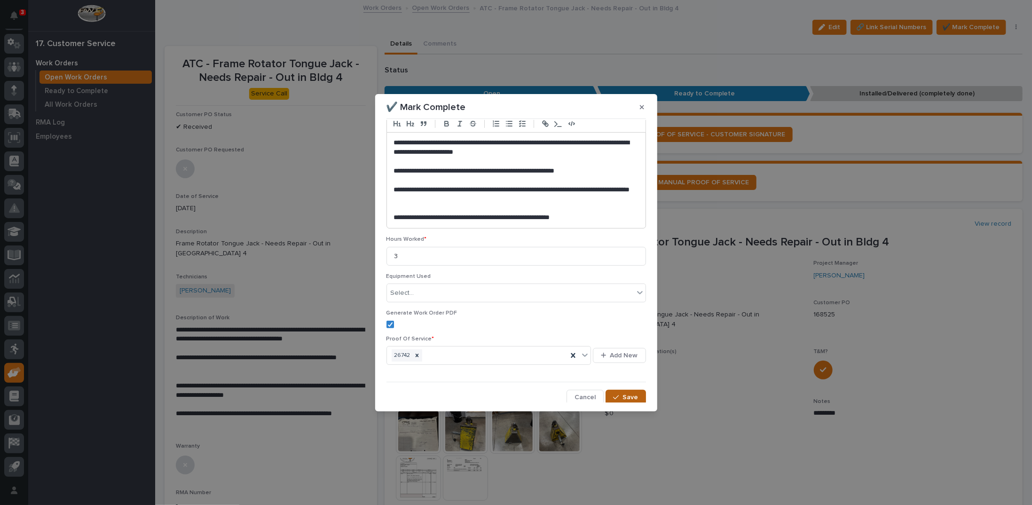
click at [623, 396] on span "Save" at bounding box center [631, 397] width 16 height 8
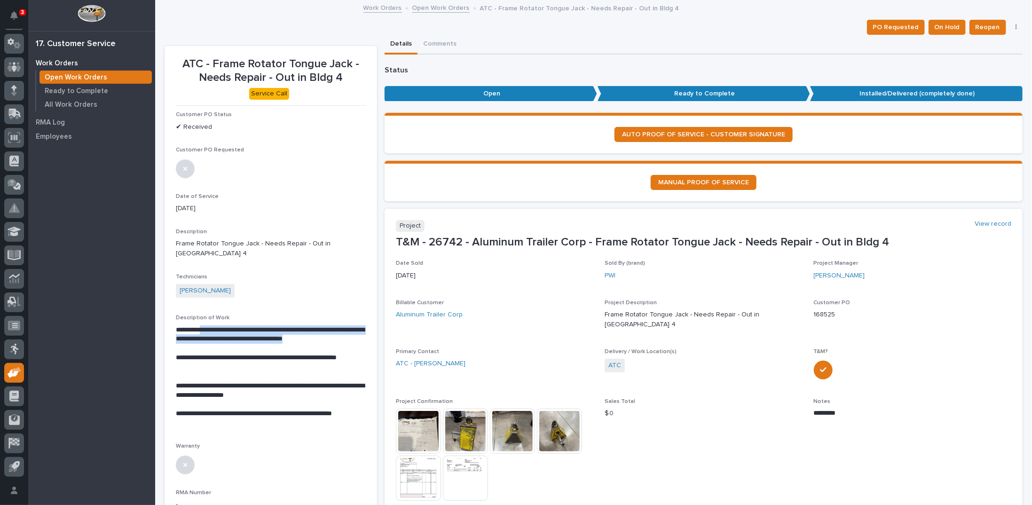
drag, startPoint x: 203, startPoint y: 319, endPoint x: 350, endPoint y: 329, distance: 147.1
click at [350, 329] on p "**********" at bounding box center [270, 334] width 189 height 19
copy p "**********"
drag, startPoint x: 176, startPoint y: 242, endPoint x: 301, endPoint y: 241, distance: 125.5
click at [301, 241] on p "Frame Rotator Tongue Jack - Needs Repair - Out in [GEOGRAPHIC_DATA] 4" at bounding box center [271, 249] width 190 height 20
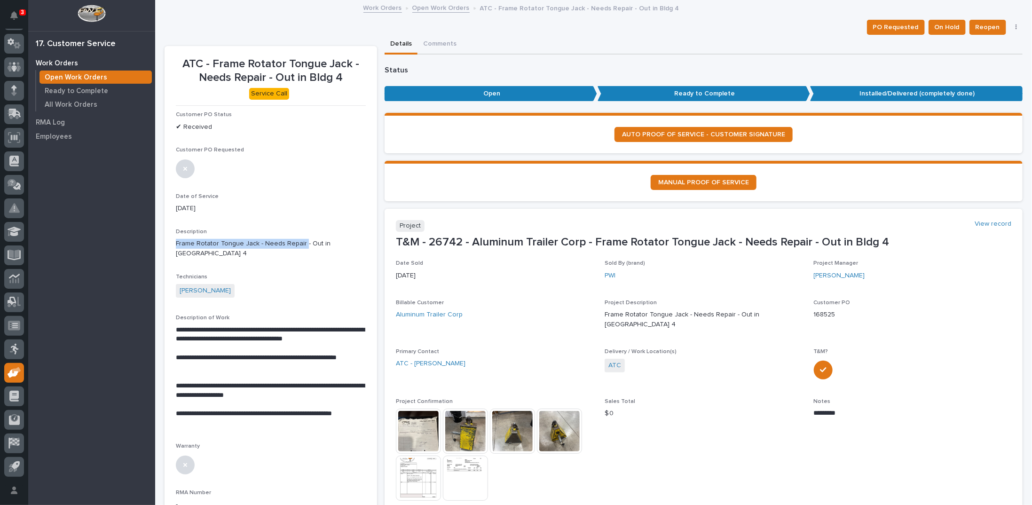
copy p "Frame Rotator Tongue Jack - Needs Repair"
click at [402, 465] on img at bounding box center [418, 478] width 45 height 45
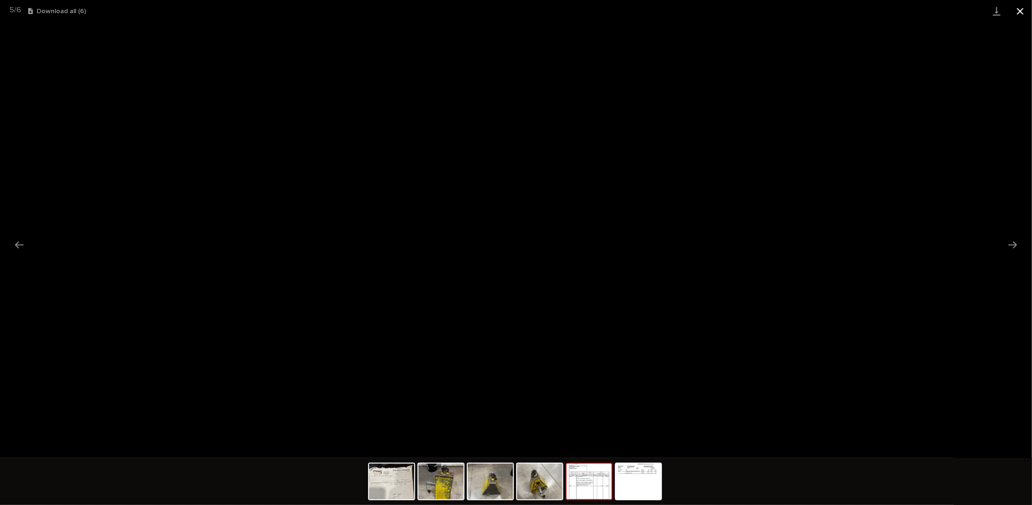
drag, startPoint x: 1022, startPoint y: 12, endPoint x: 1017, endPoint y: 9, distance: 5.5
click at [1022, 12] on button "Close gallery" at bounding box center [1020, 11] width 24 height 22
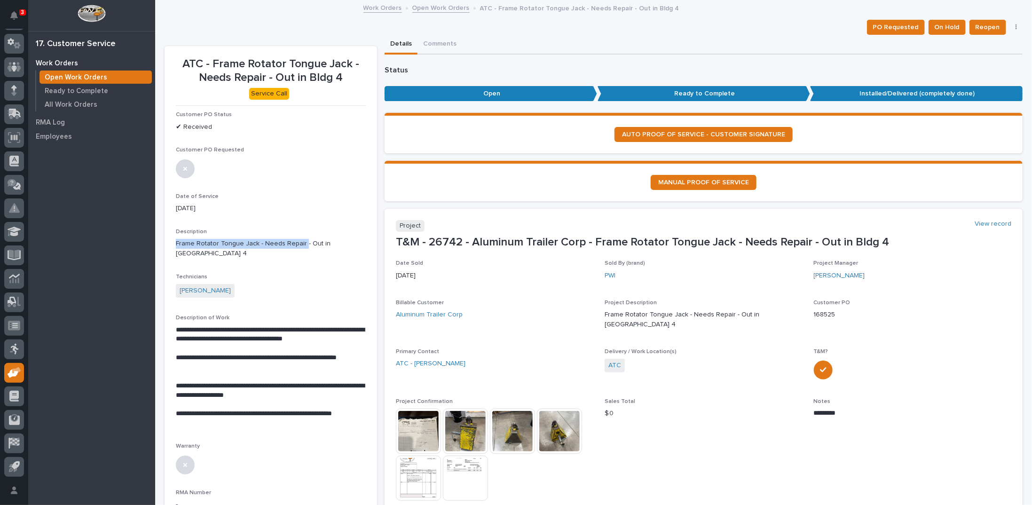
click at [437, 8] on link "Open Work Orders" at bounding box center [440, 7] width 57 height 11
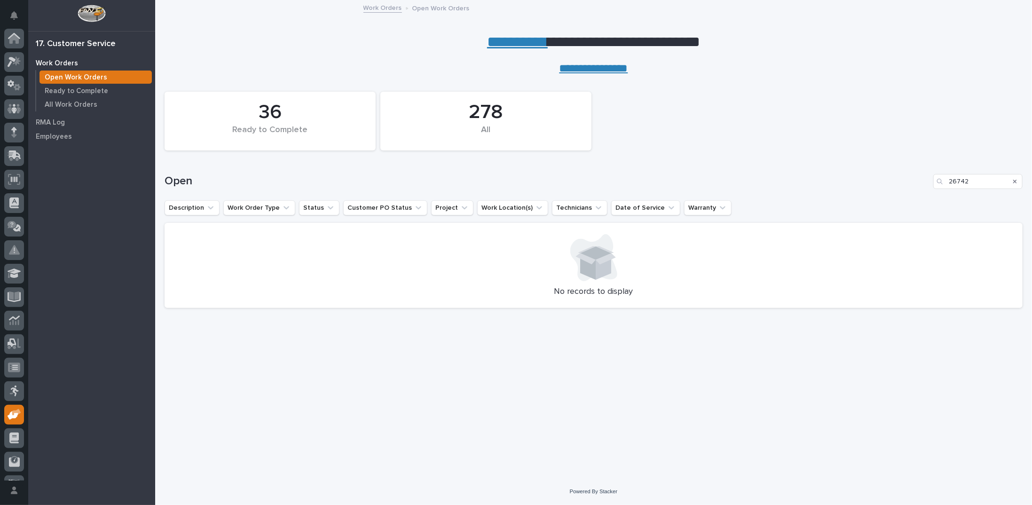
scroll to position [42, 0]
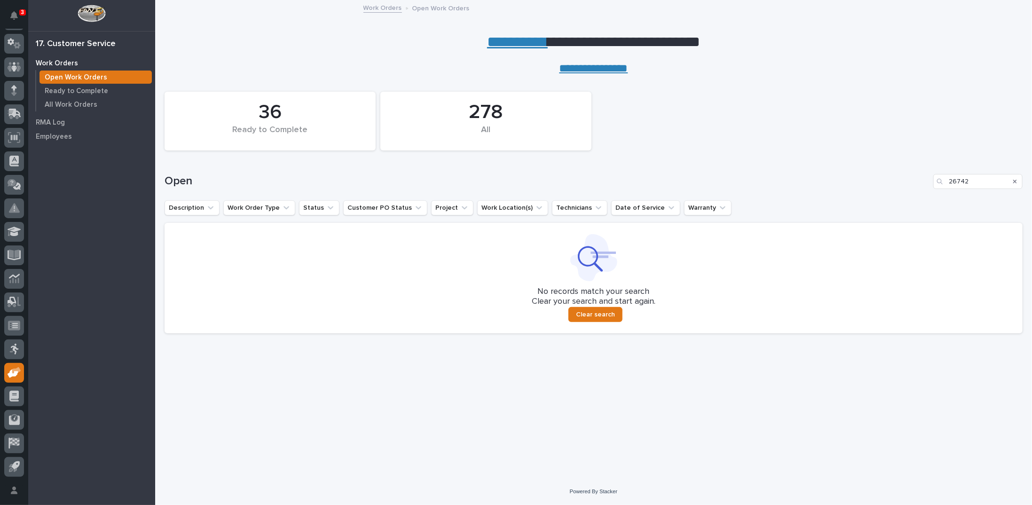
click at [1015, 179] on icon "Search" at bounding box center [1015, 182] width 4 height 6
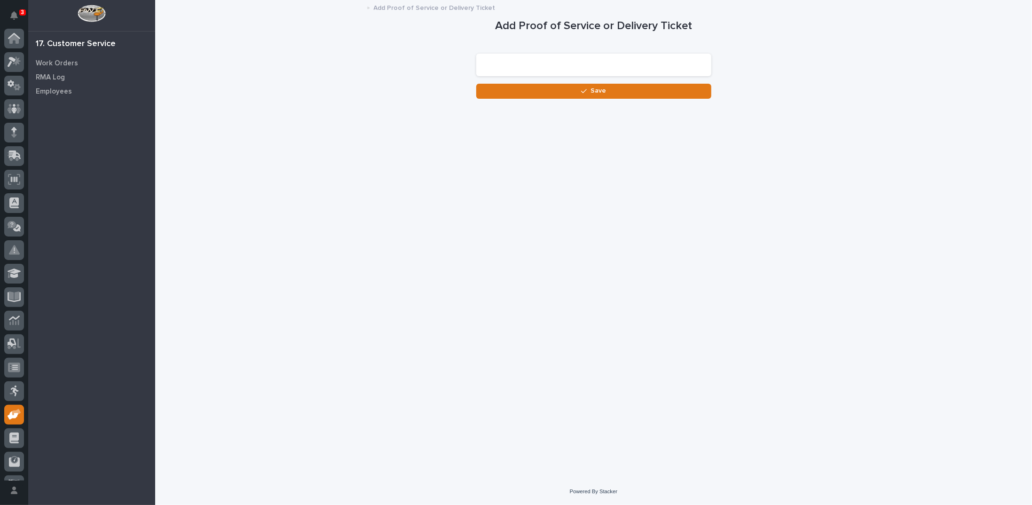
scroll to position [42, 0]
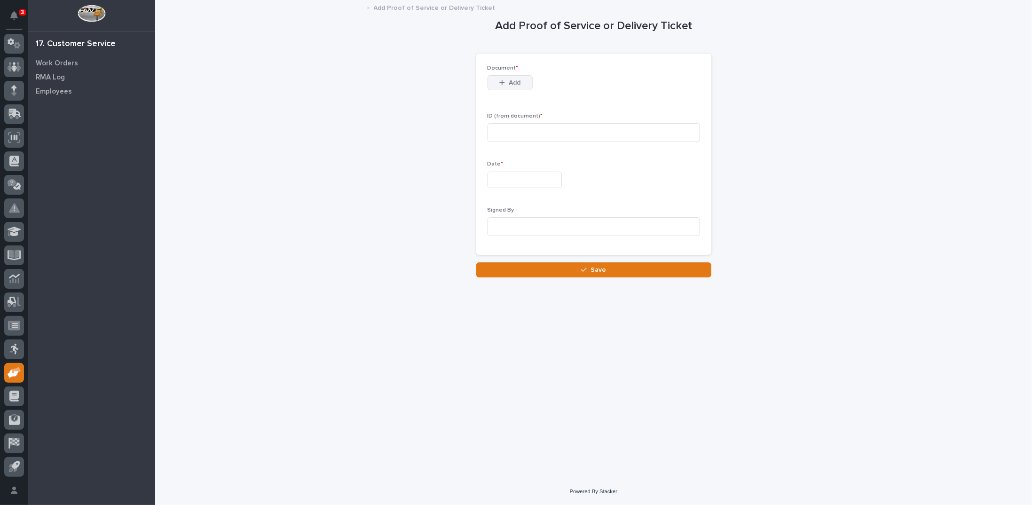
click at [500, 81] on icon "button" at bounding box center [502, 82] width 6 height 7
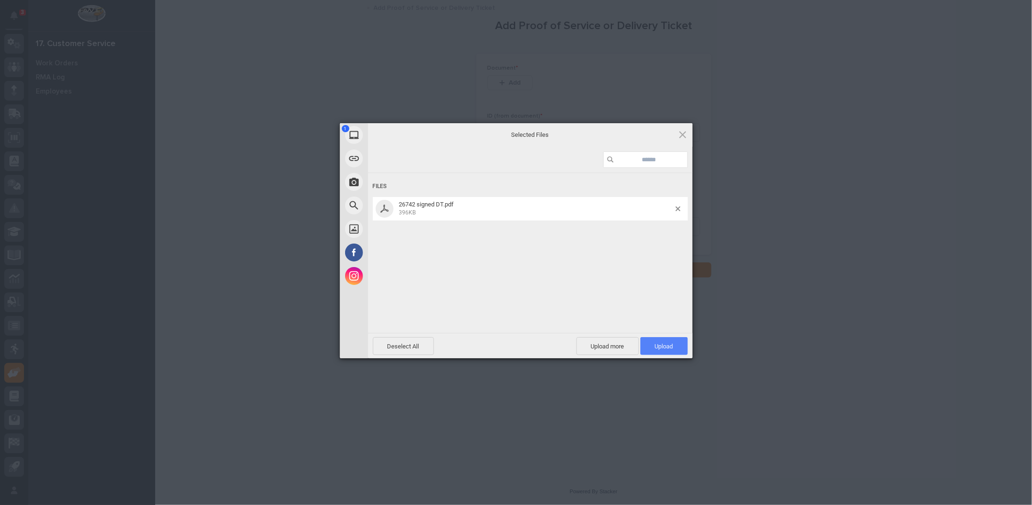
click at [649, 347] on span "Upload 1" at bounding box center [663, 346] width 47 height 18
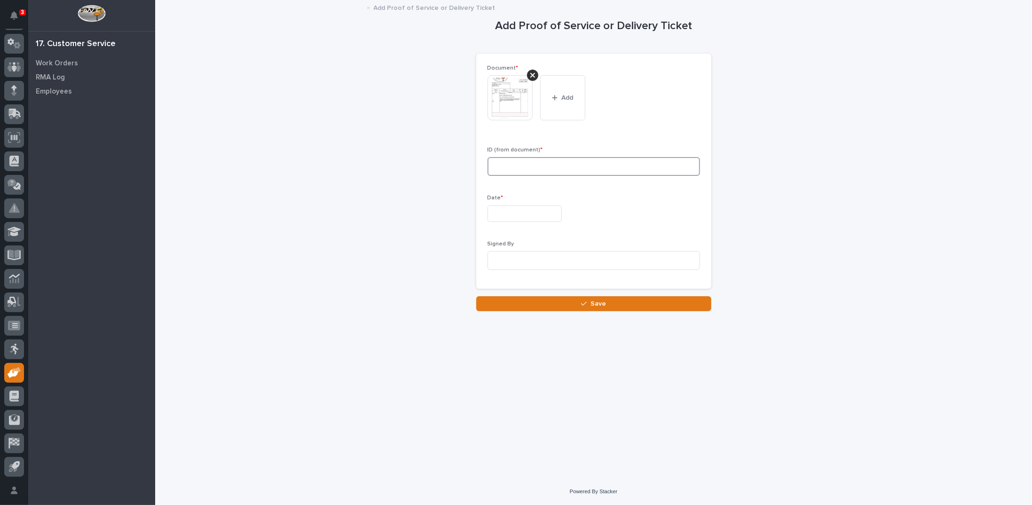
click at [496, 164] on input at bounding box center [594, 166] width 213 height 19
type input "26742"
click at [513, 217] on input "text" at bounding box center [525, 213] width 74 height 16
click at [505, 108] on div "2" at bounding box center [503, 106] width 13 height 13
type input "**********"
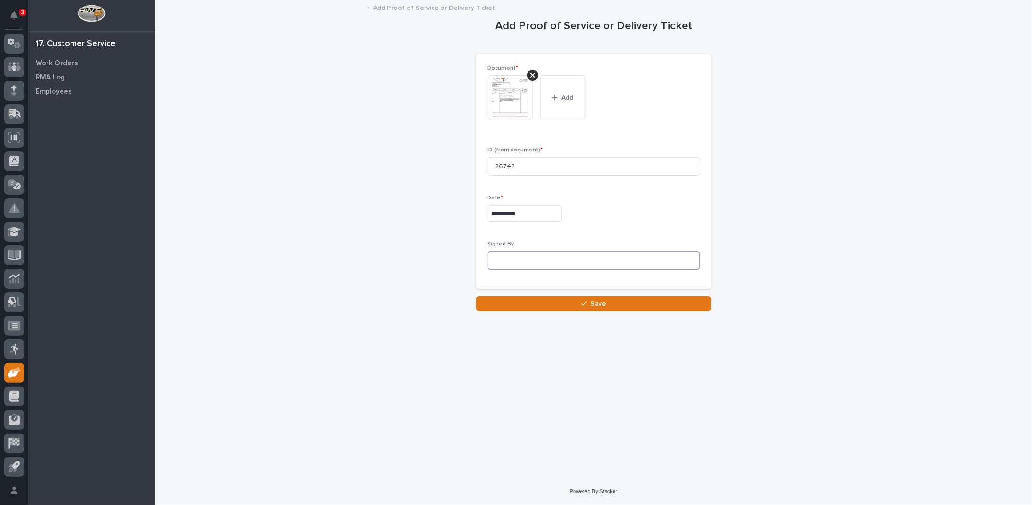
click at [533, 261] on input at bounding box center [594, 260] width 213 height 19
type input "Can't read signature"
click at [570, 307] on button "Save" at bounding box center [593, 303] width 235 height 15
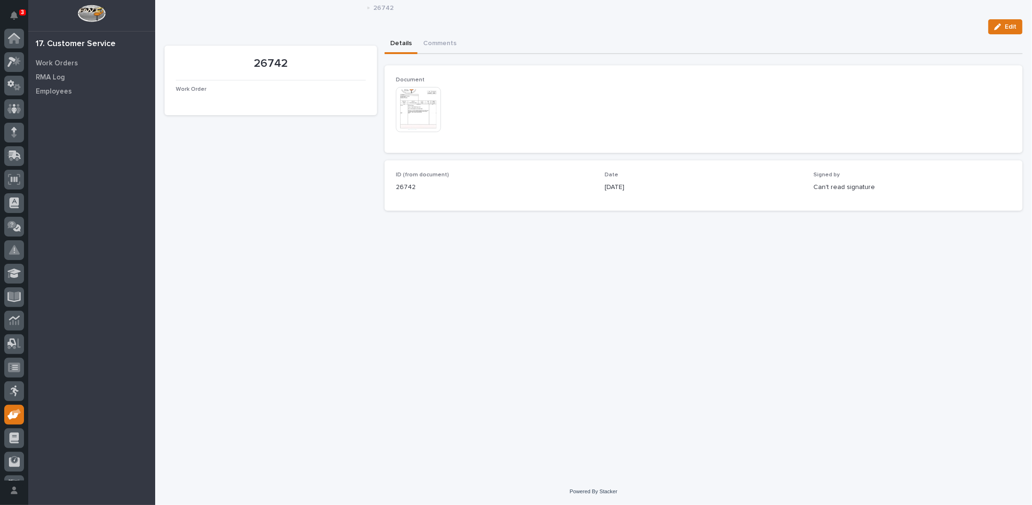
scroll to position [42, 0]
